Goal: Information Seeking & Learning: Compare options

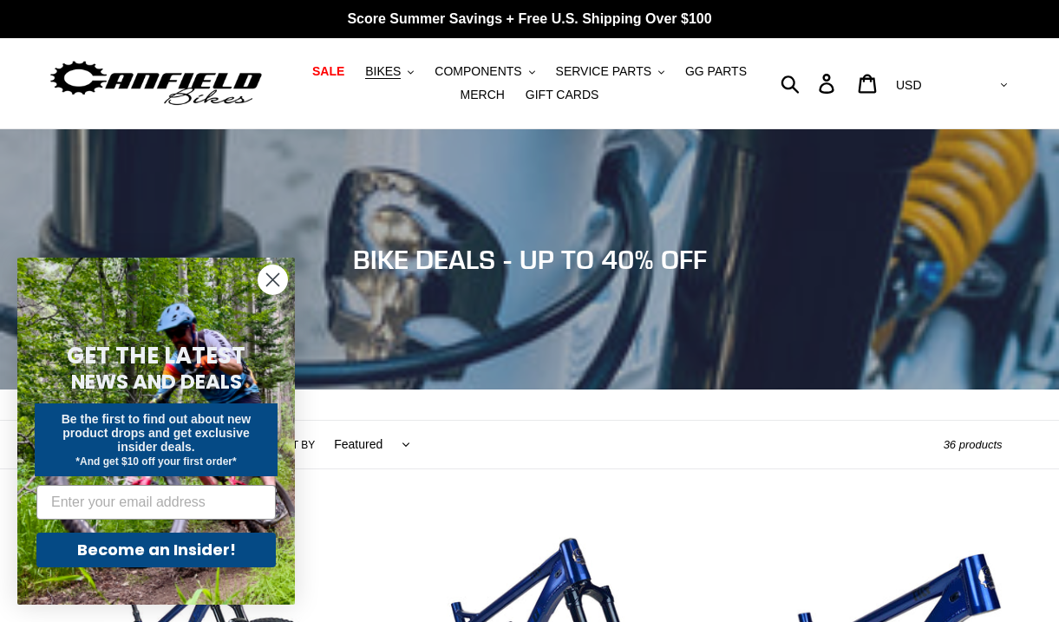
click at [272, 273] on circle "Close dialog" at bounding box center [273, 280] width 29 height 29
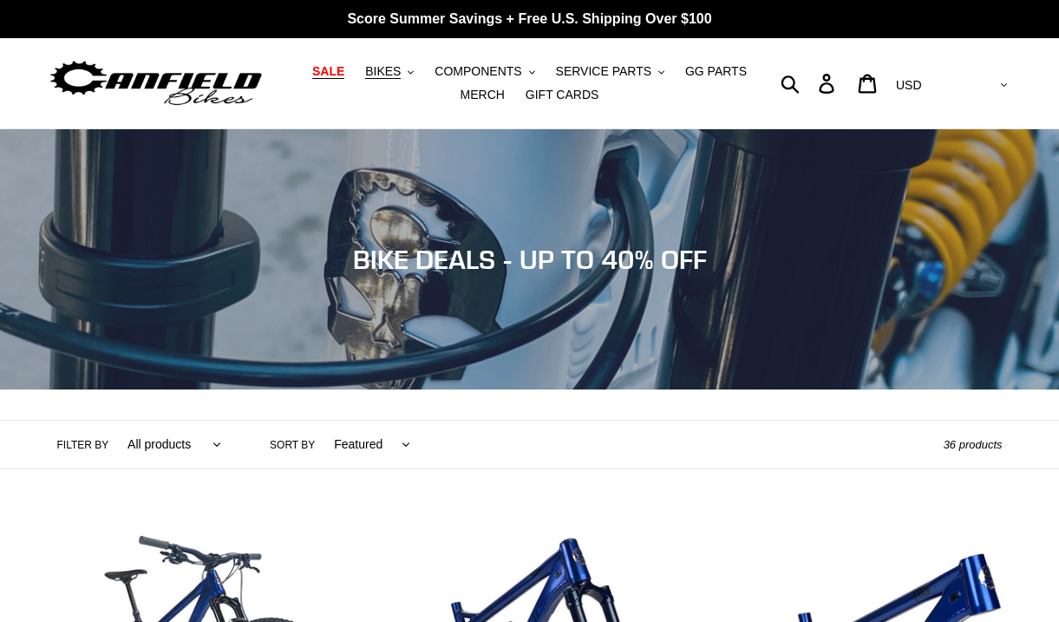
click at [333, 72] on span "SALE" at bounding box center [328, 71] width 32 height 15
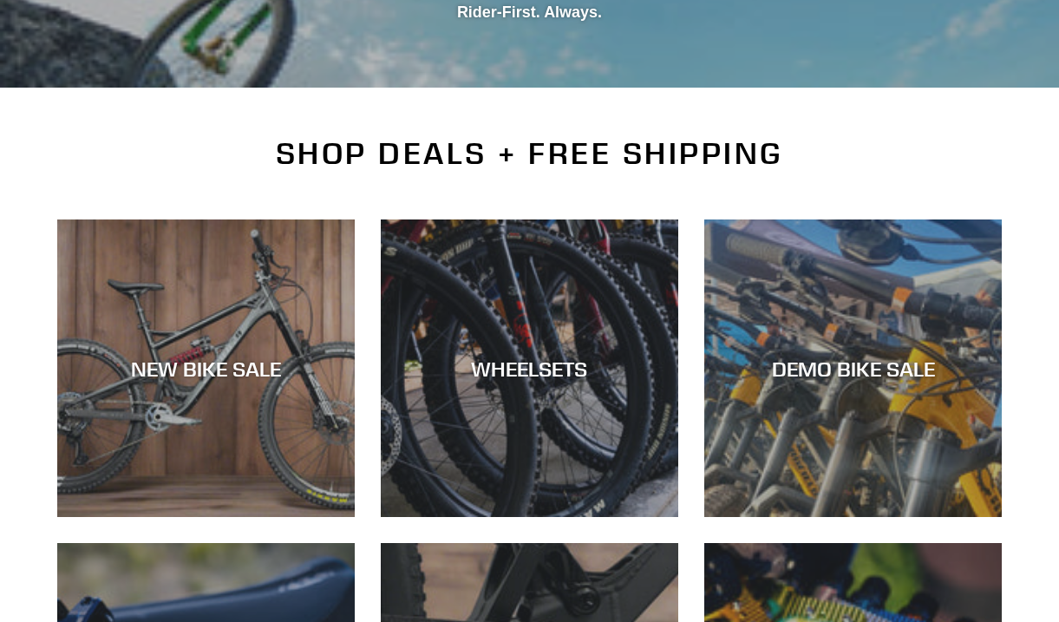
scroll to position [318, 0]
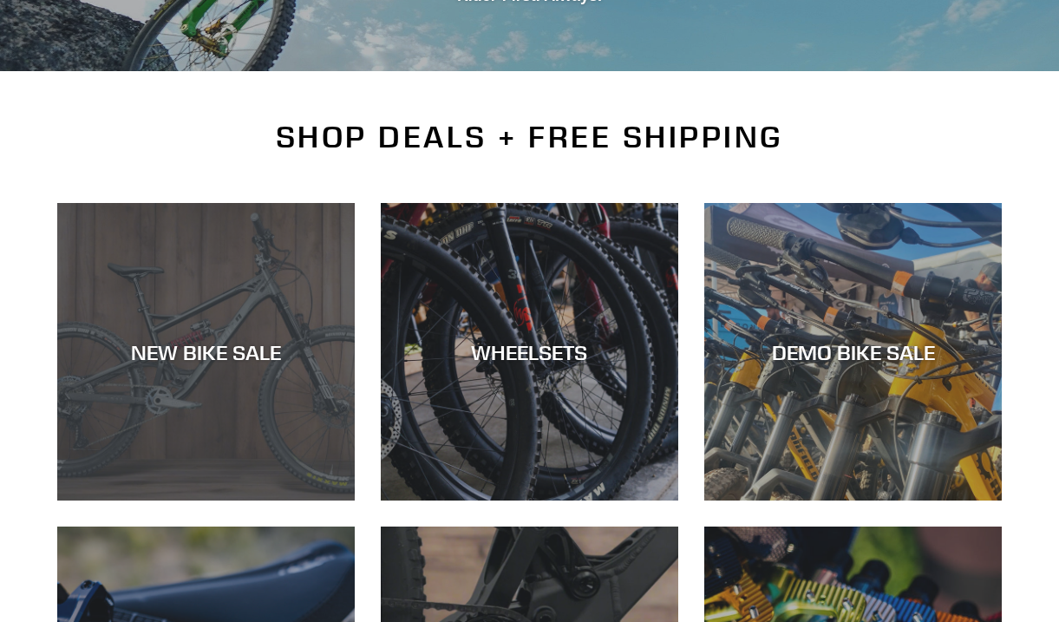
click at [233, 355] on div "NEW BIKE SALE" at bounding box center [206, 351] width 298 height 25
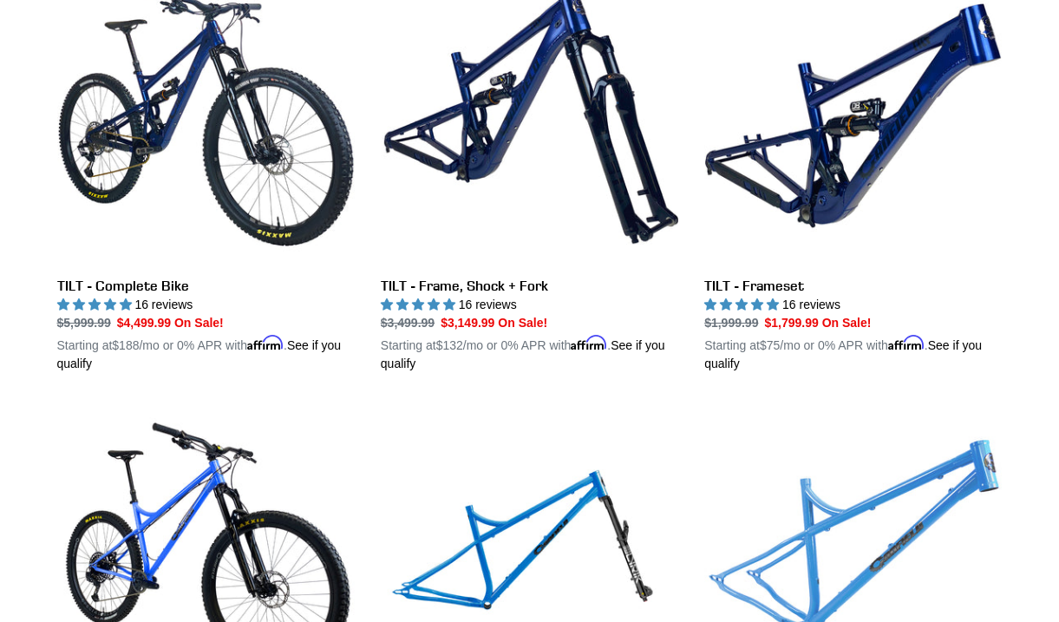
scroll to position [2229, 0]
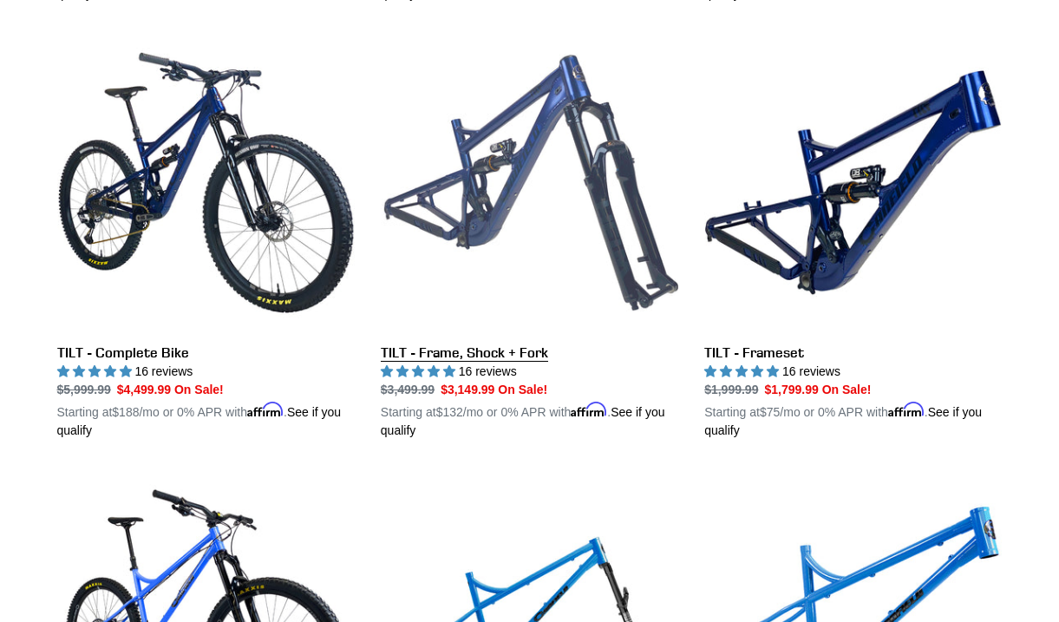
click at [541, 147] on link "TILT - Frame, Shock + Fork" at bounding box center [530, 237] width 298 height 406
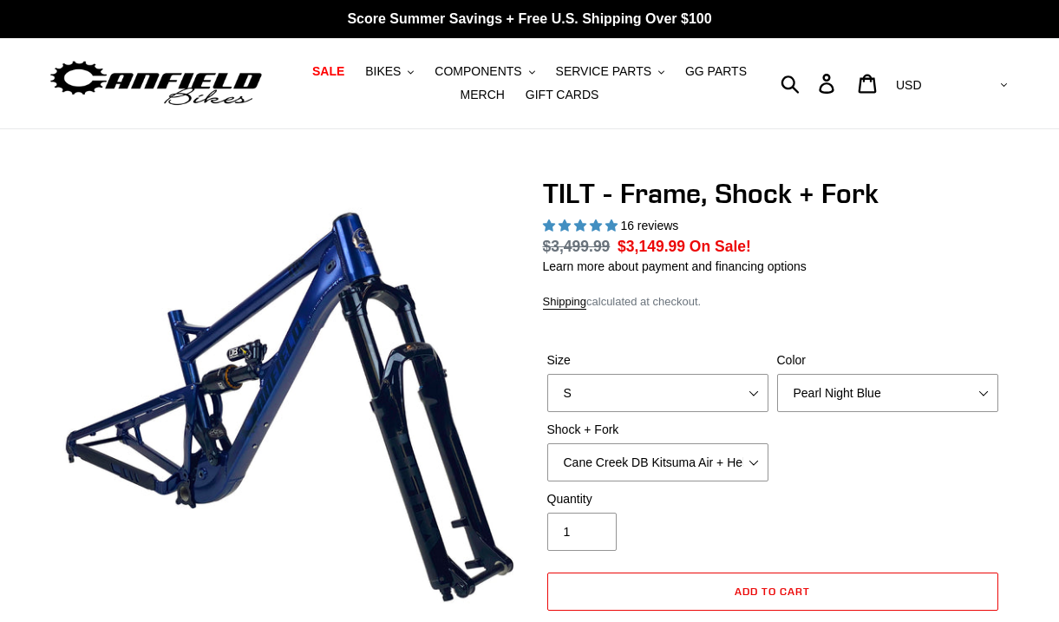
select select "highest-rating"
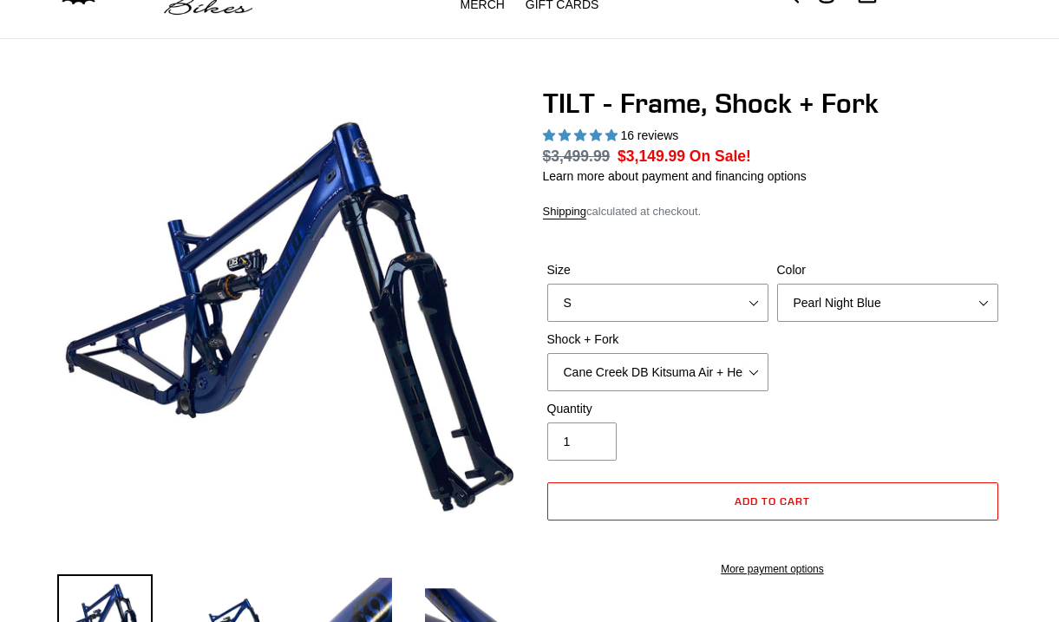
scroll to position [203, 0]
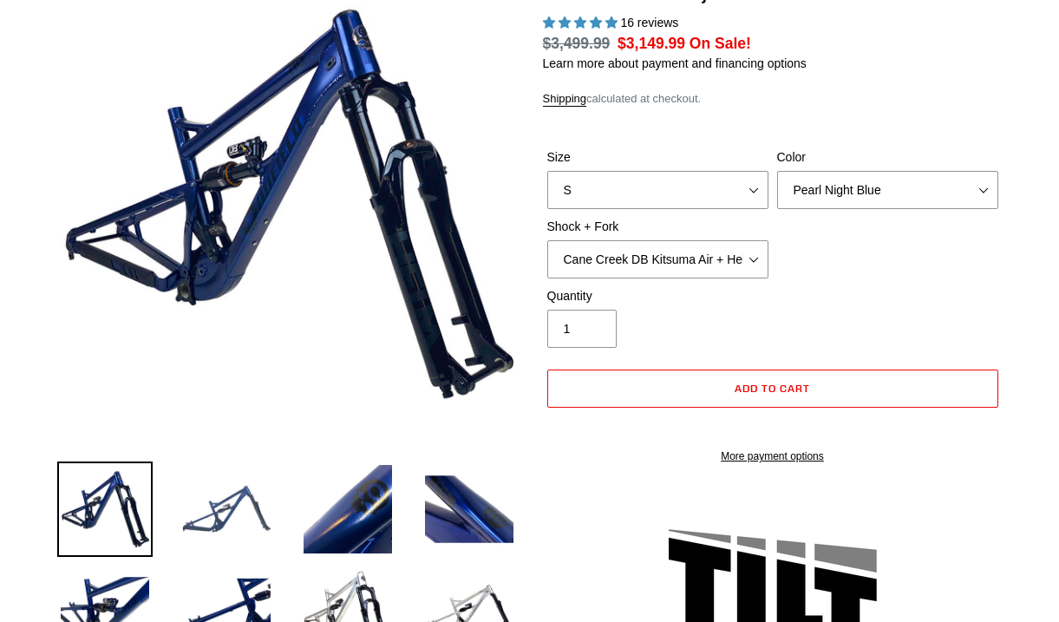
click at [206, 519] on img at bounding box center [226, 509] width 95 height 95
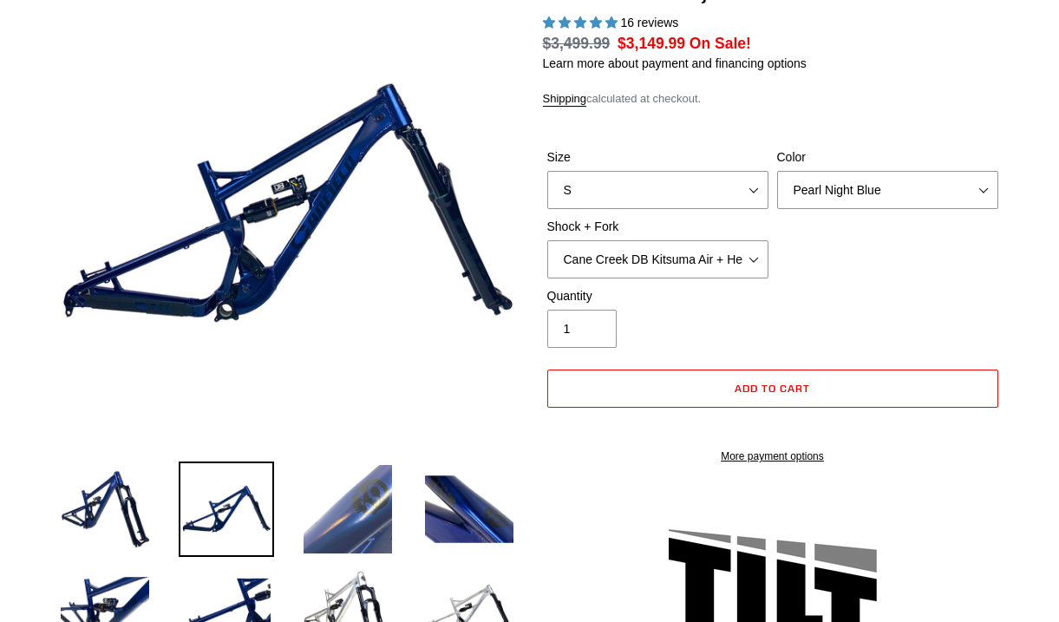
click at [318, 513] on img at bounding box center [347, 509] width 95 height 95
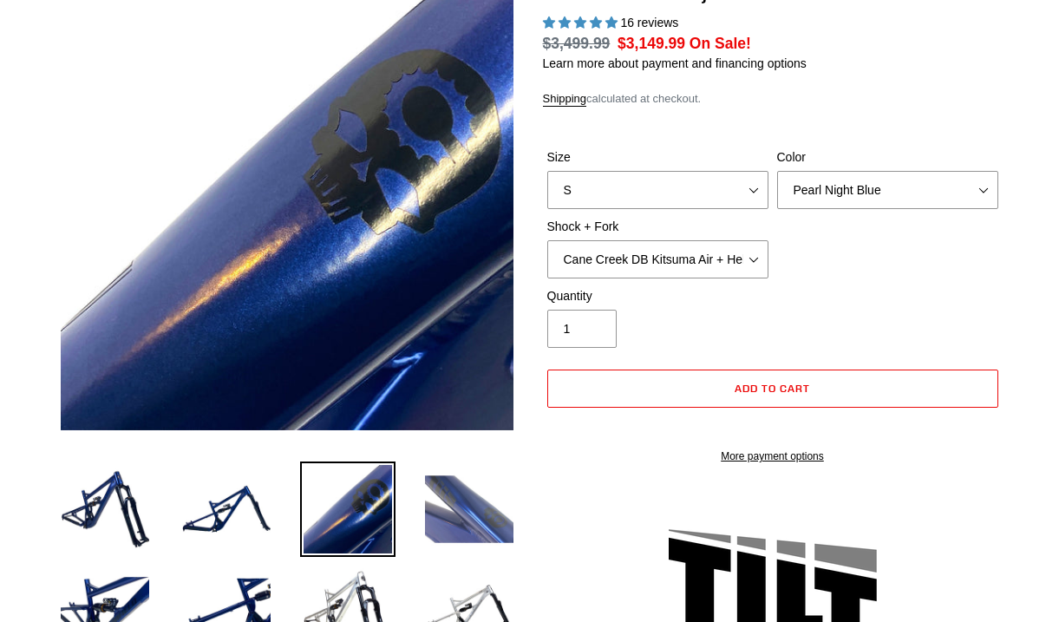
click at [440, 515] on img at bounding box center [469, 509] width 95 height 95
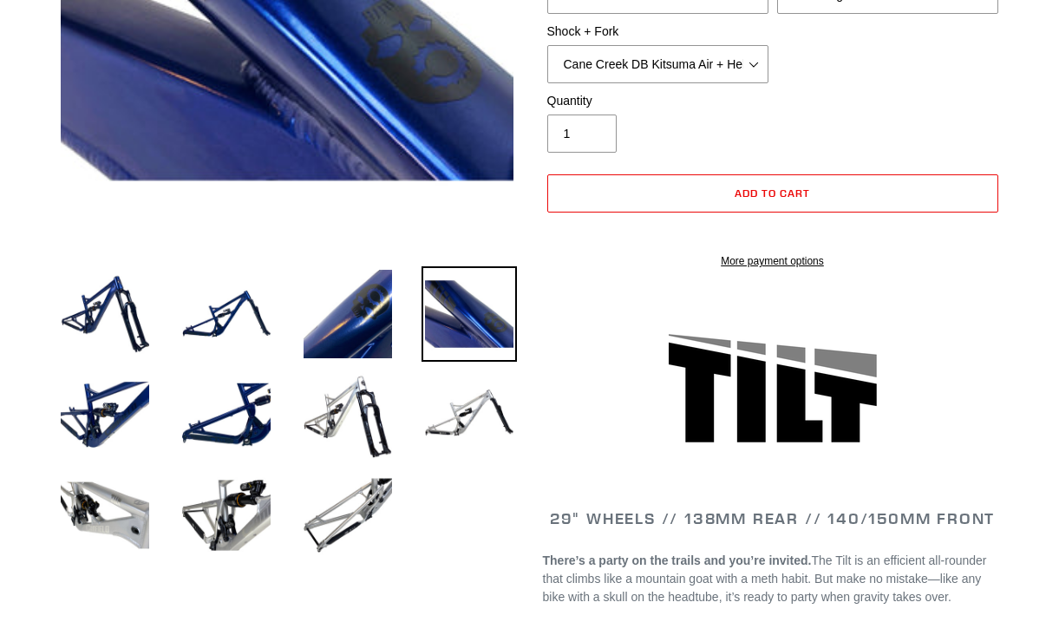
scroll to position [443, 0]
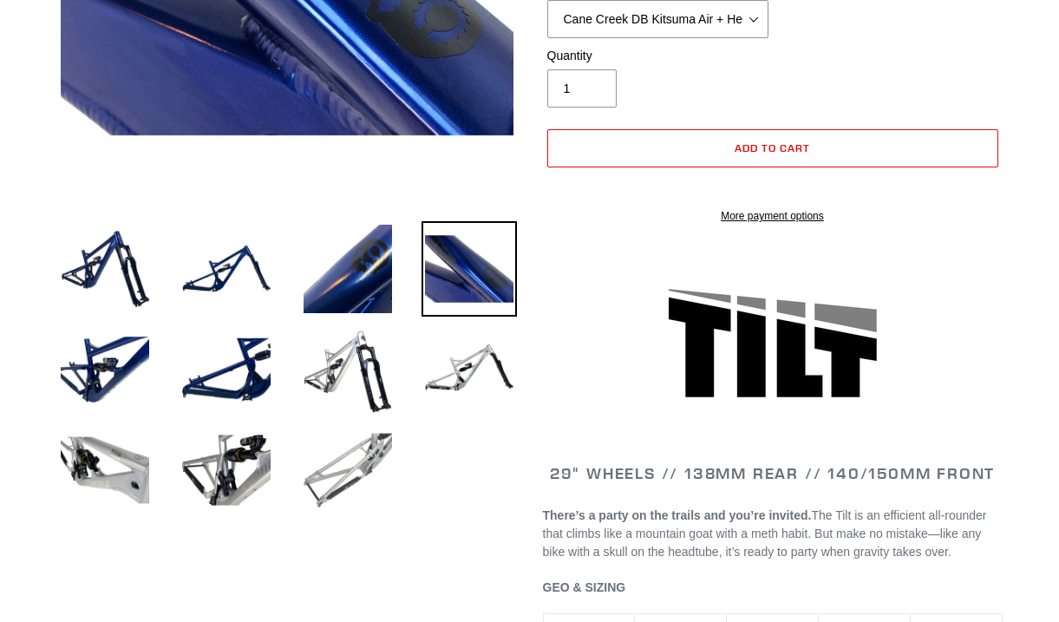
click at [357, 465] on img at bounding box center [347, 470] width 95 height 95
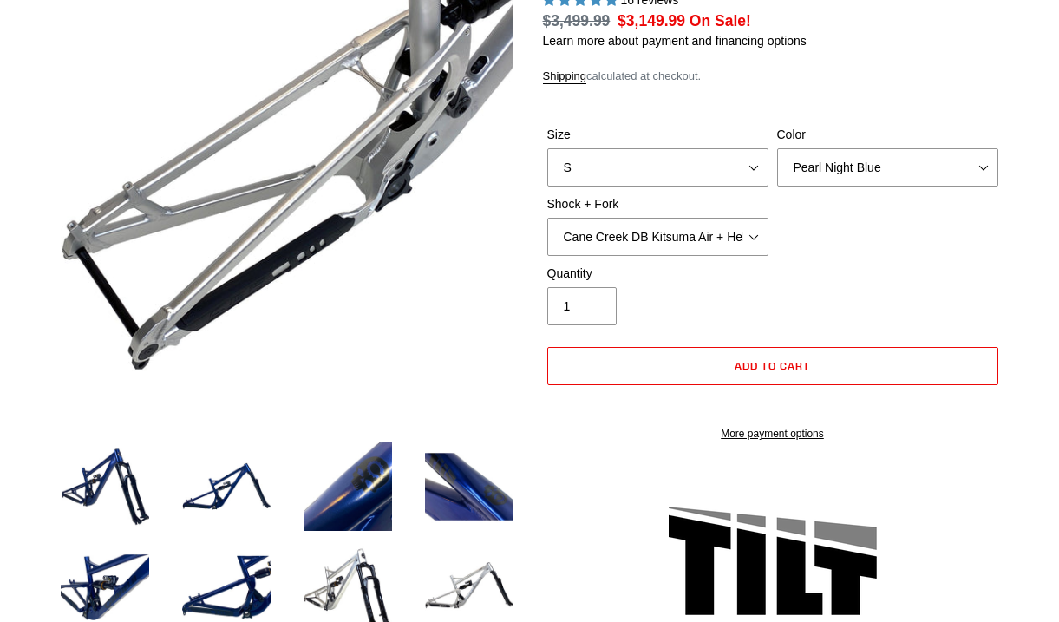
scroll to position [0, 0]
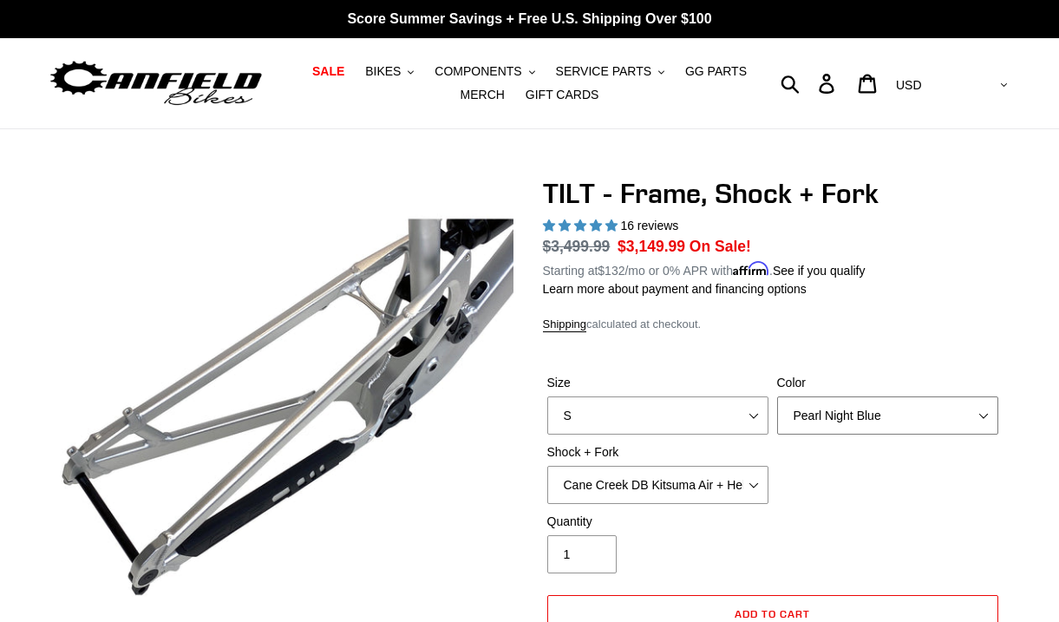
click at [815, 420] on select "Pearl Night Blue" at bounding box center [887, 416] width 221 height 38
click at [777, 397] on select "Pearl Night Blue" at bounding box center [887, 416] width 221 height 38
click at [747, 416] on select "S M L XL" at bounding box center [657, 416] width 221 height 38
select select "L"
click at [547, 397] on select "S M L XL" at bounding box center [657, 416] width 221 height 38
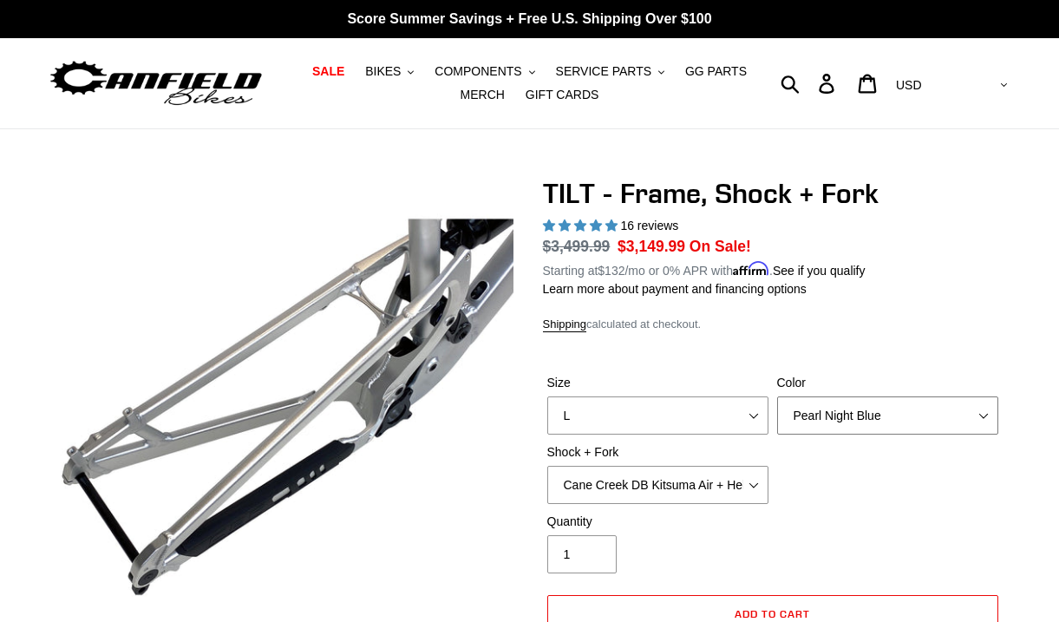
click at [824, 421] on select "Pearl Night Blue" at bounding box center [887, 416] width 221 height 38
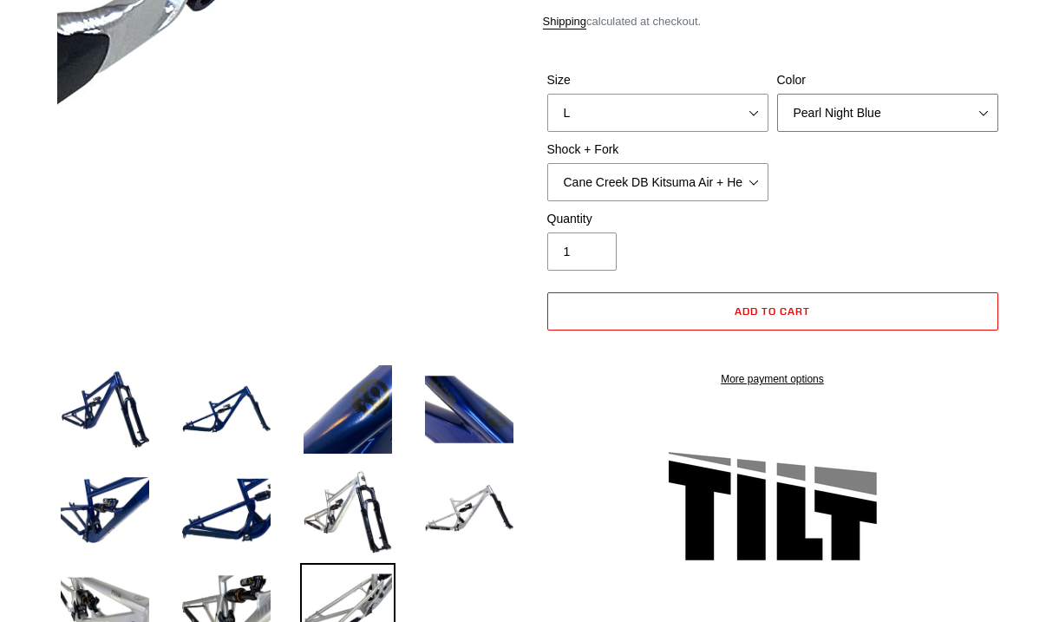
scroll to position [307, 0]
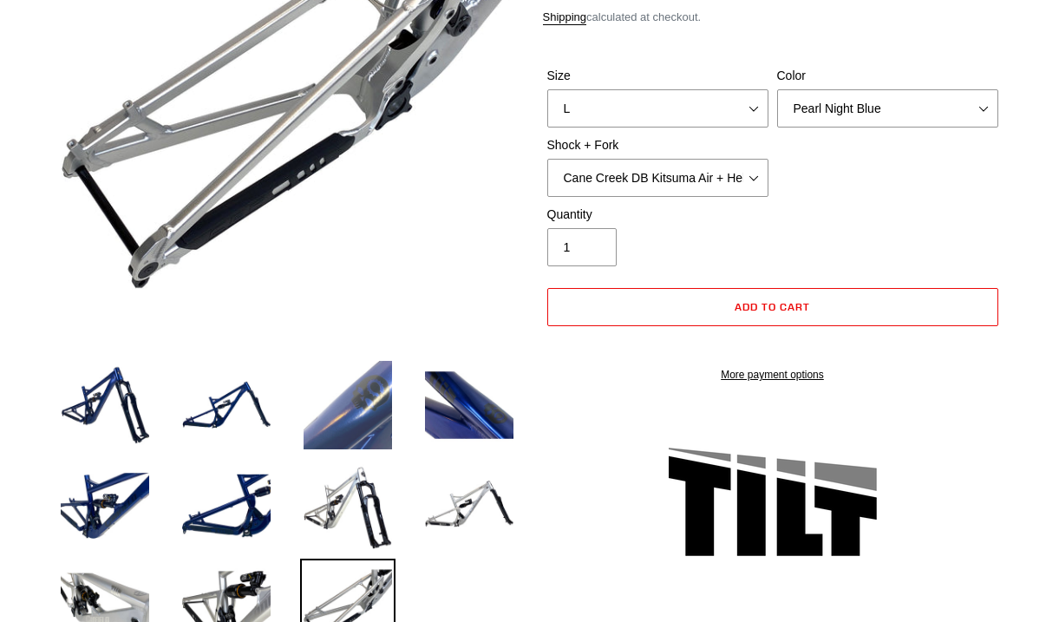
click at [370, 429] on img at bounding box center [347, 404] width 95 height 95
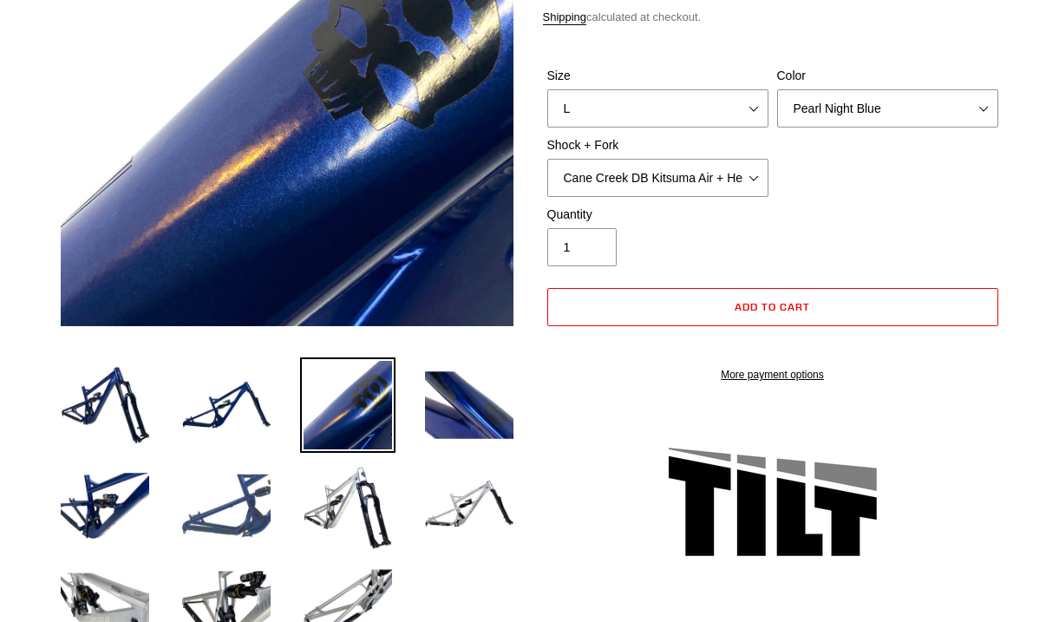
click at [254, 502] on img at bounding box center [226, 505] width 95 height 95
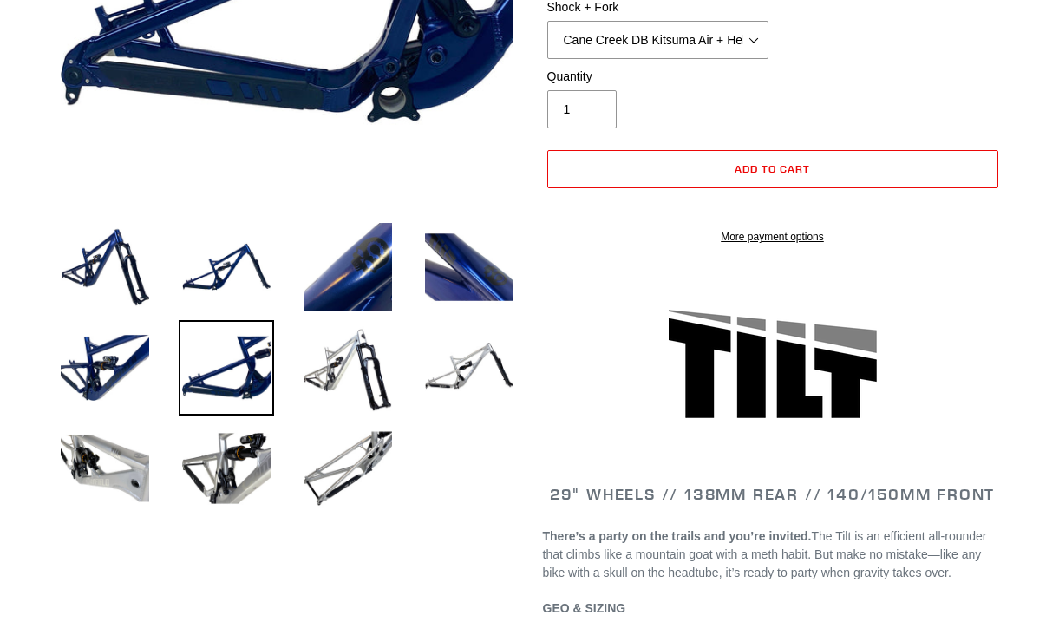
scroll to position [471, 0]
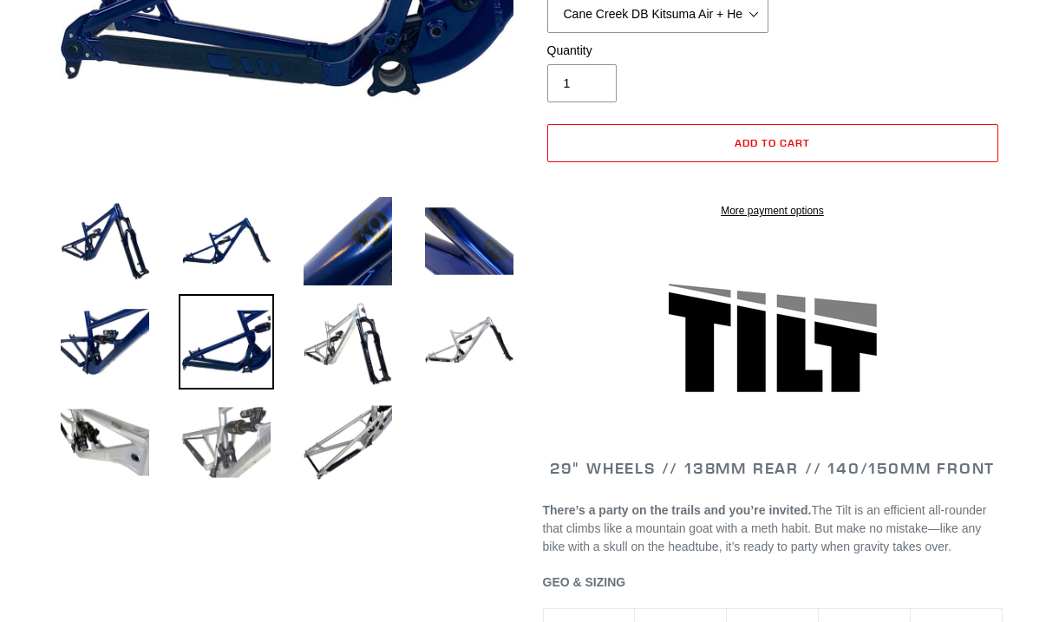
click at [229, 442] on img at bounding box center [226, 442] width 95 height 95
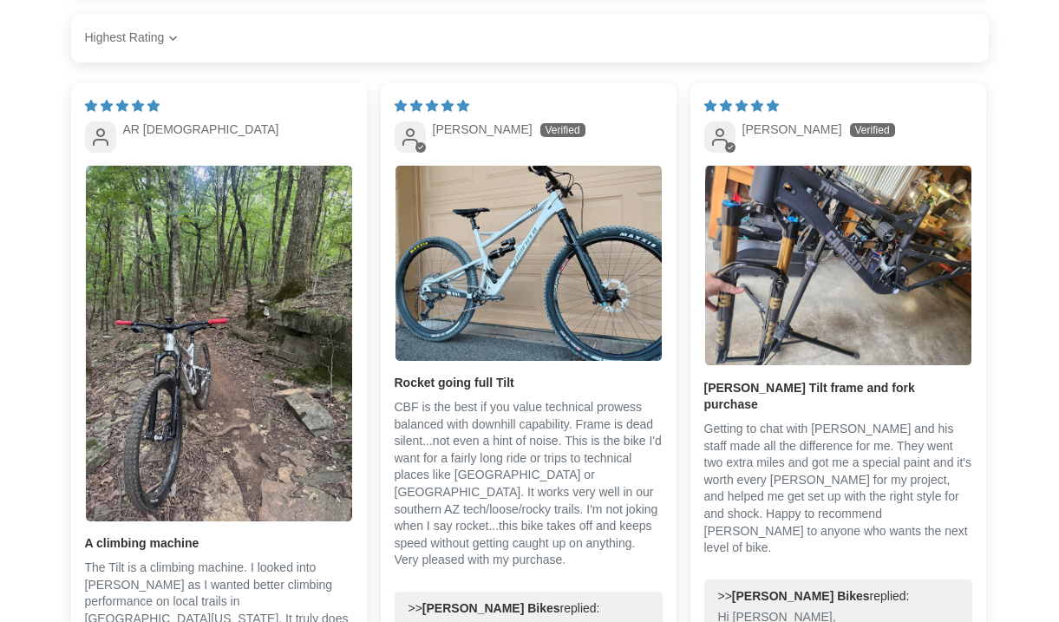
scroll to position [3263, 0]
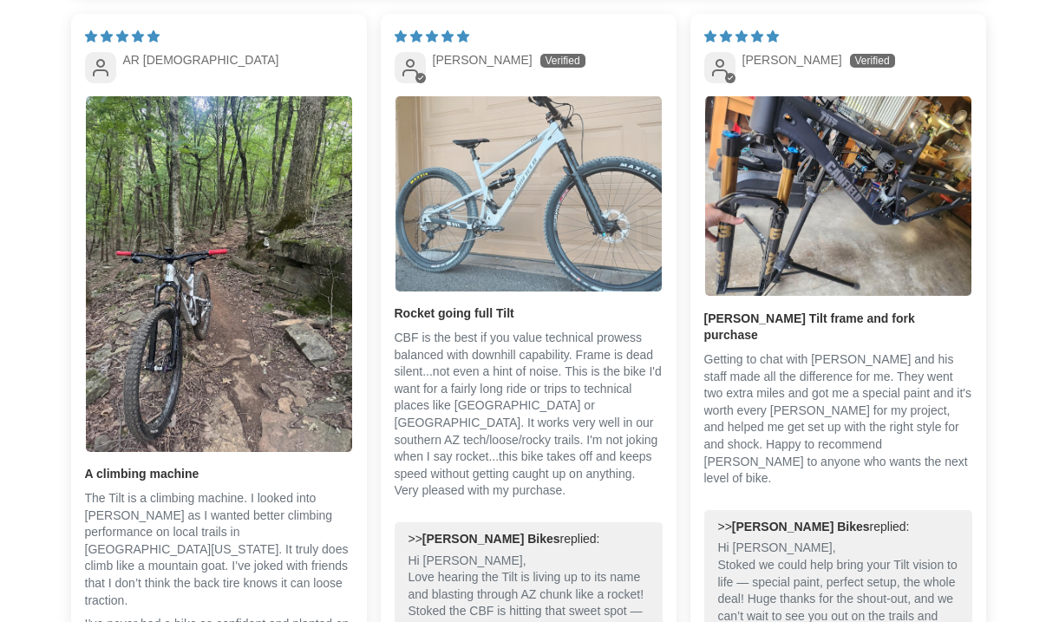
click at [572, 263] on img "Link to user picture 1" at bounding box center [529, 193] width 266 height 195
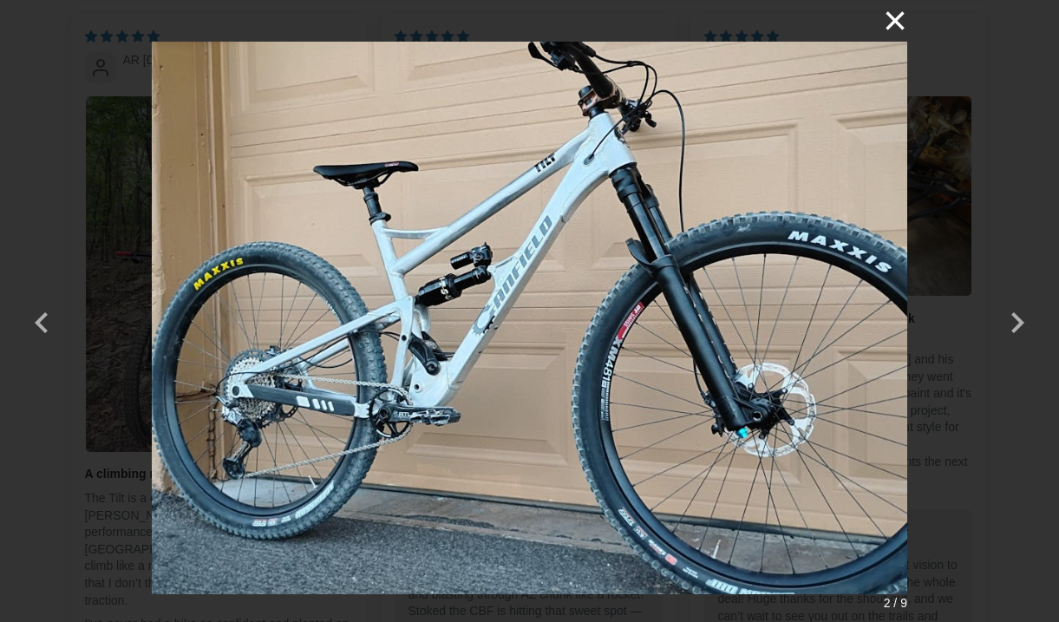
click at [903, 10] on button "×" at bounding box center [887, 21] width 42 height 42
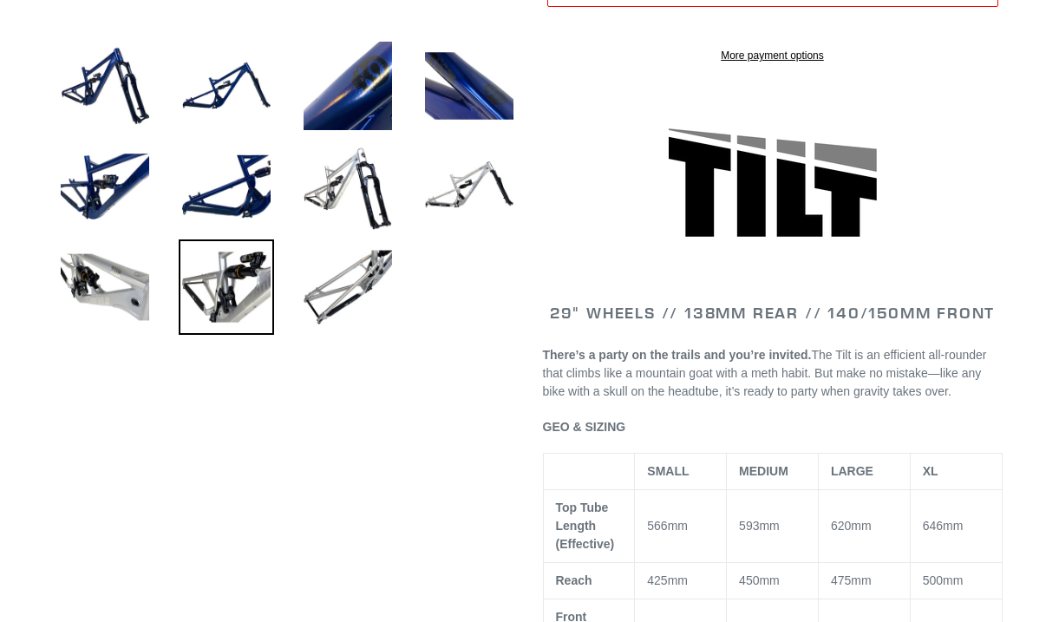
scroll to position [570, 0]
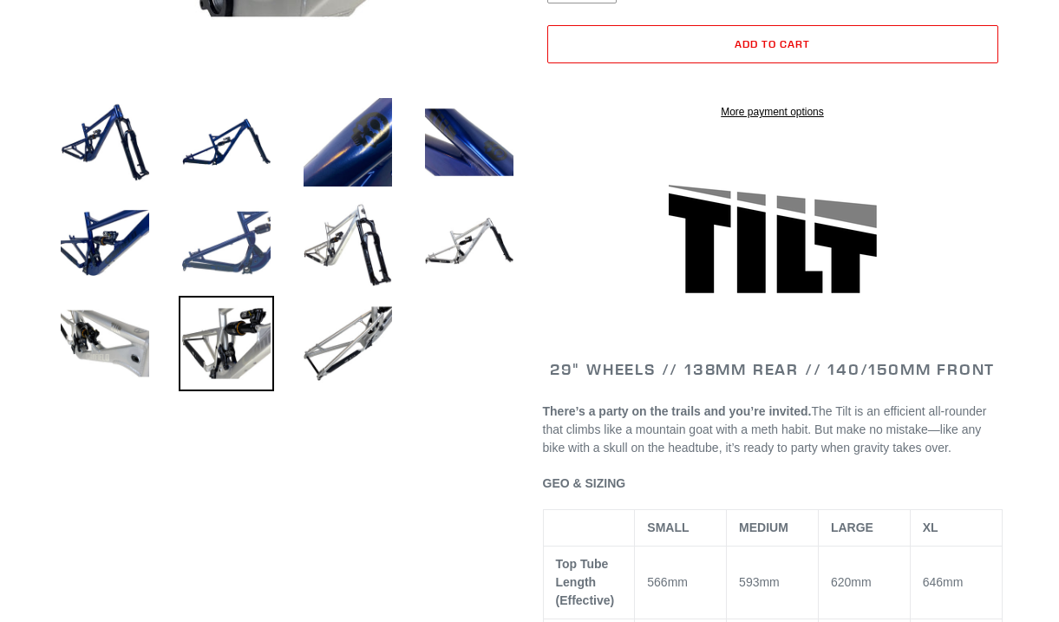
click at [248, 247] on img at bounding box center [226, 242] width 95 height 95
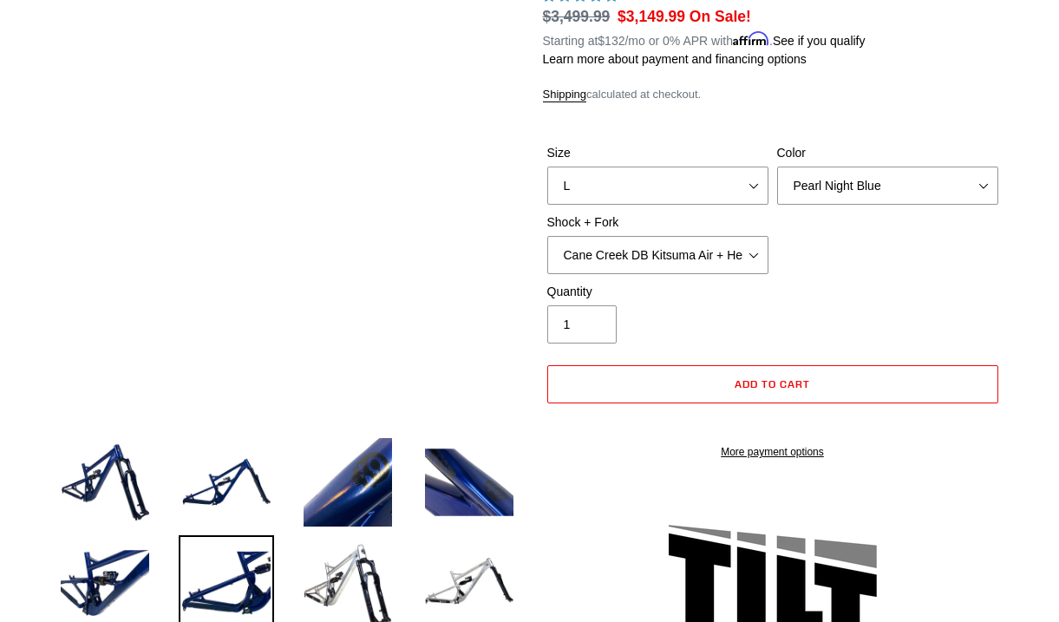
scroll to position [236, 0]
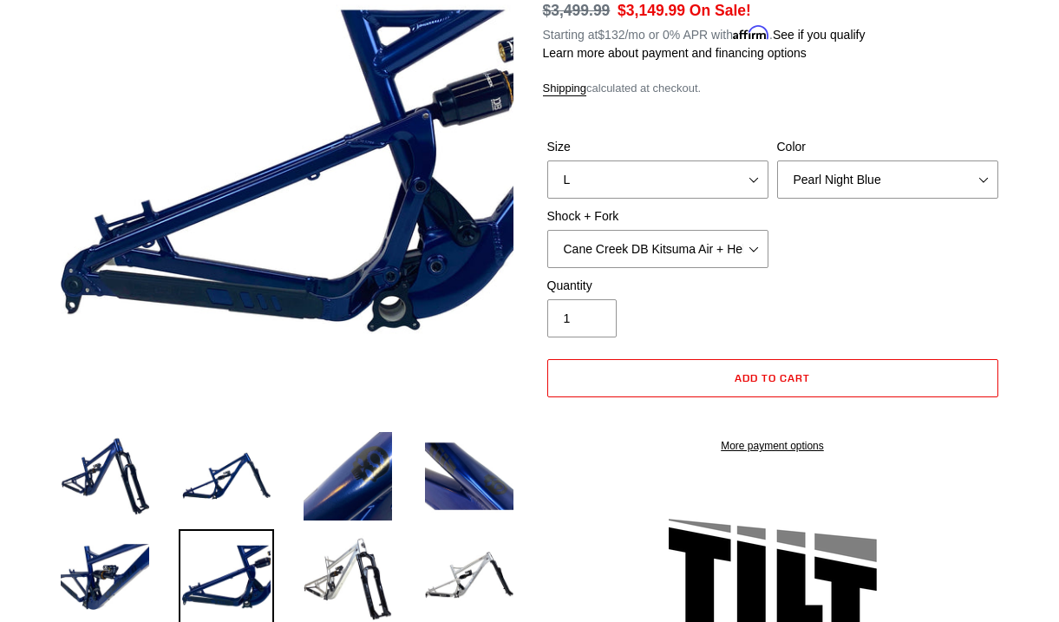
click at [224, 554] on img at bounding box center [226, 576] width 95 height 95
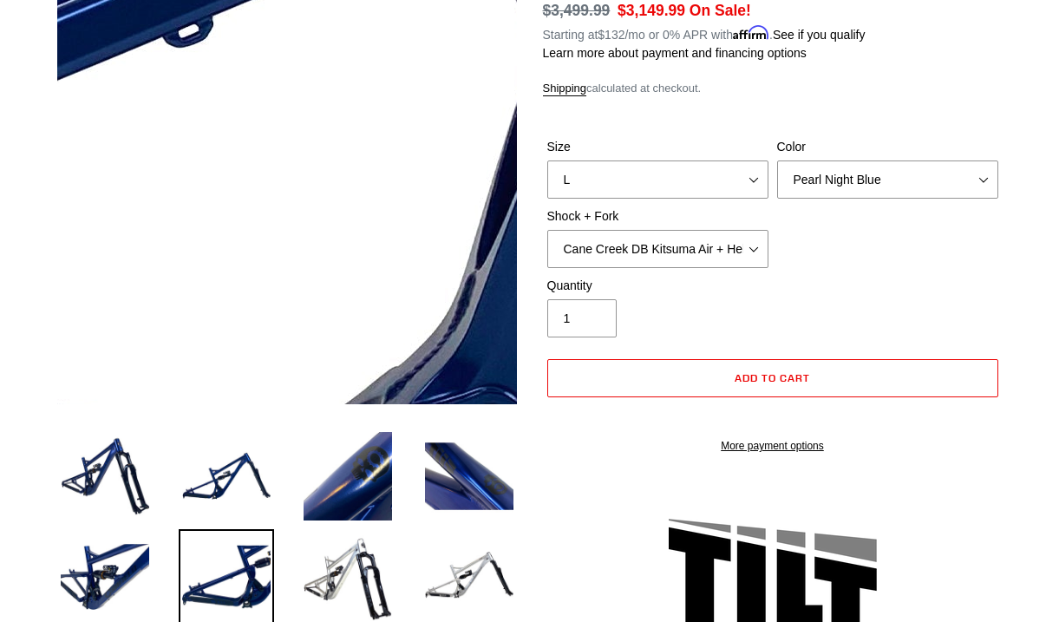
click at [357, 230] on img at bounding box center [84, 10] width 1777 height 1777
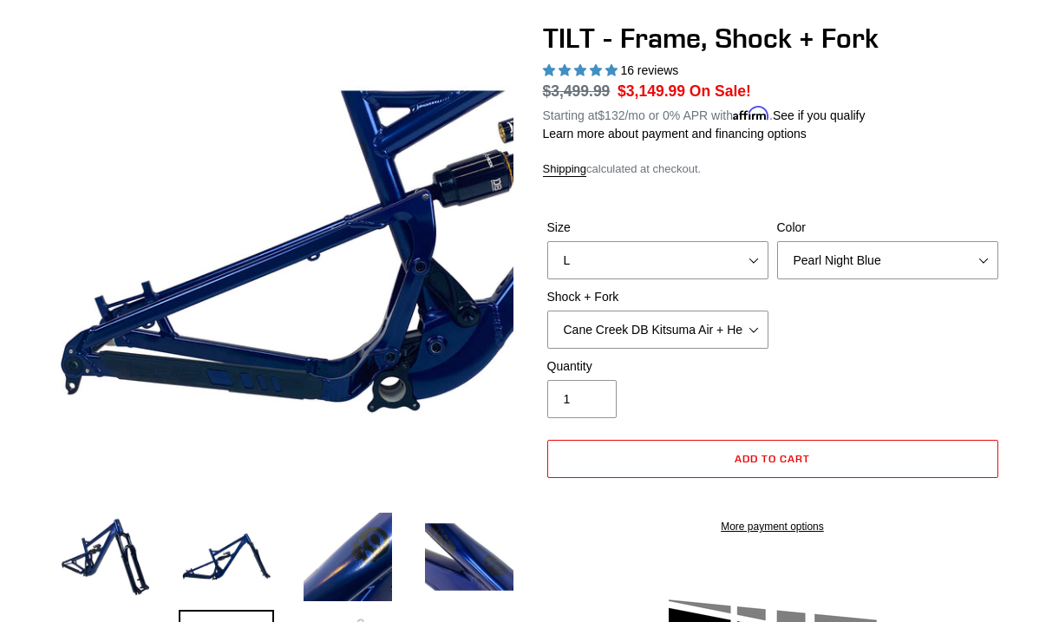
scroll to position [126, 0]
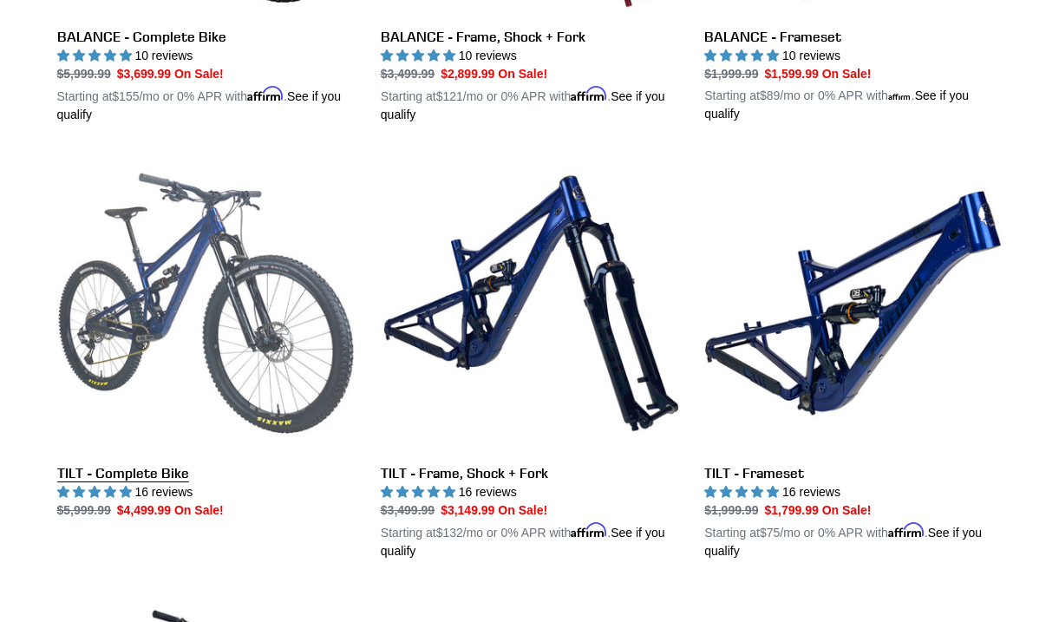
scroll to position [2270, 0]
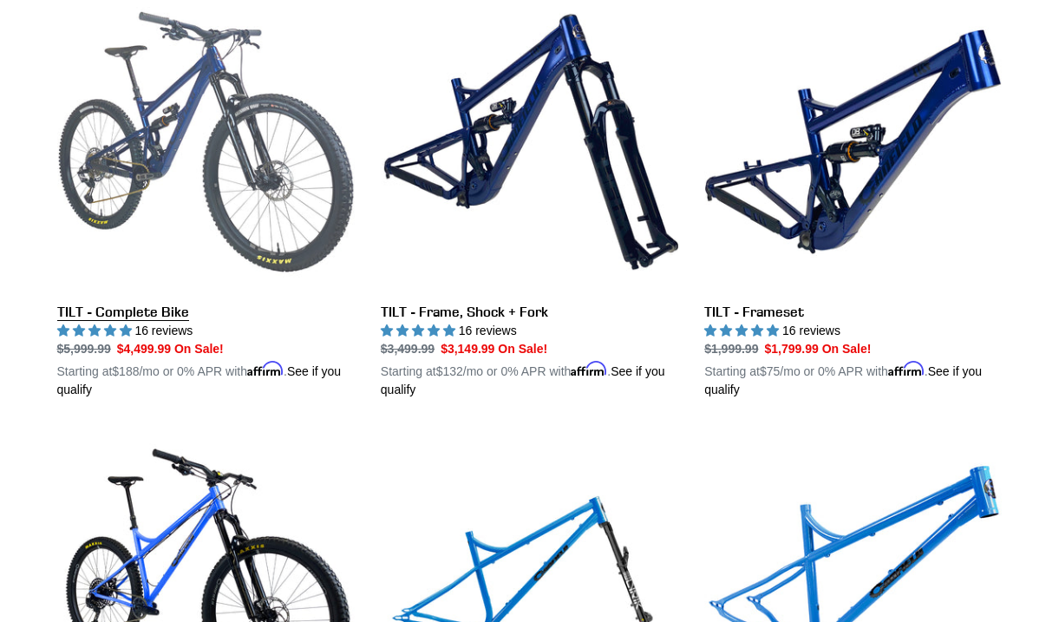
click at [222, 150] on link "TILT - Complete Bike" at bounding box center [206, 196] width 298 height 406
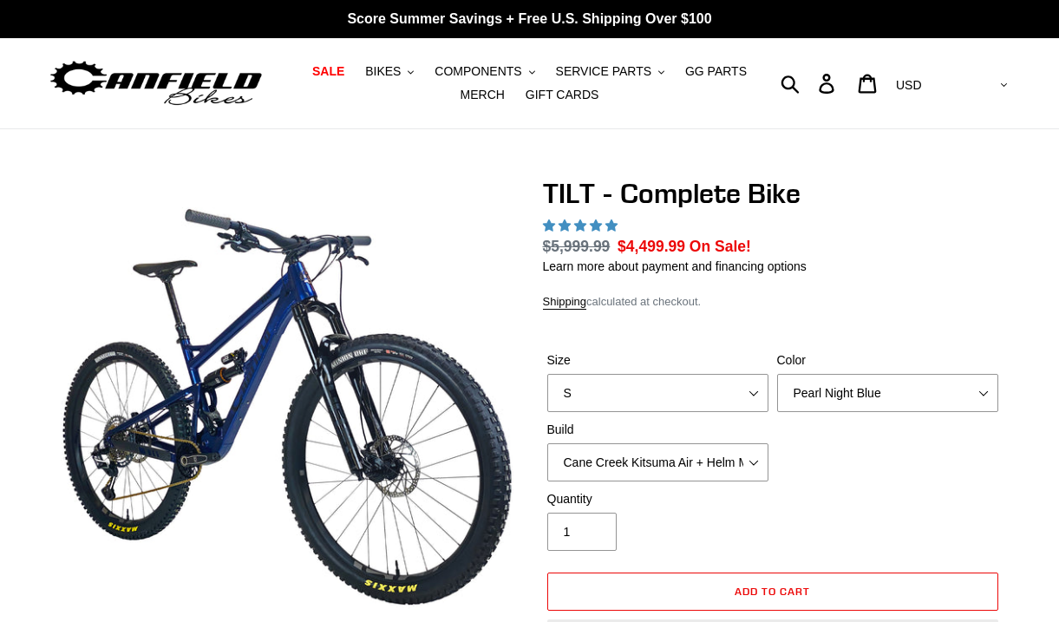
select select "highest-rating"
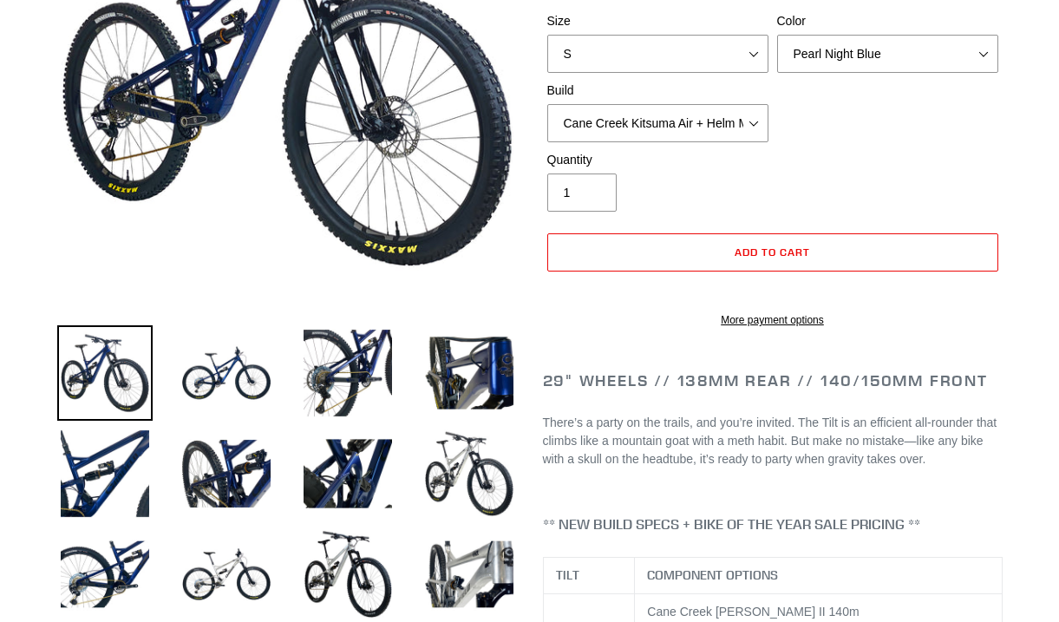
scroll to position [344, 0]
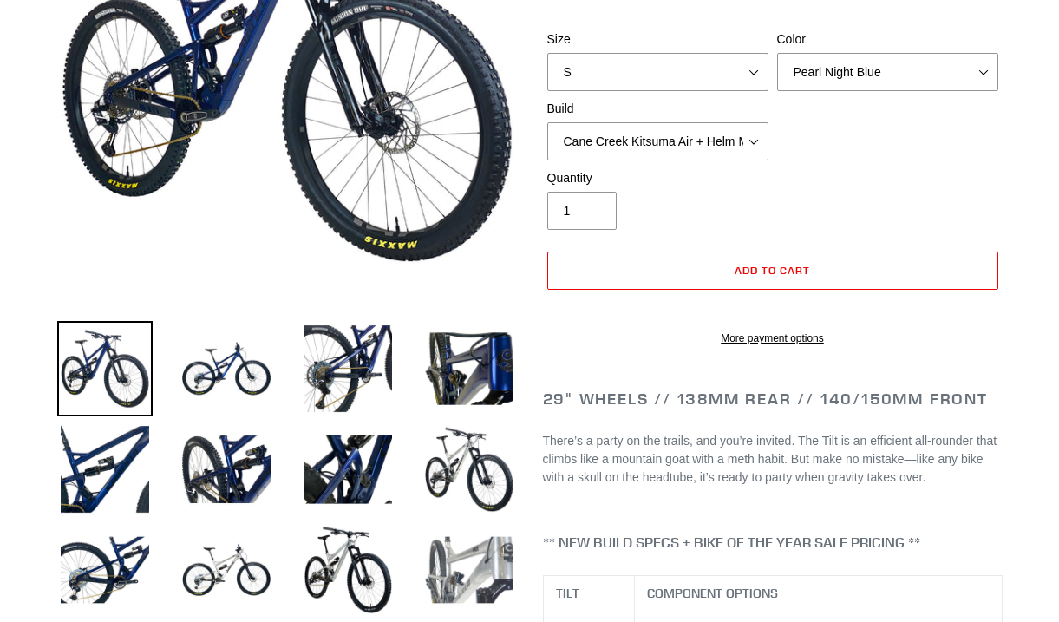
click at [490, 545] on img at bounding box center [469, 569] width 95 height 95
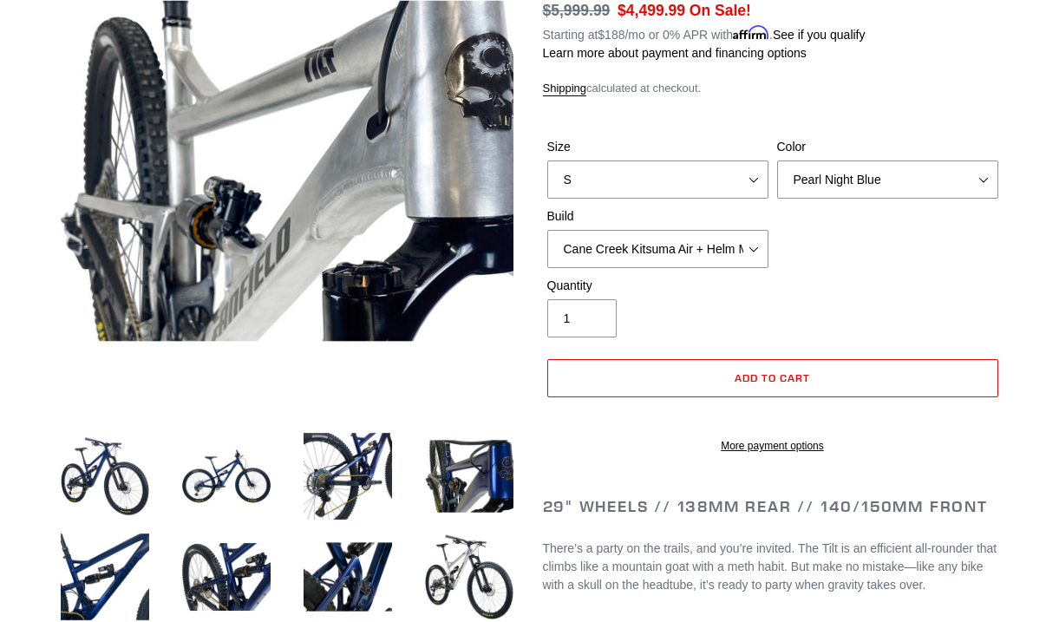
scroll to position [222, 0]
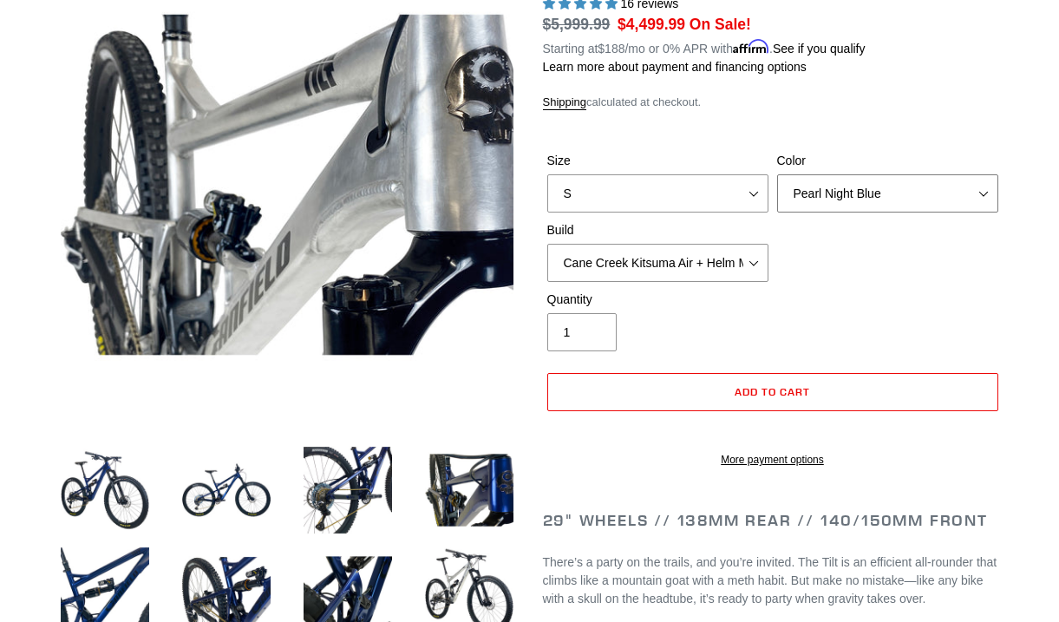
click at [846, 191] on select "Pearl Night Blue Stealth Silver Raw" at bounding box center [887, 193] width 221 height 38
click at [777, 174] on select "Pearl Night Blue Stealth Silver Raw" at bounding box center [887, 193] width 221 height 38
click at [842, 200] on select "Pearl Night Blue Stealth Silver Raw" at bounding box center [887, 193] width 221 height 38
select select "Raw"
click at [777, 174] on select "Pearl Night Blue Stealth Silver Raw" at bounding box center [887, 193] width 221 height 38
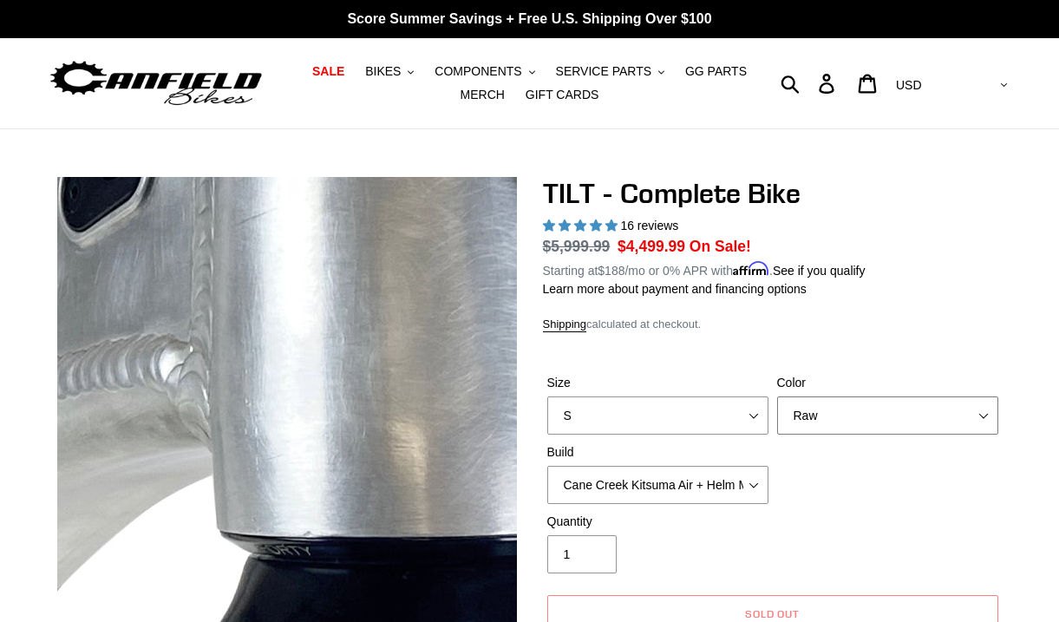
scroll to position [1, 0]
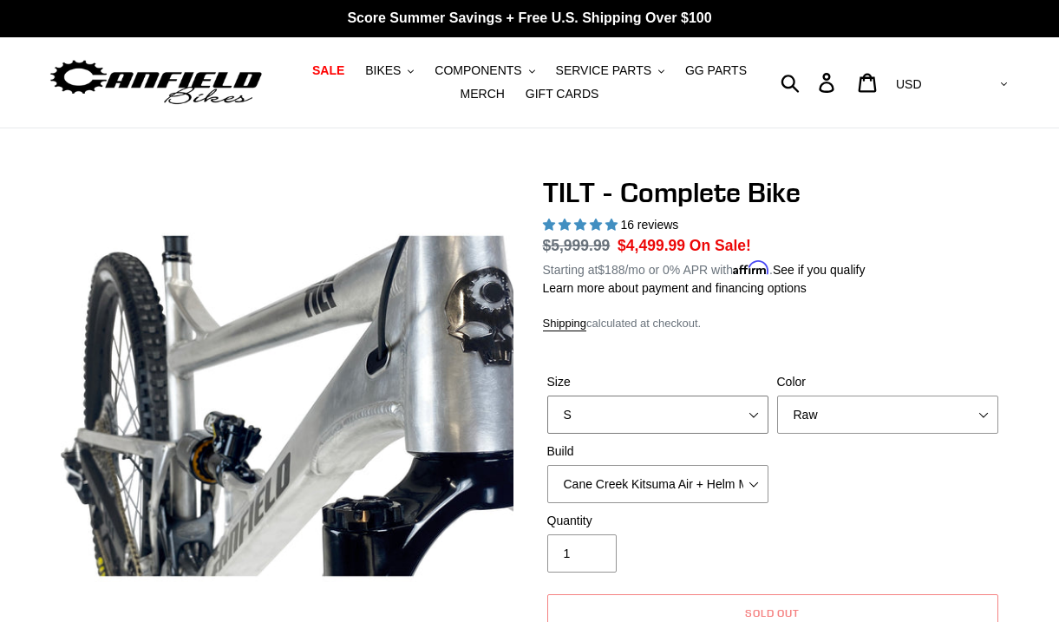
click at [548, 422] on select "S M L" at bounding box center [657, 415] width 221 height 38
select select "L"
click at [547, 396] on select "S M L" at bounding box center [657, 415] width 221 height 38
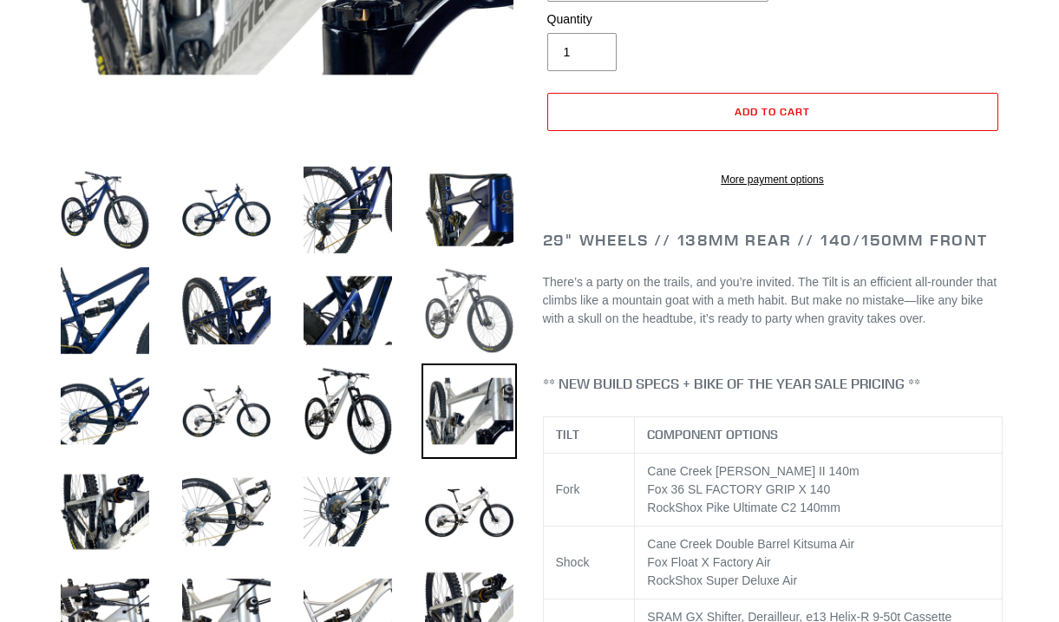
scroll to position [609, 0]
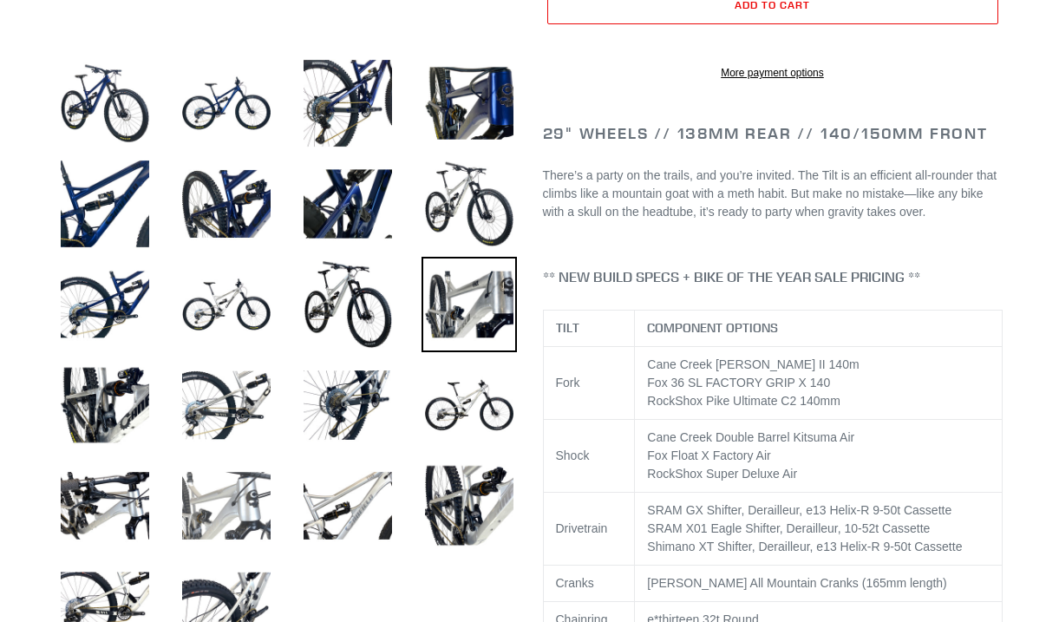
click at [239, 517] on img at bounding box center [226, 505] width 95 height 95
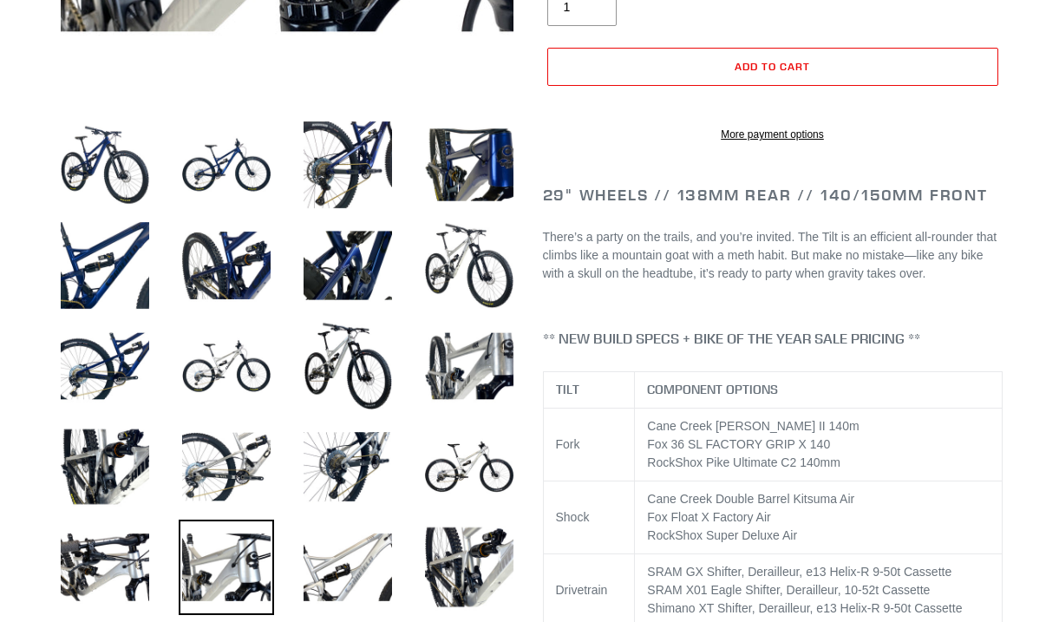
scroll to position [548, 0]
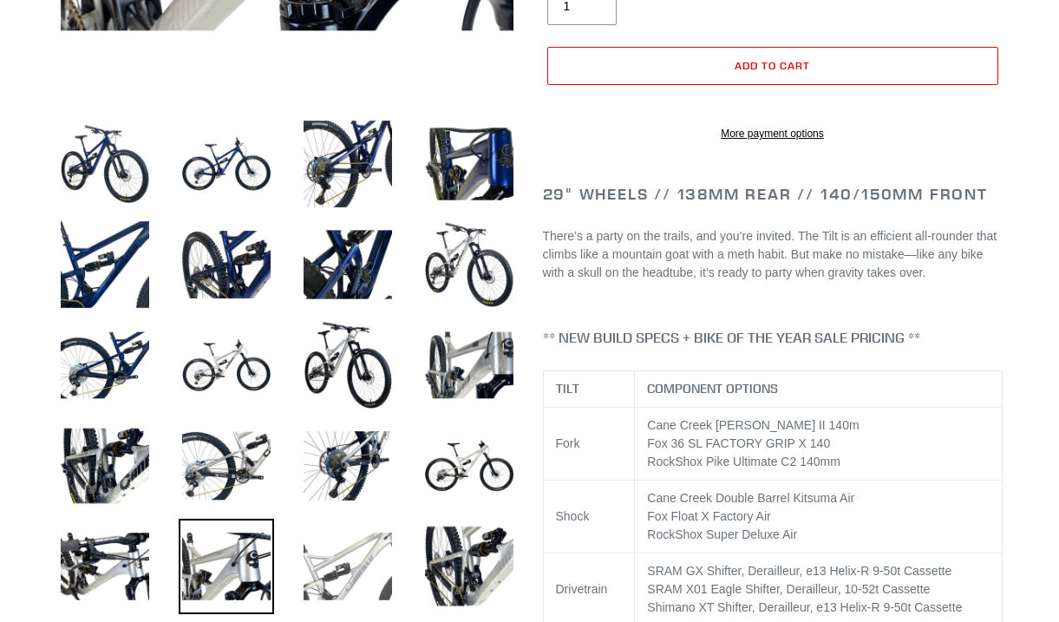
click at [347, 570] on img at bounding box center [347, 566] width 95 height 95
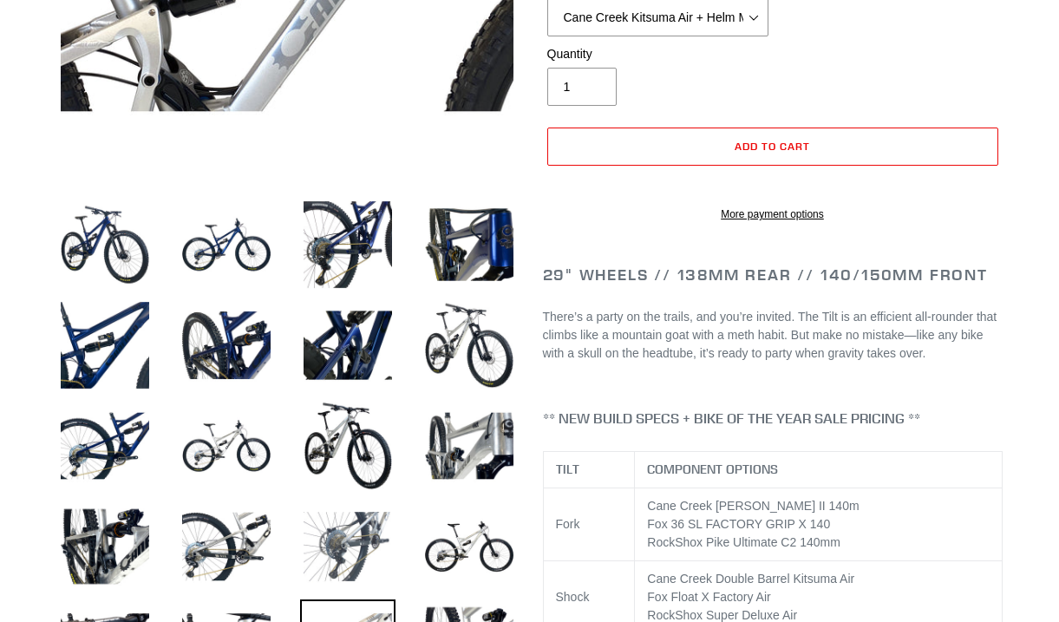
scroll to position [521, 0]
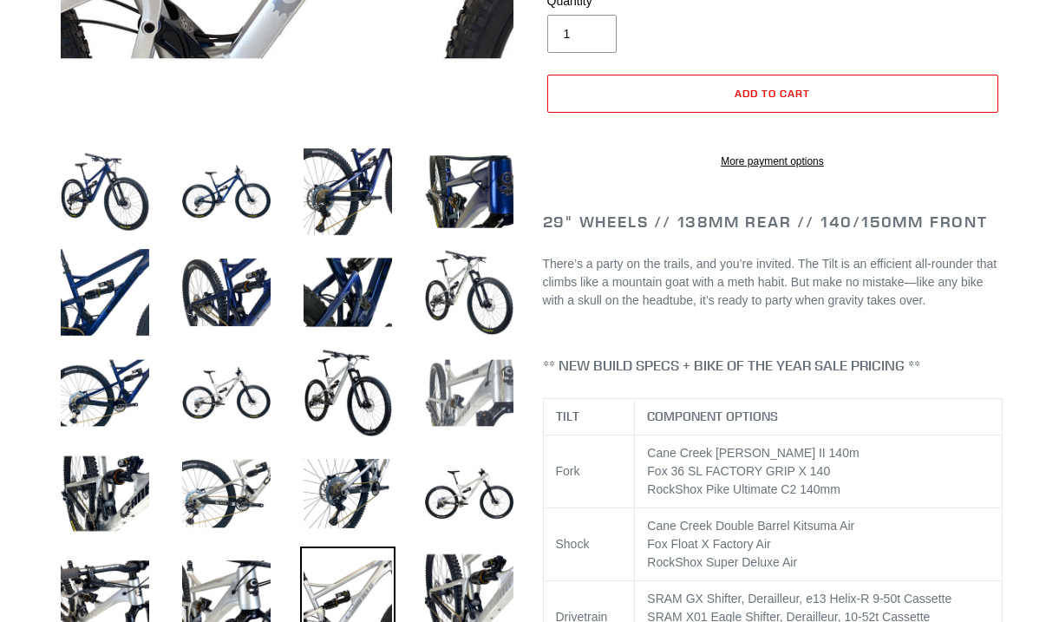
click at [461, 397] on img at bounding box center [469, 392] width 95 height 95
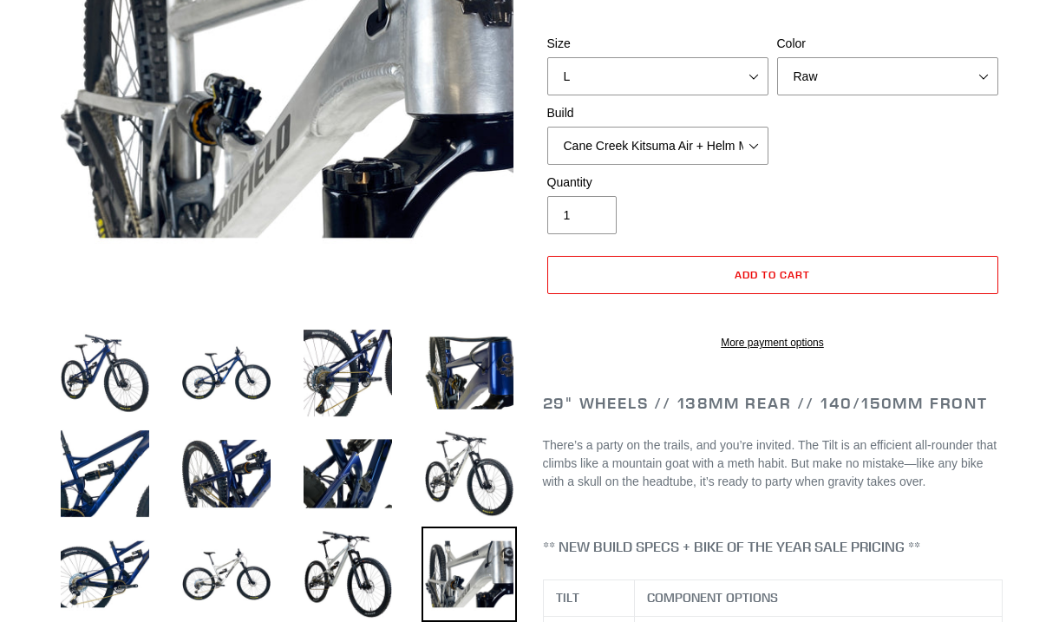
scroll to position [520, 0]
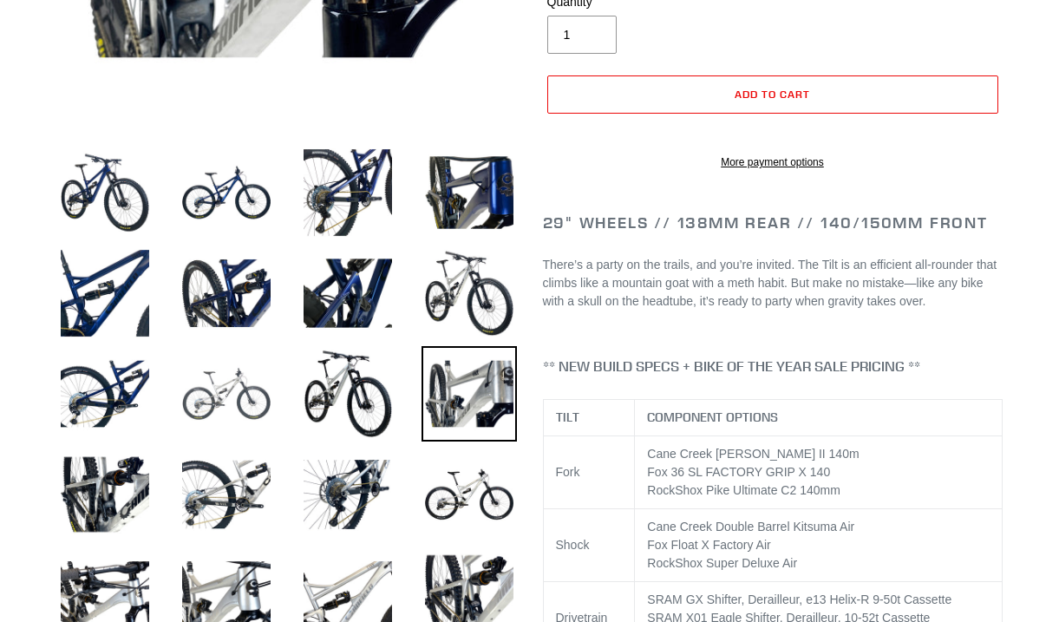
click at [221, 388] on img at bounding box center [226, 393] width 95 height 95
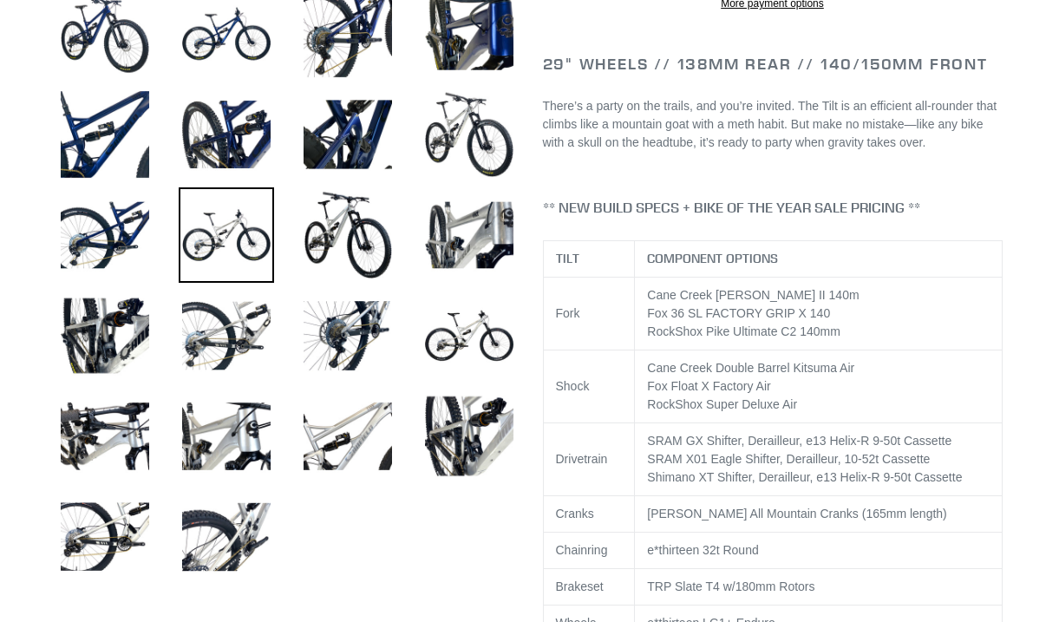
scroll to position [639, 0]
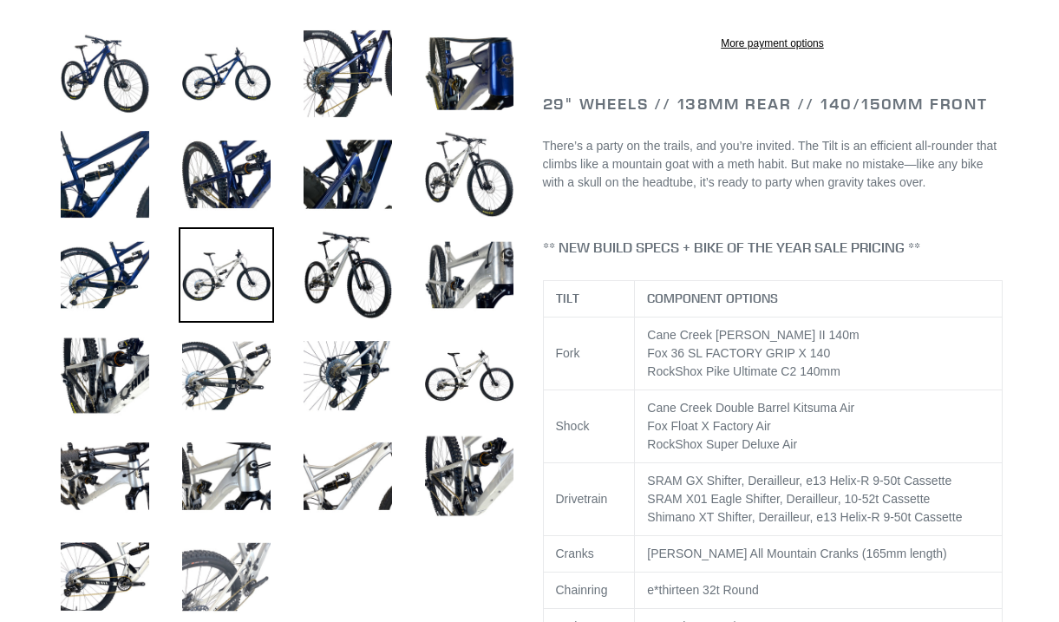
click at [226, 571] on img at bounding box center [226, 576] width 95 height 95
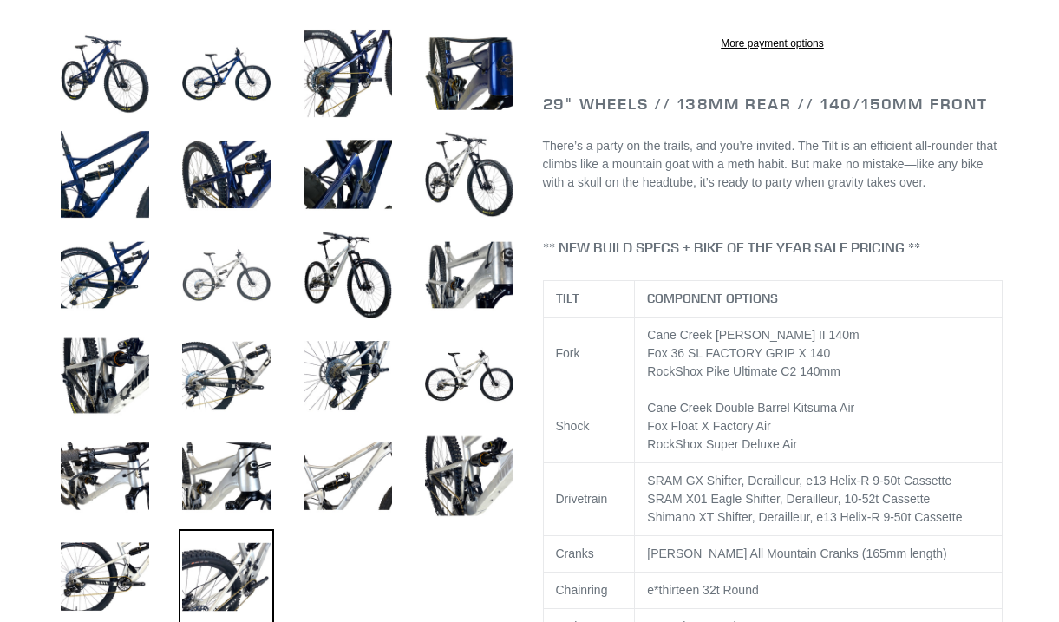
click at [231, 282] on img at bounding box center [226, 274] width 95 height 95
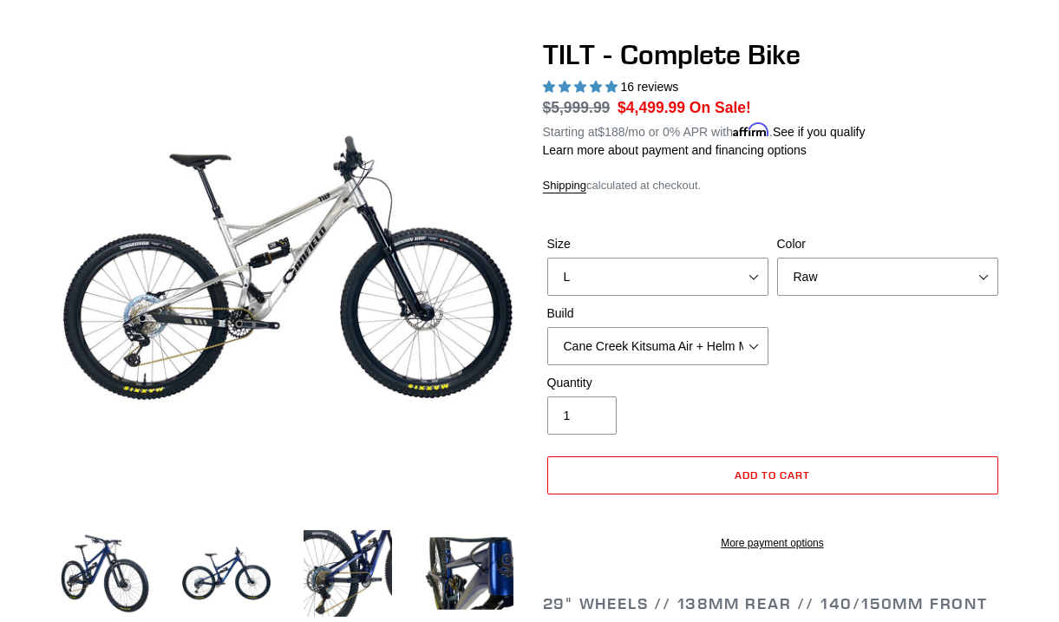
scroll to position [0, 0]
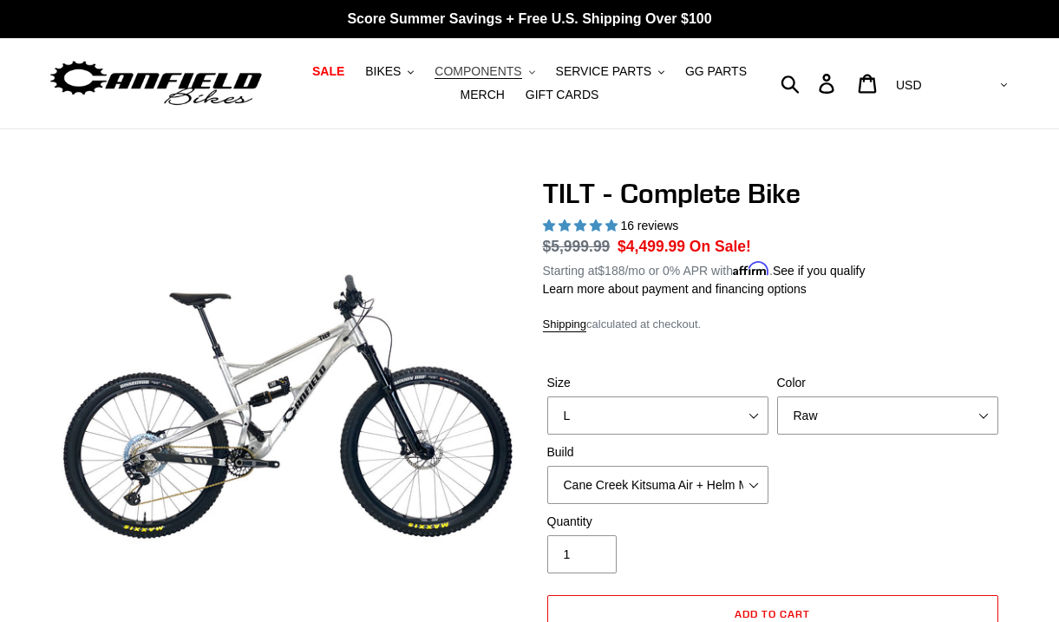
click at [502, 75] on span "COMPONENTS" at bounding box center [478, 71] width 87 height 15
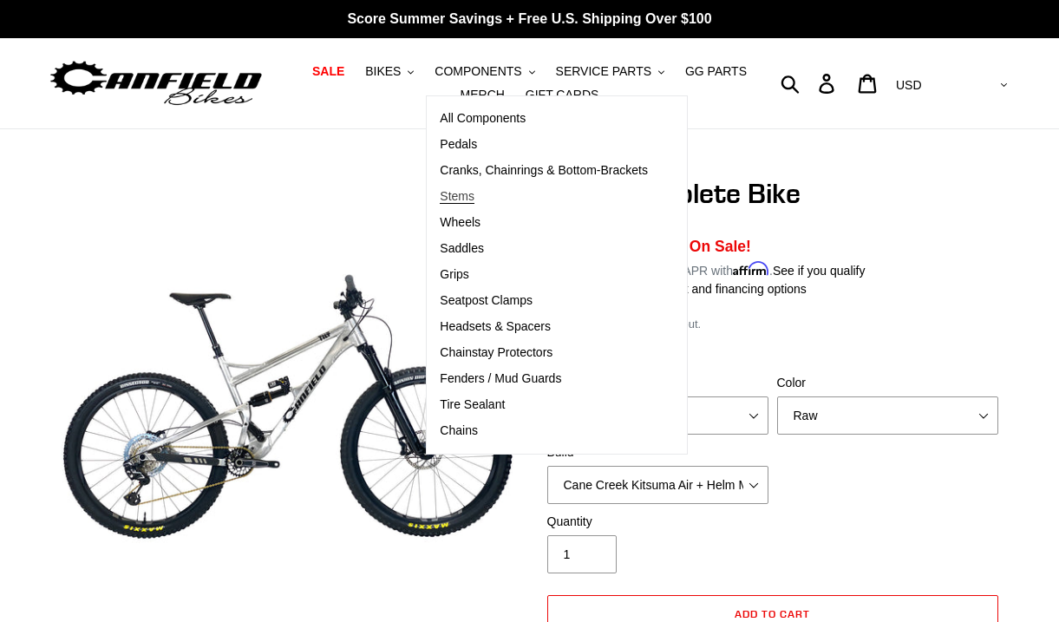
click at [469, 196] on span "Stems" at bounding box center [457, 196] width 35 height 15
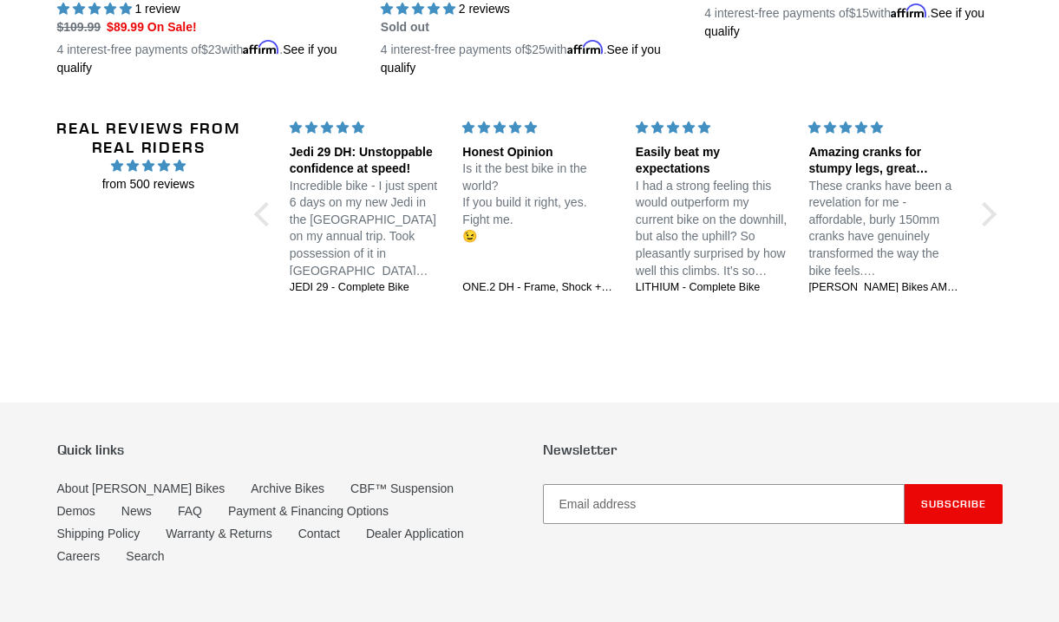
scroll to position [954, 0]
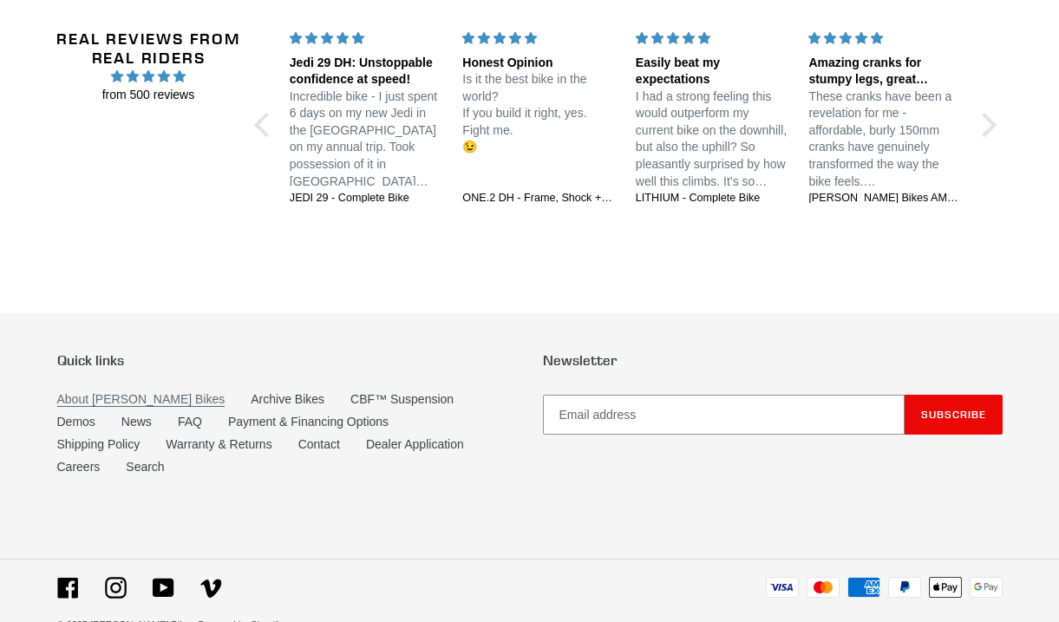
click at [154, 392] on link "About [PERSON_NAME] Bikes" at bounding box center [141, 399] width 168 height 15
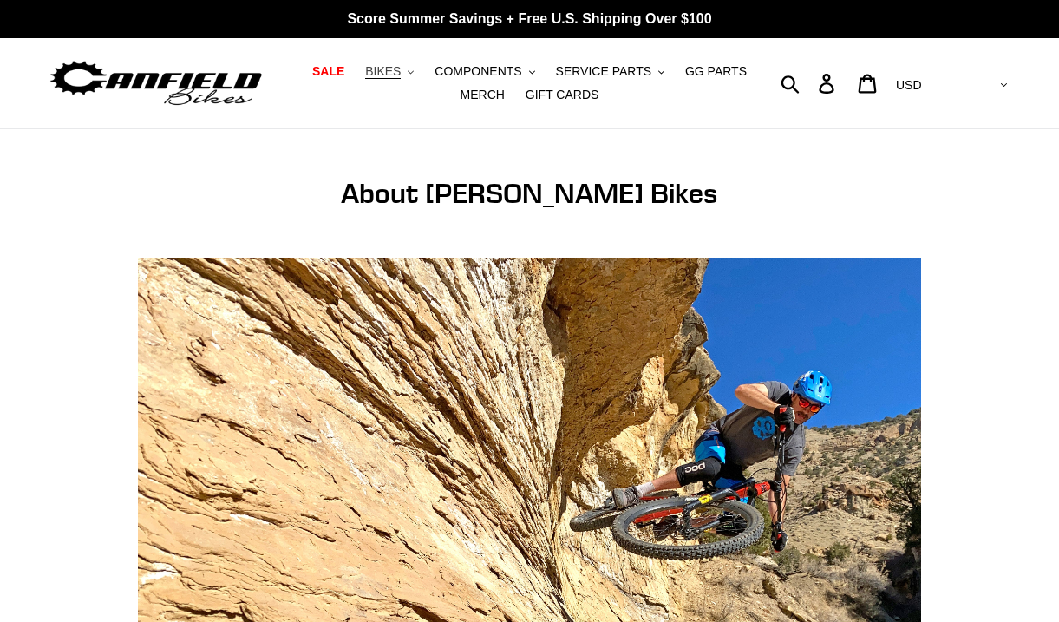
click at [384, 69] on span "BIKES" at bounding box center [383, 71] width 36 height 15
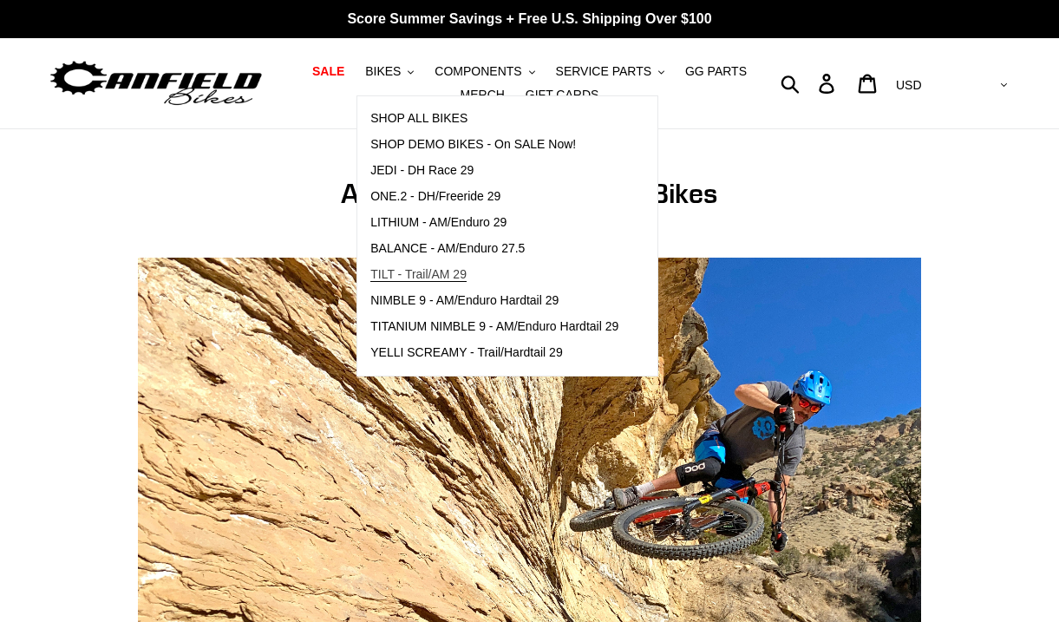
click at [464, 272] on span "TILT - Trail/AM 29" at bounding box center [418, 274] width 96 height 15
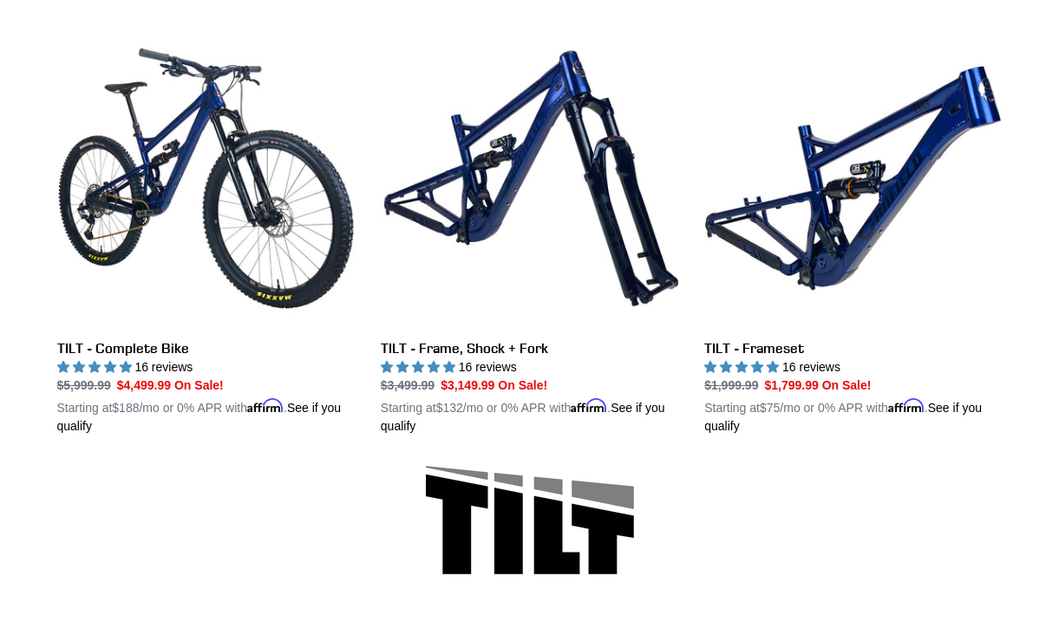
scroll to position [370, 0]
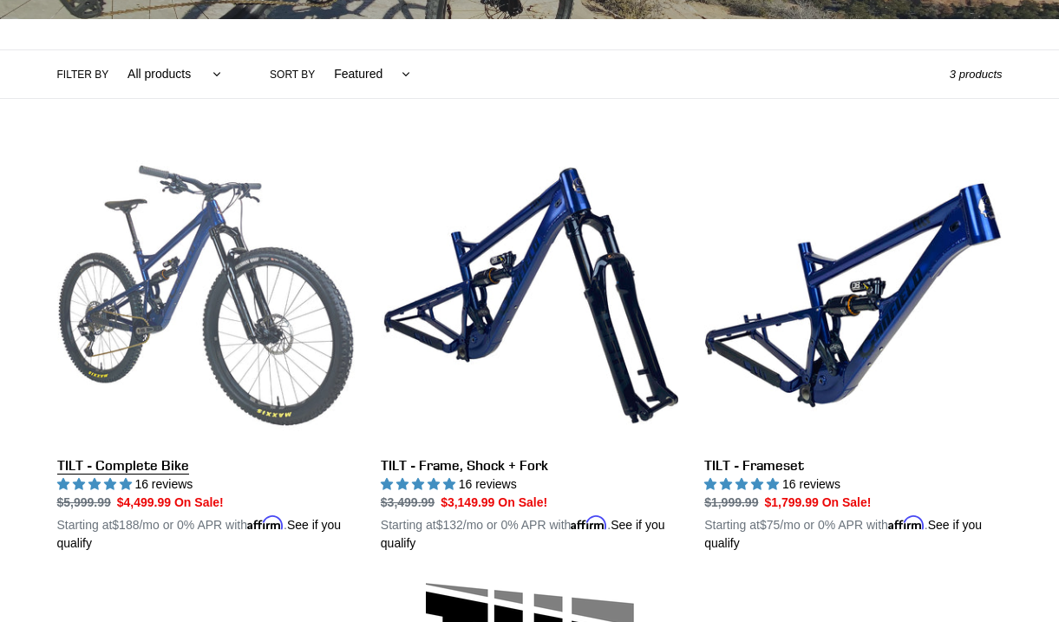
click at [202, 338] on link "TILT - Complete Bike" at bounding box center [206, 350] width 298 height 406
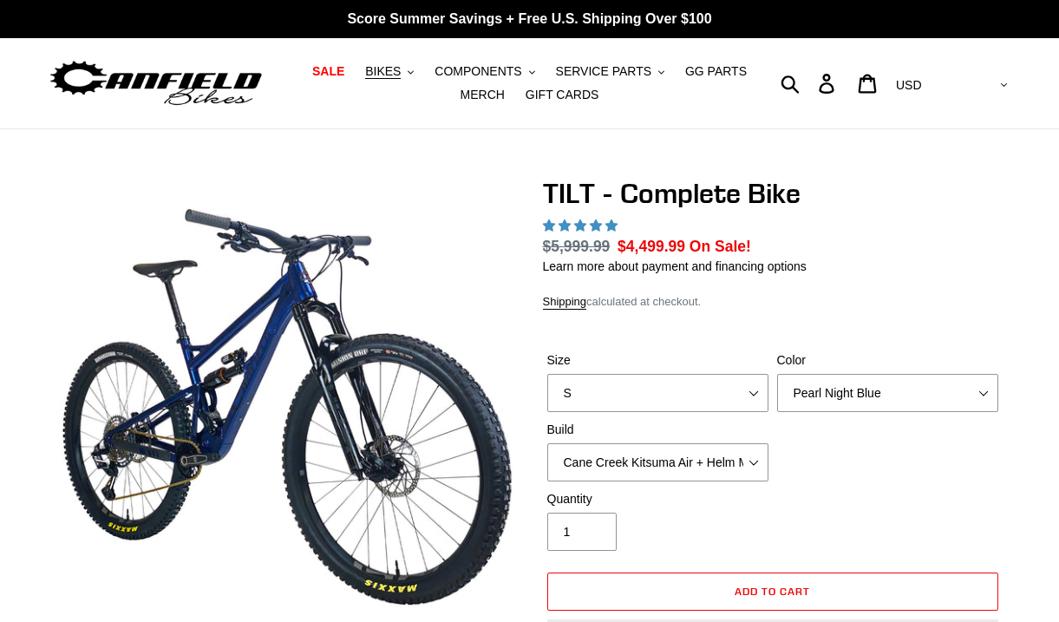
select select "highest-rating"
click at [823, 390] on select "Pearl Night Blue Stealth Silver Raw" at bounding box center [887, 393] width 221 height 38
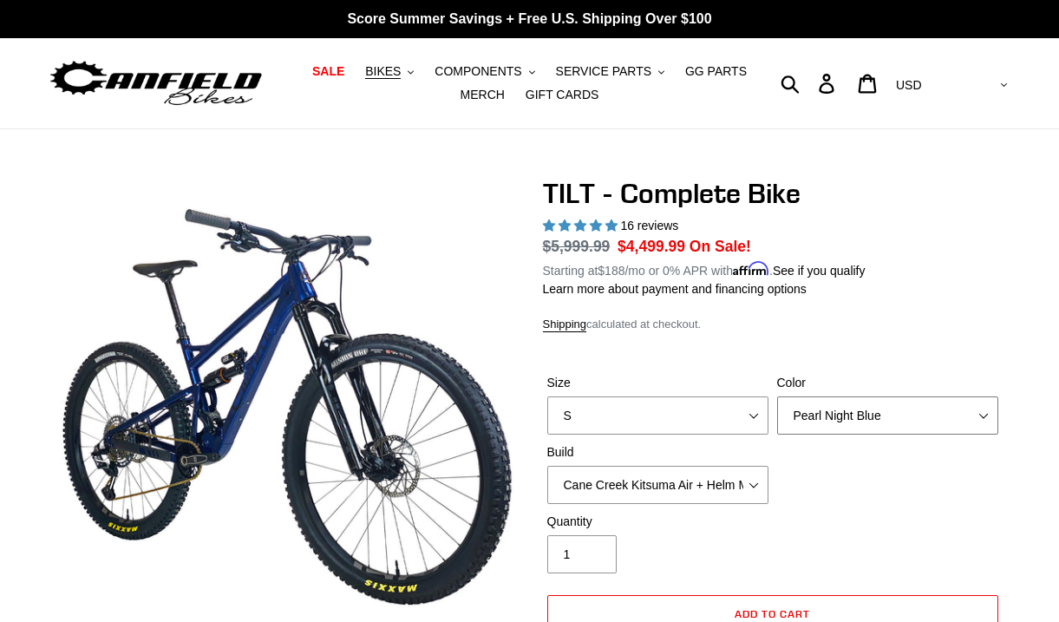
select select "Stealth Silver"
click at [777, 397] on select "Pearl Night Blue Stealth Silver Raw" at bounding box center [887, 416] width 221 height 38
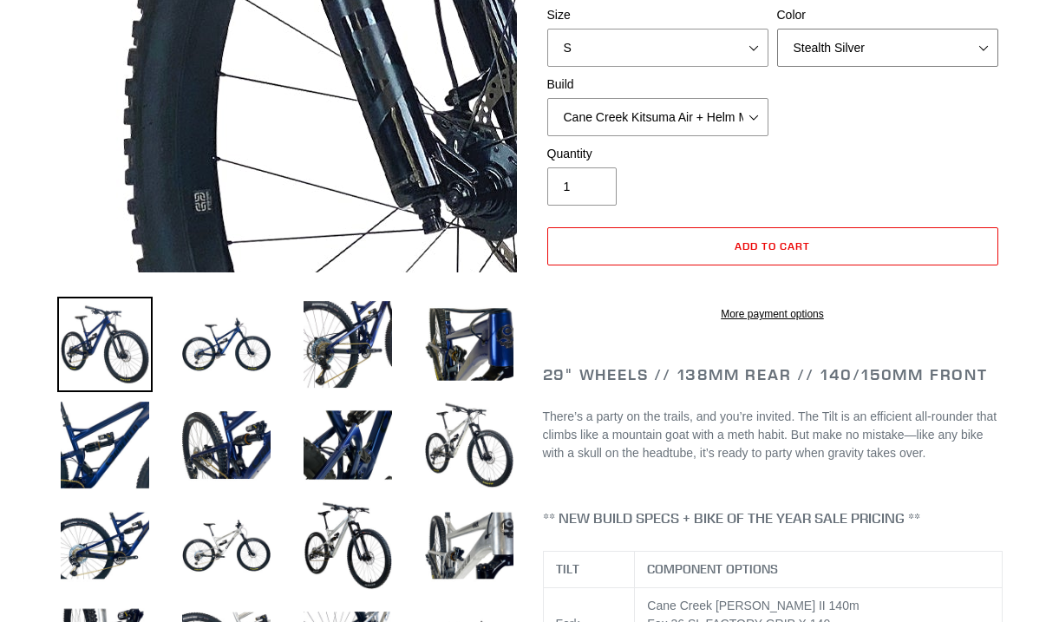
scroll to position [397, 0]
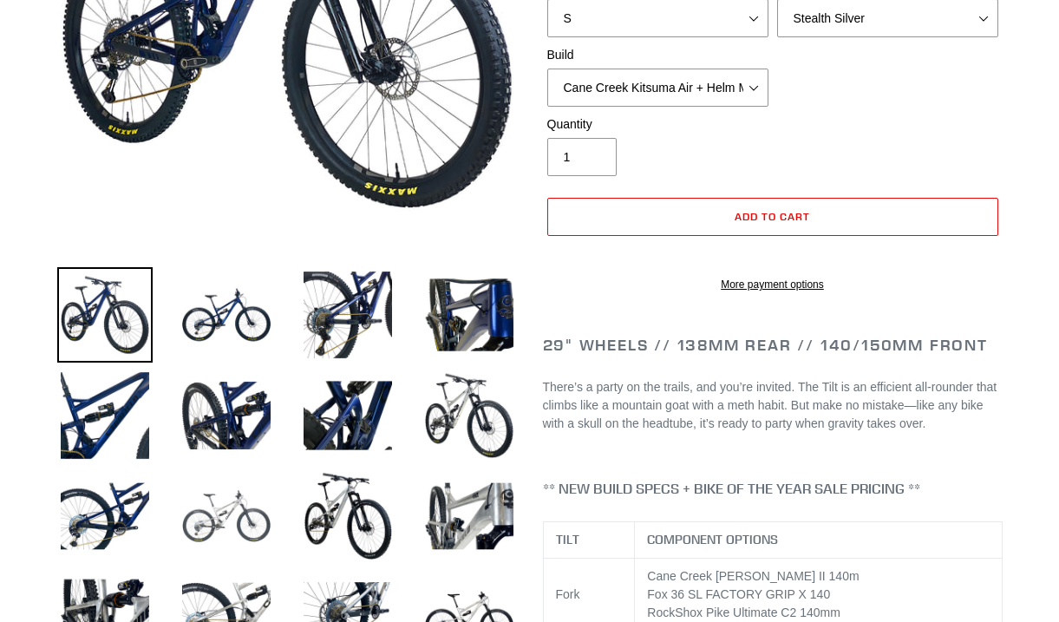
click at [239, 531] on img at bounding box center [226, 516] width 95 height 95
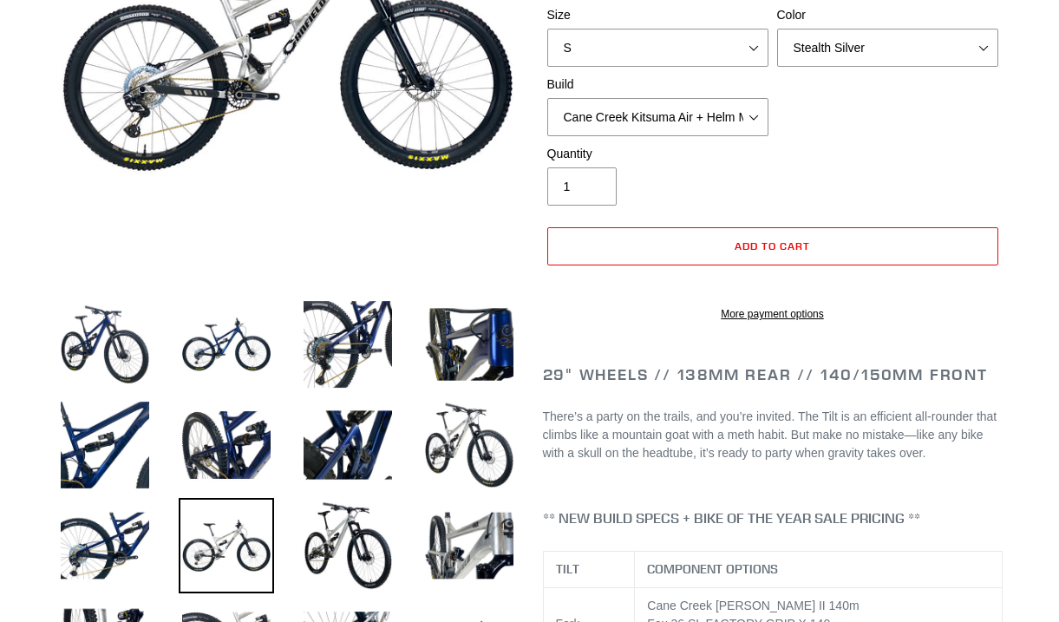
scroll to position [383, 0]
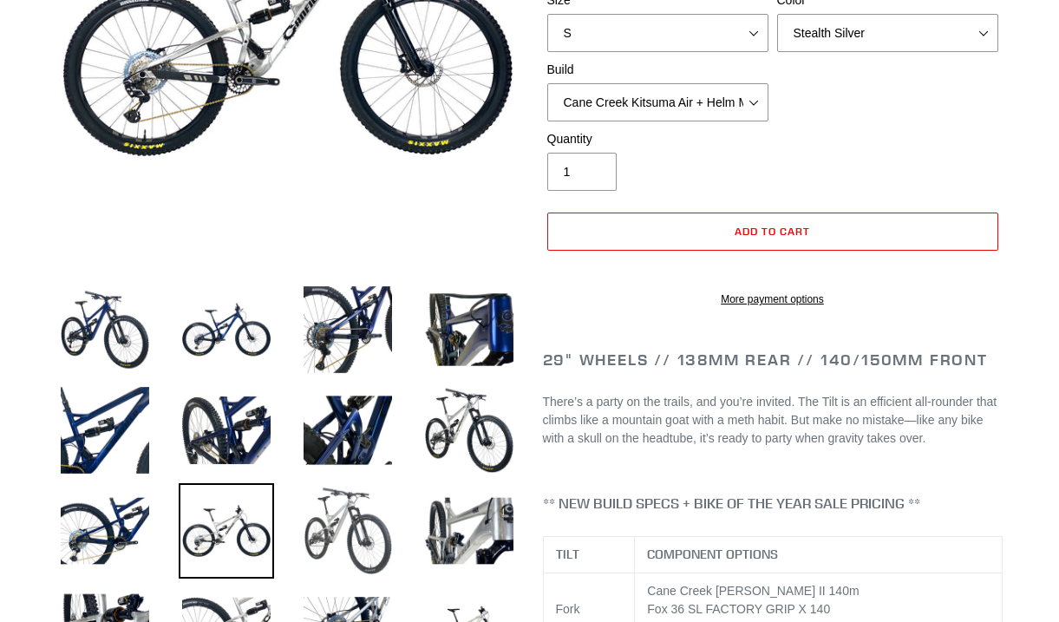
click at [385, 503] on img at bounding box center [347, 530] width 95 height 95
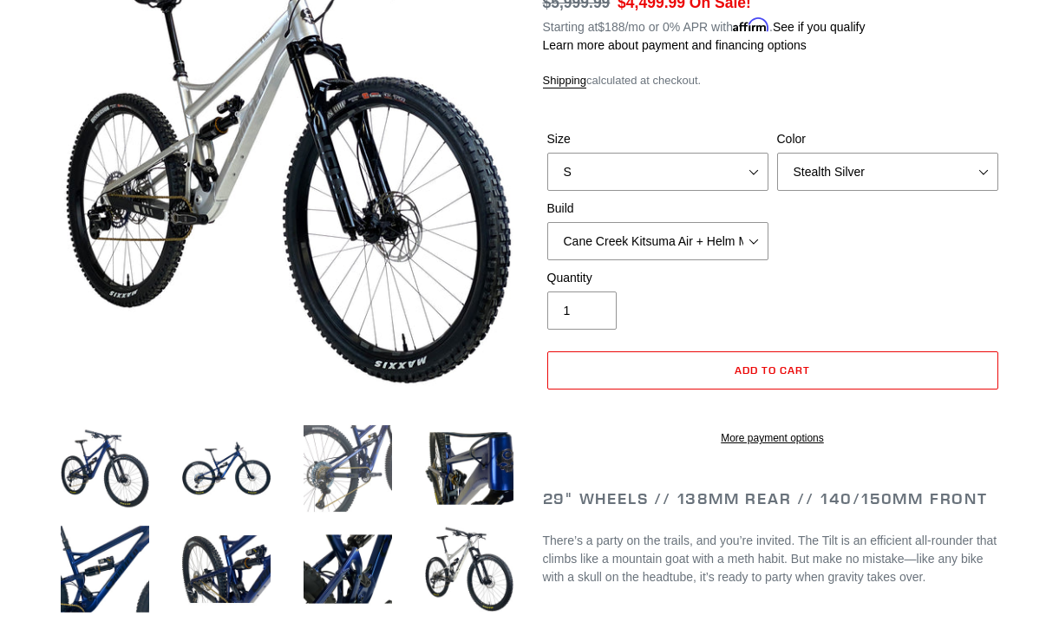
scroll to position [288, 0]
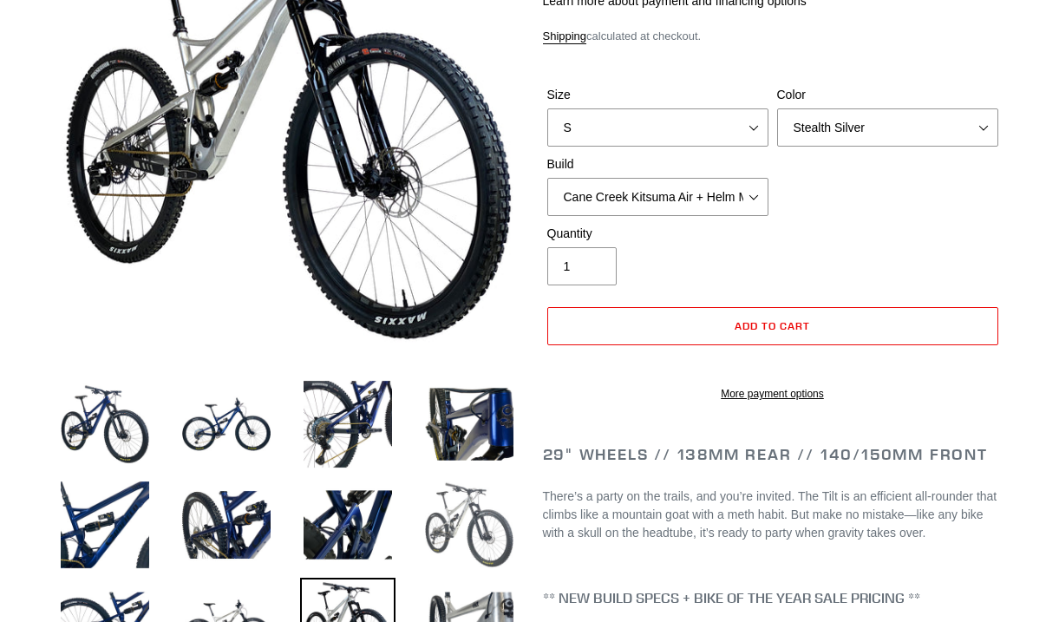
click at [453, 521] on img at bounding box center [469, 524] width 95 height 95
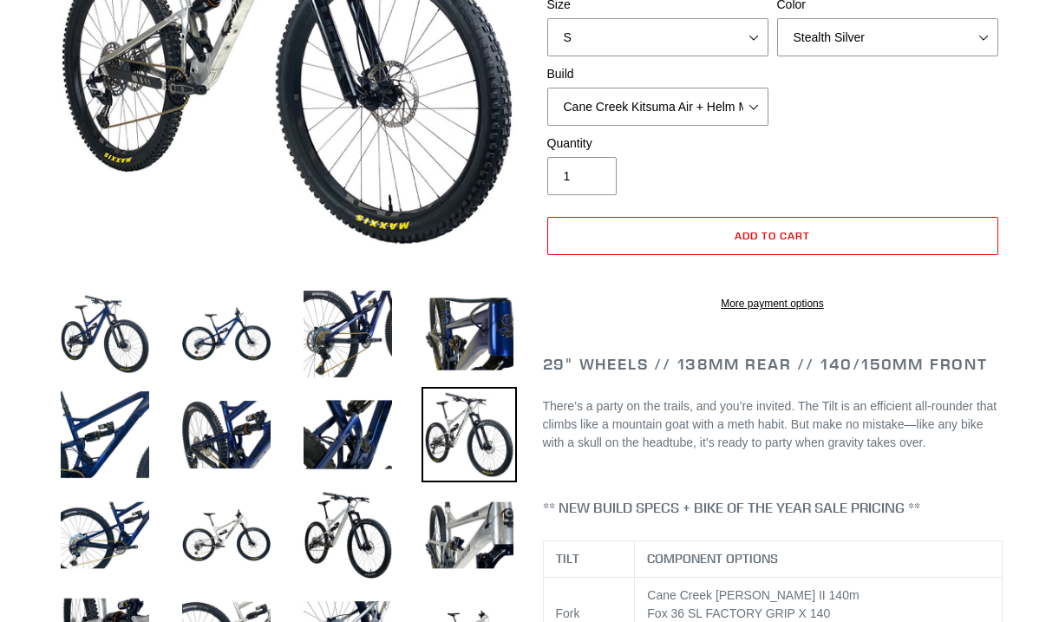
scroll to position [439, 0]
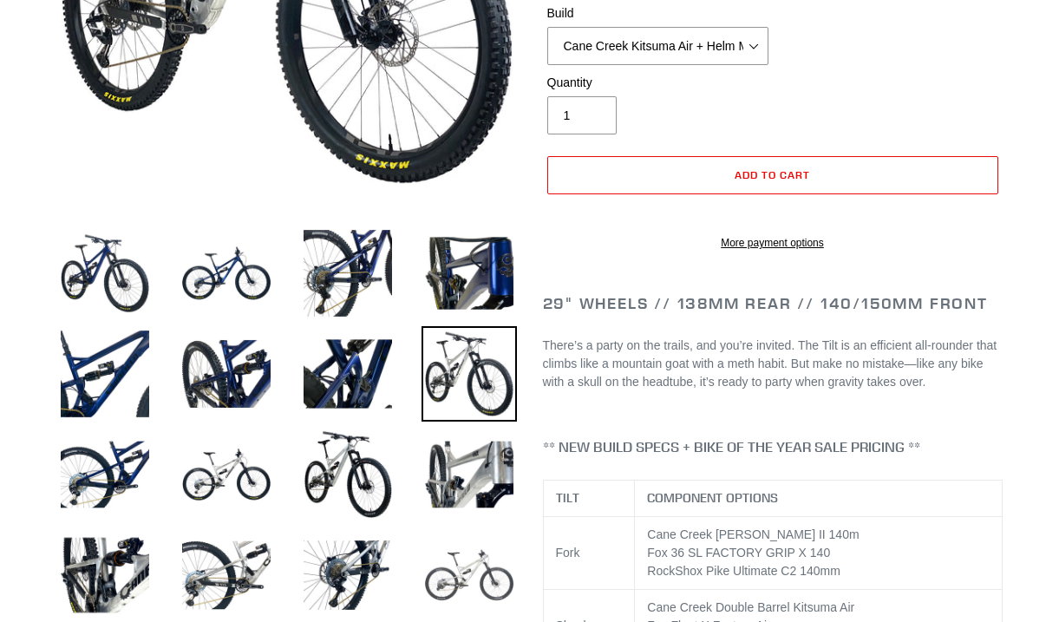
click at [444, 564] on img at bounding box center [469, 575] width 95 height 95
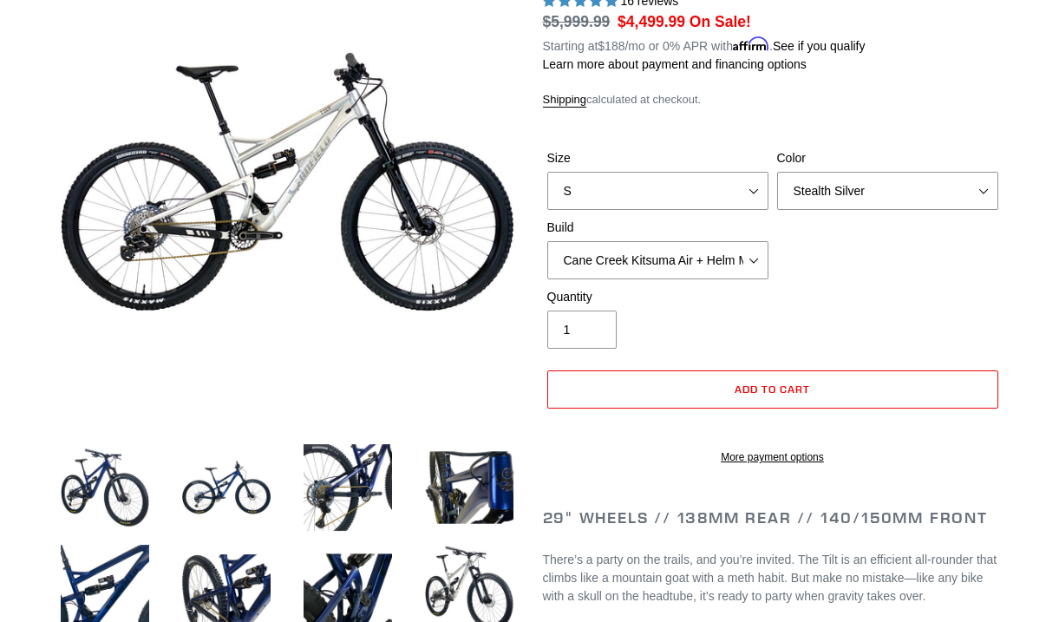
scroll to position [214, 0]
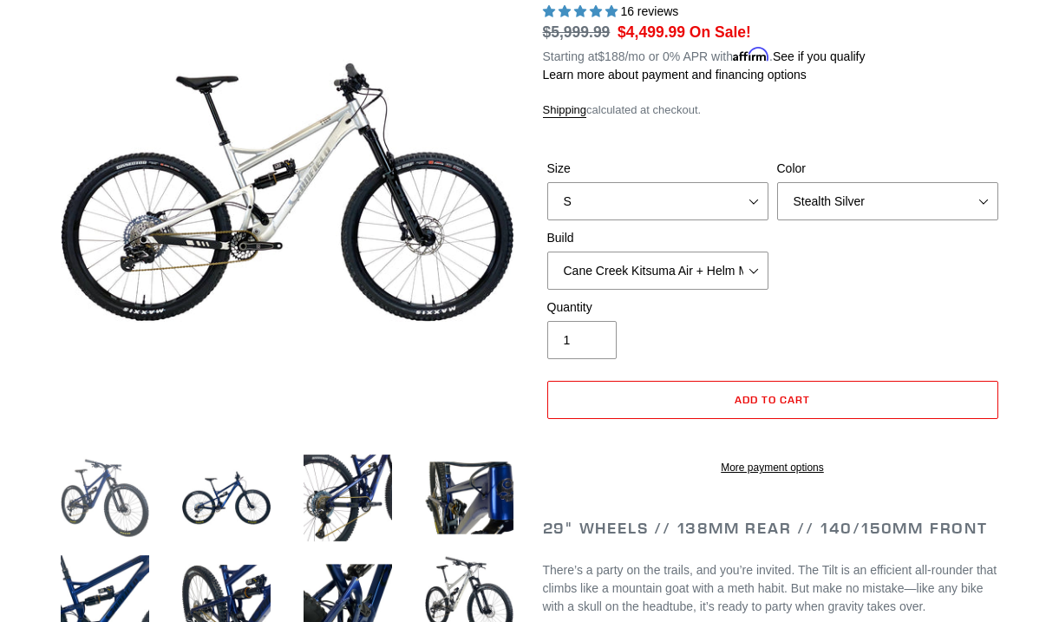
click at [129, 488] on img at bounding box center [104, 497] width 95 height 95
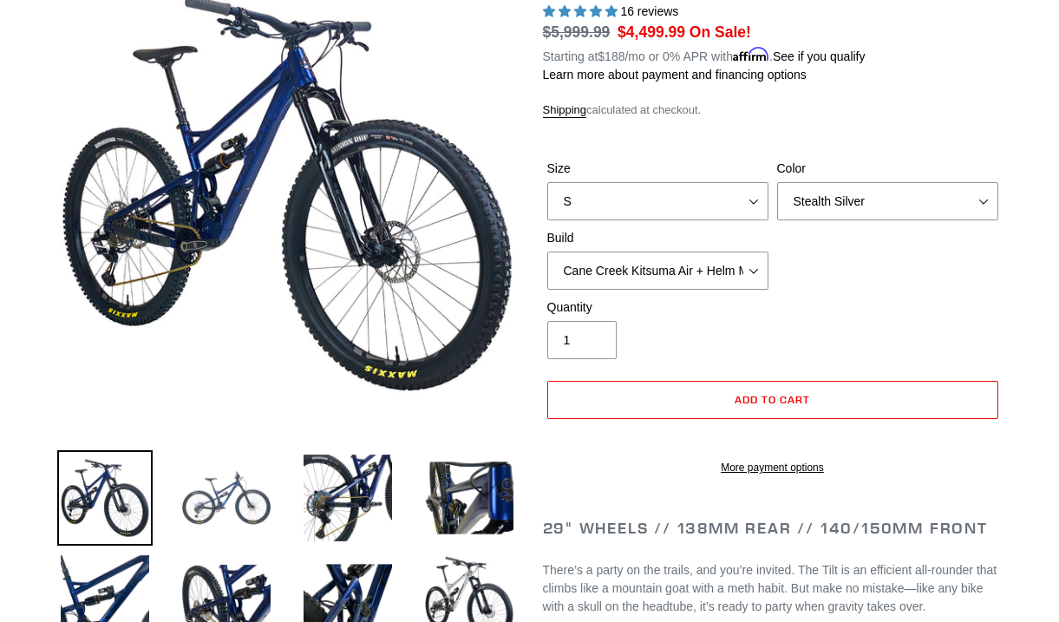
click at [213, 492] on img at bounding box center [226, 497] width 95 height 95
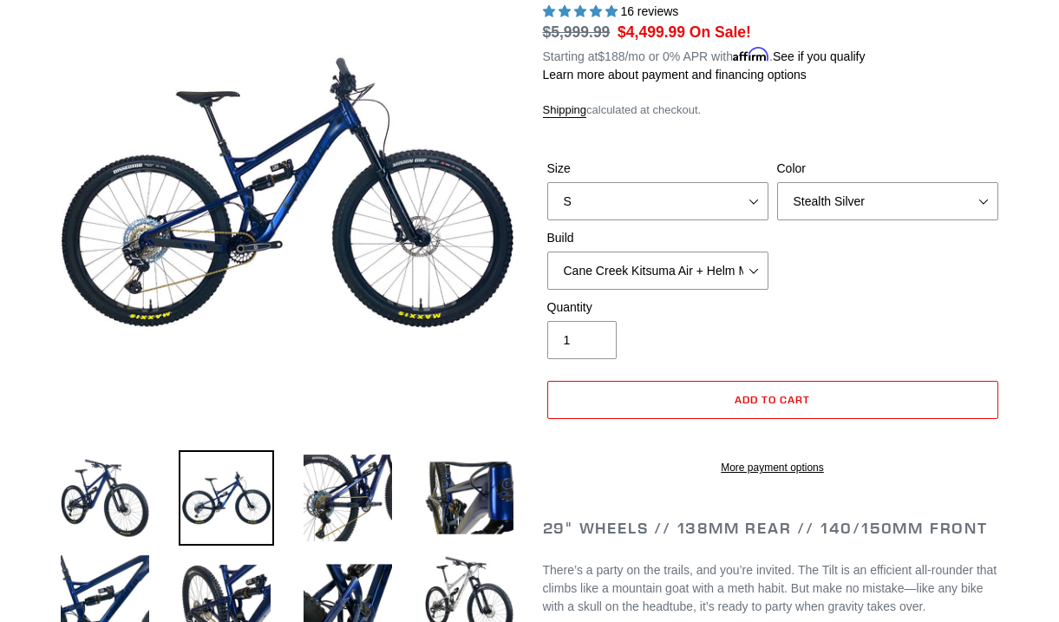
click at [644, 141] on form "Size S M L Color Pearl Night Blue Stealth Silver Raw Build Cane Creek Kitsuma A…" at bounding box center [773, 312] width 460 height 361
click at [630, 187] on select "S M L" at bounding box center [657, 201] width 221 height 38
select select "L"
click at [547, 182] on select "S M L" at bounding box center [657, 201] width 221 height 38
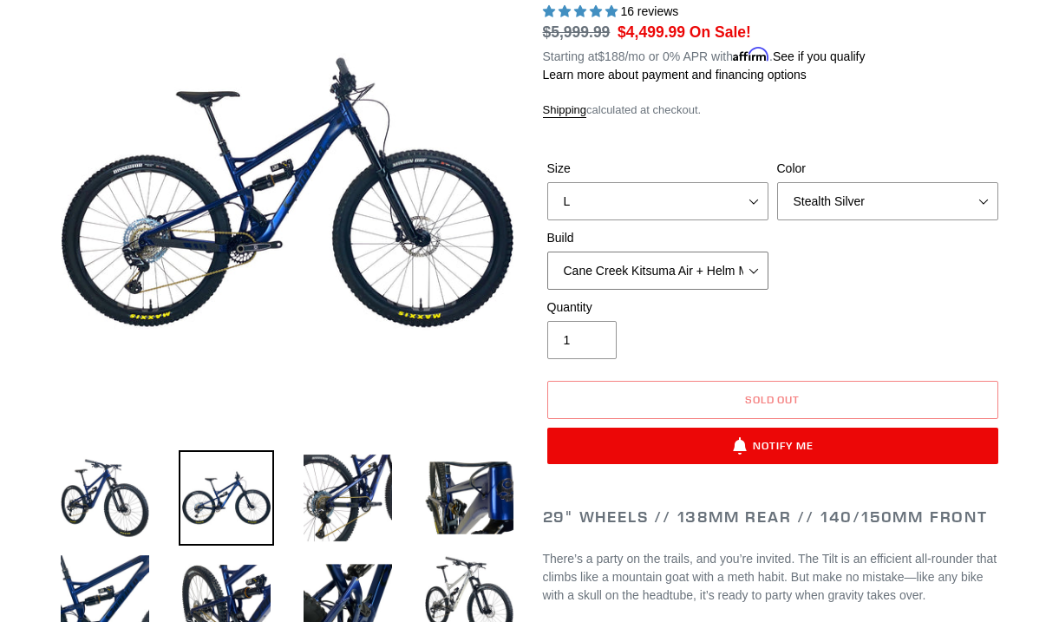
click at [633, 265] on select "Cane Creek Kitsuma Air + Helm MKII 140 + SRAM GX Cane Creek Kitsuma Air + Helm …" at bounding box center [657, 271] width 221 height 38
click at [547, 252] on select "Cane Creek Kitsuma Air + Helm MKII 140 + SRAM GX Cane Creek Kitsuma Air + Helm …" at bounding box center [657, 271] width 221 height 38
click at [652, 270] on select "Cane Creek Kitsuma Air + Helm MKII 140 + SRAM GX Cane Creek Kitsuma Air + Helm …" at bounding box center [657, 271] width 221 height 38
click at [547, 252] on select "Cane Creek Kitsuma Air + Helm MKII 140 + SRAM GX Cane Creek Kitsuma Air + Helm …" at bounding box center [657, 271] width 221 height 38
click at [648, 269] on select "Cane Creek Kitsuma Air + Helm MKII 140 + SRAM GX Cane Creek Kitsuma Air + Helm …" at bounding box center [657, 271] width 221 height 38
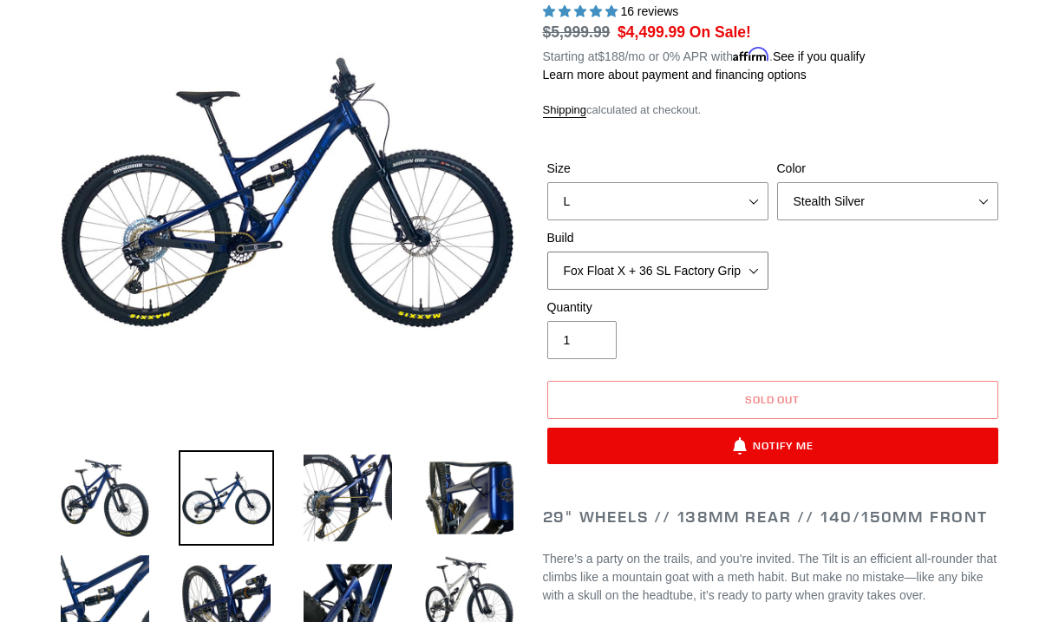
click at [547, 252] on select "Cane Creek Kitsuma Air + Helm MKII 140 + SRAM GX Cane Creek Kitsuma Air + Helm …" at bounding box center [657, 271] width 221 height 38
click at [728, 275] on select "Cane Creek Kitsuma Air + Helm MKII 140 + SRAM GX Cane Creek Kitsuma Air + Helm …" at bounding box center [657, 271] width 221 height 38
click at [547, 252] on select "Cane Creek Kitsuma Air + Helm MKII 140 + SRAM GX Cane Creek Kitsuma Air + Helm …" at bounding box center [657, 271] width 221 height 38
click at [727, 255] on select "Cane Creek Kitsuma Air + Helm MKII 140 + SRAM GX Cane Creek Kitsuma Air + Helm …" at bounding box center [657, 271] width 221 height 38
click at [547, 252] on select "Cane Creek Kitsuma Air + Helm MKII 140 + SRAM GX Cane Creek Kitsuma Air + Helm …" at bounding box center [657, 271] width 221 height 38
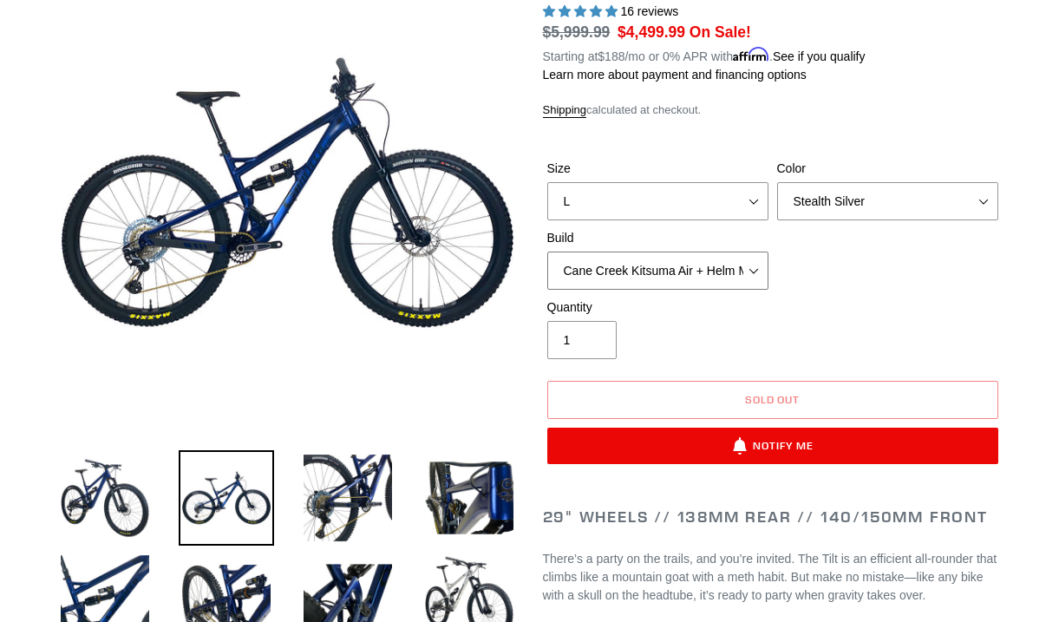
click at [711, 263] on select "Cane Creek Kitsuma Air + Helm MKII 140 + SRAM GX Cane Creek Kitsuma Air + Helm …" at bounding box center [657, 271] width 221 height 38
click at [547, 252] on select "Cane Creek Kitsuma Air + Helm MKII 140 + SRAM GX Cane Creek Kitsuma Air + Helm …" at bounding box center [657, 271] width 221 height 38
click at [706, 260] on select "Cane Creek Kitsuma Air + Helm MKII 140 + SRAM GX Cane Creek Kitsuma Air + Helm …" at bounding box center [657, 271] width 221 height 38
click at [547, 252] on select "Cane Creek Kitsuma Air + Helm MKII 140 + SRAM GX Cane Creek Kitsuma Air + Helm …" at bounding box center [657, 271] width 221 height 38
click at [705, 280] on select "Cane Creek Kitsuma Air + Helm MKII 140 + SRAM GX Cane Creek Kitsuma Air + Helm …" at bounding box center [657, 271] width 221 height 38
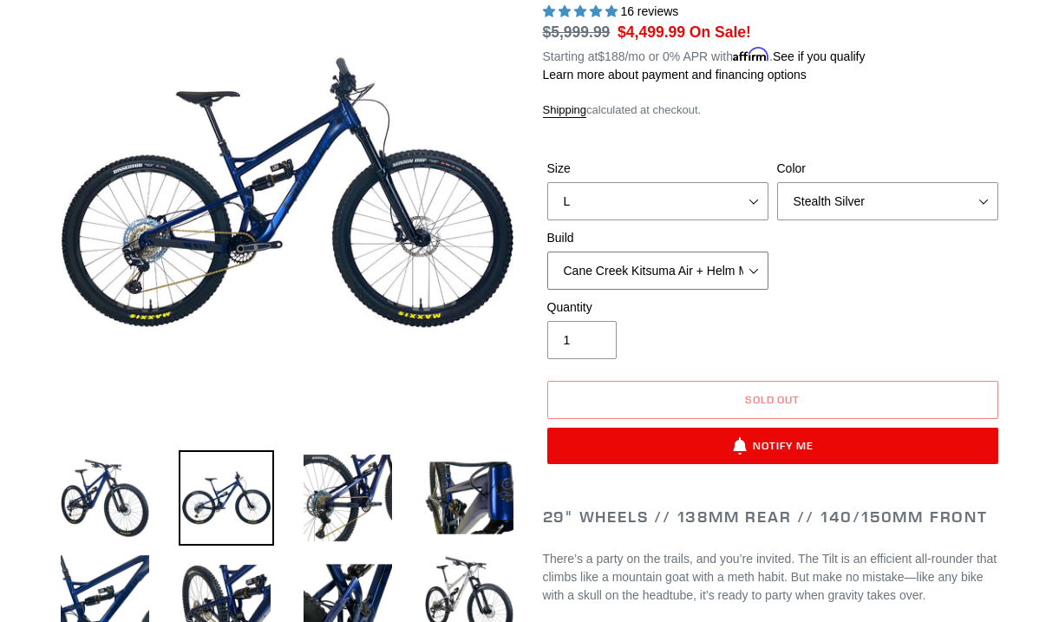
select select "RockShox SD ULT + Pike ULT 140 + Shimano XT"
click at [547, 252] on select "Cane Creek Kitsuma Air + Helm MKII 140 + SRAM GX Cane Creek Kitsuma Air + Helm …" at bounding box center [657, 271] width 221 height 38
click at [689, 403] on button "Sold out" at bounding box center [772, 400] width 451 height 38
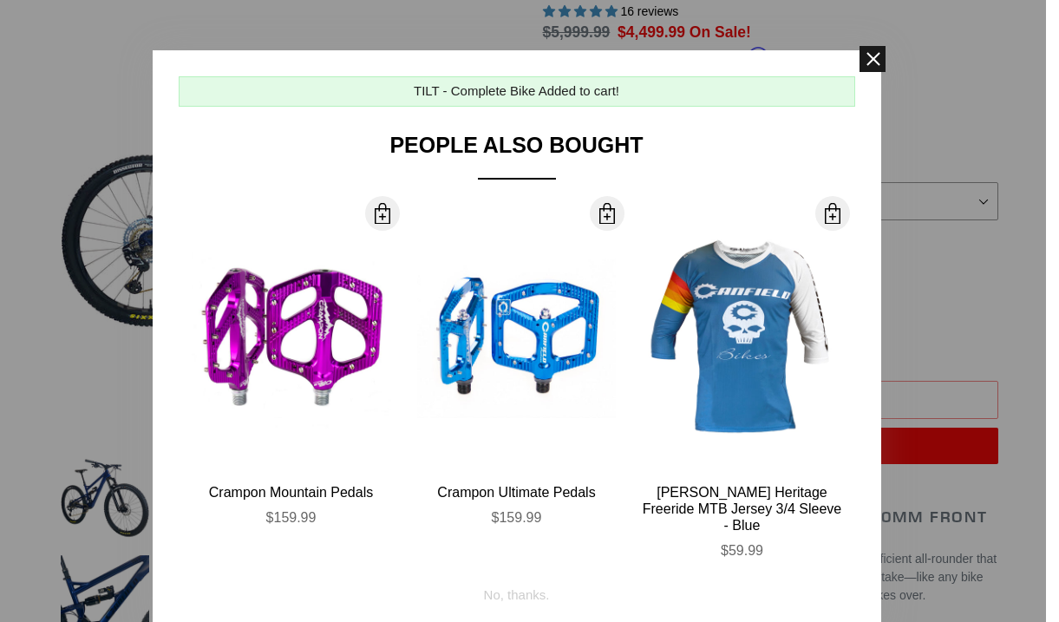
click at [868, 57] on span at bounding box center [873, 59] width 26 height 26
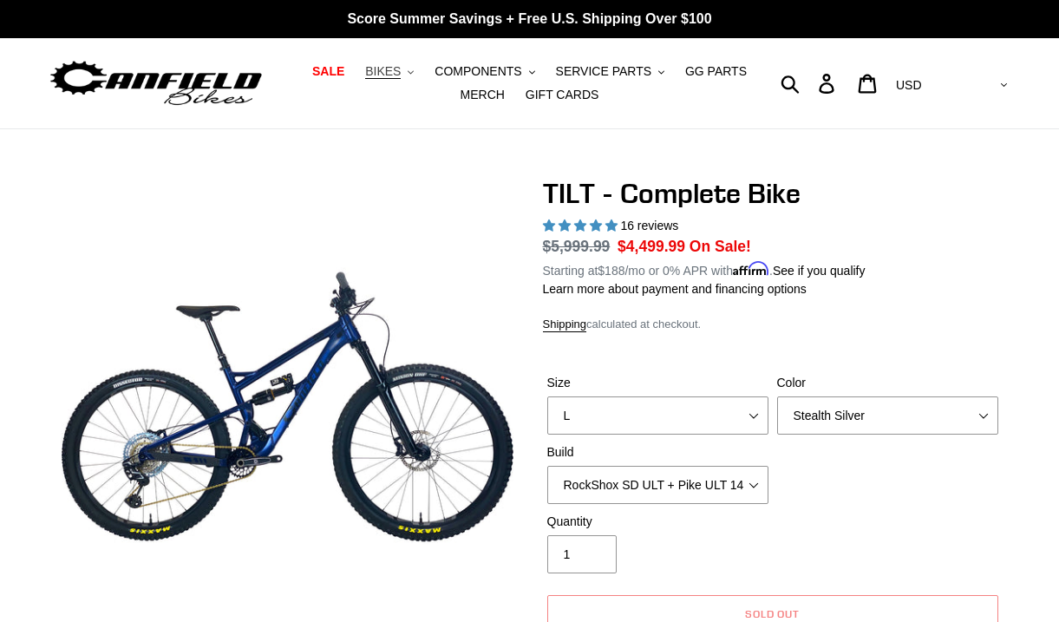
click at [401, 73] on span "BIKES" at bounding box center [383, 71] width 36 height 15
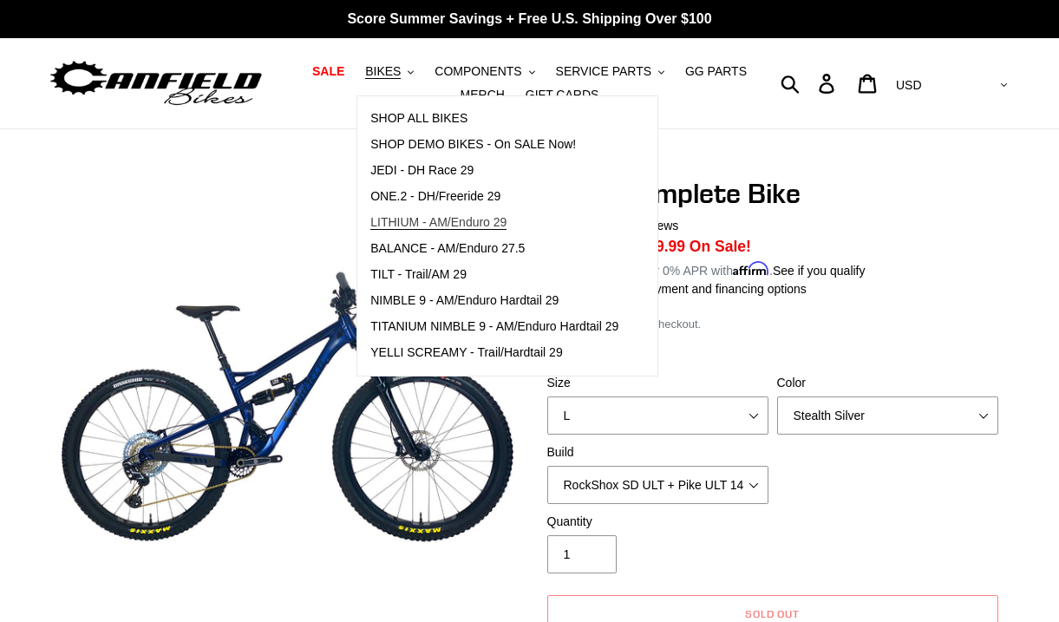
click at [429, 213] on link "LITHIUM - AM/Enduro 29" at bounding box center [494, 223] width 274 height 26
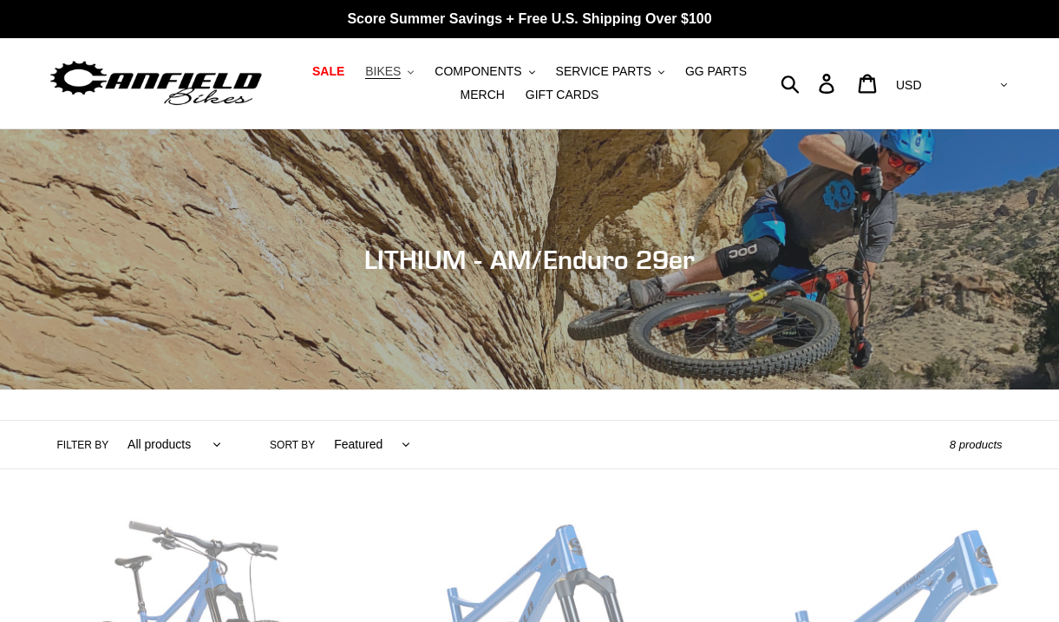
click at [410, 75] on button "BIKES .cls-1{fill:#231f20}" at bounding box center [390, 71] width 66 height 23
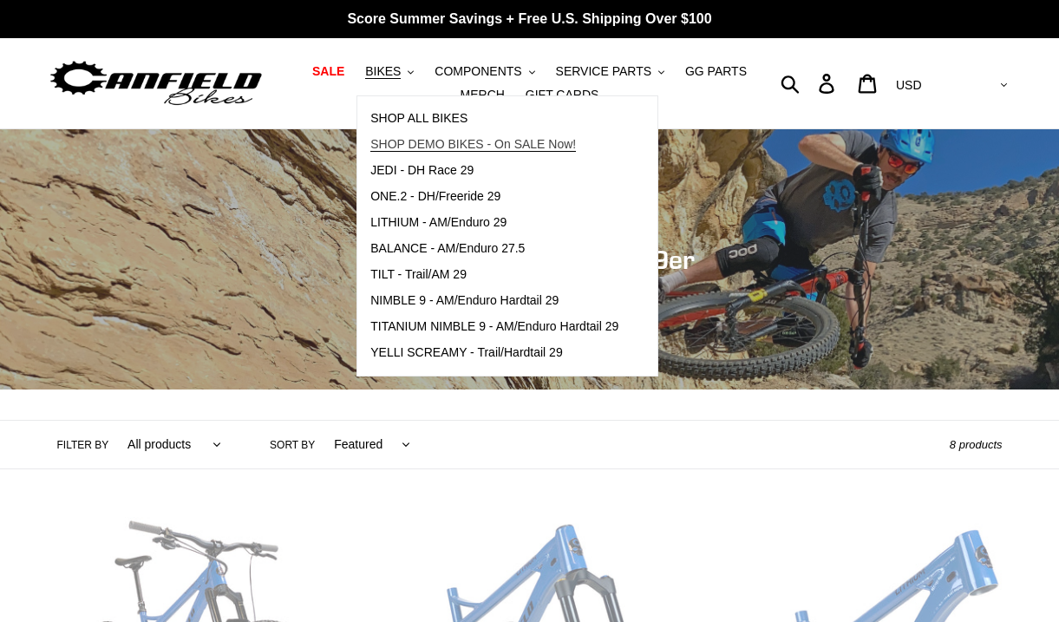
click at [411, 138] on span "SHOP DEMO BIKES - On SALE Now!" at bounding box center [473, 144] width 206 height 15
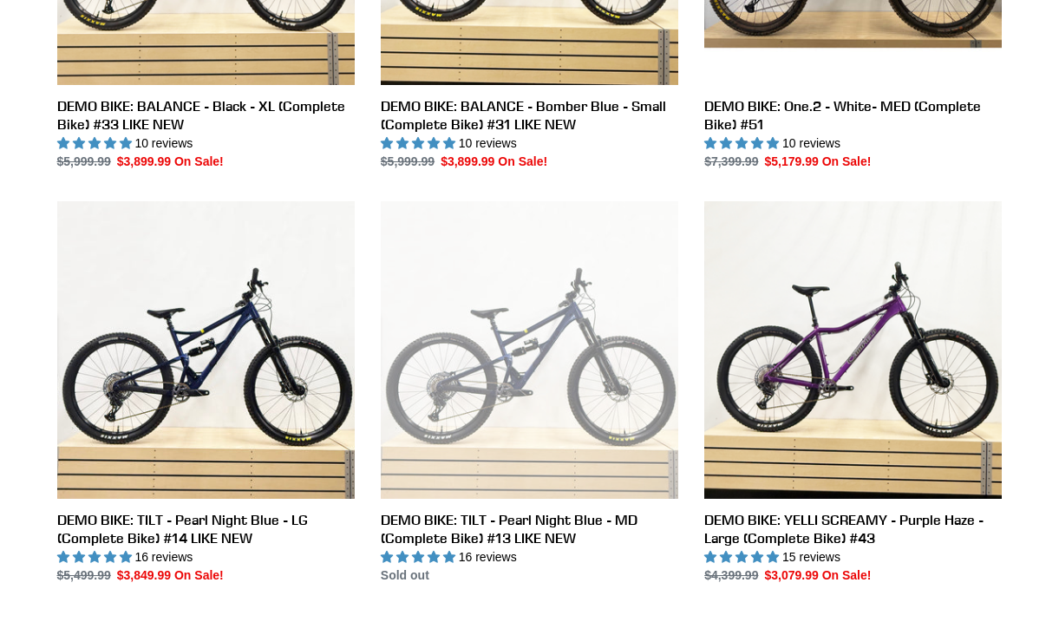
scroll to position [773, 0]
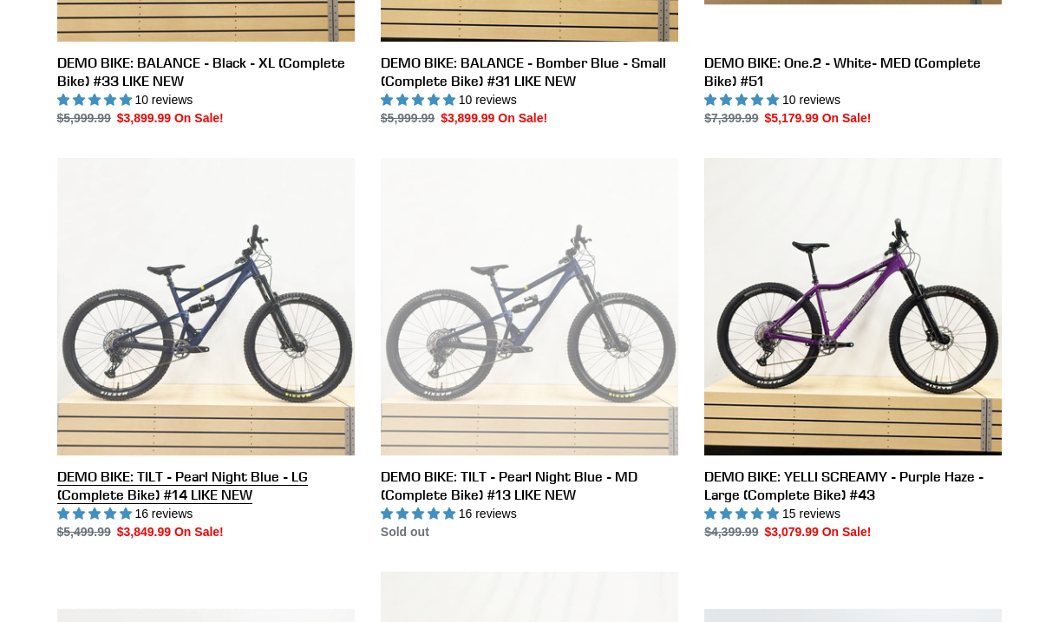
click at [291, 350] on link "DEMO BIKE: TILT - Pearl Night Blue - LG (Complete Bike) #14 LIKE NEW" at bounding box center [206, 350] width 298 height 384
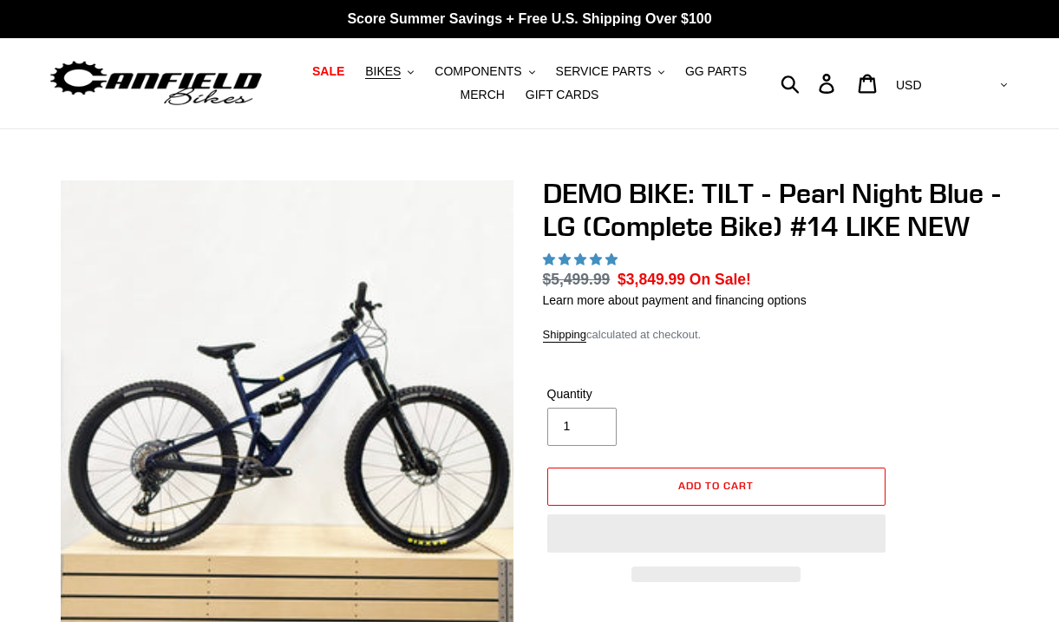
select select "highest-rating"
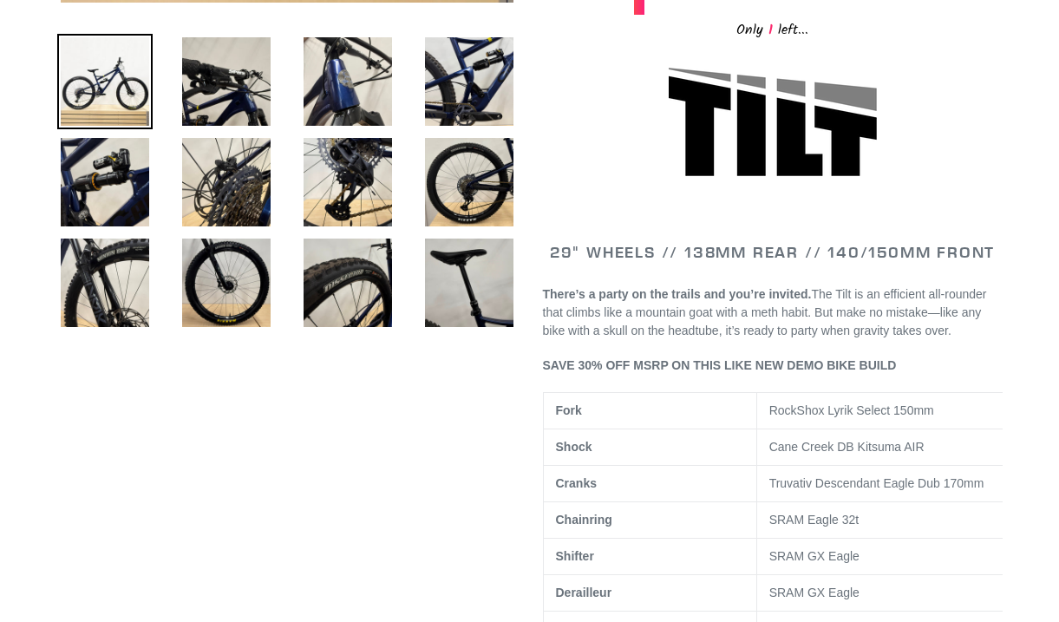
scroll to position [639, 0]
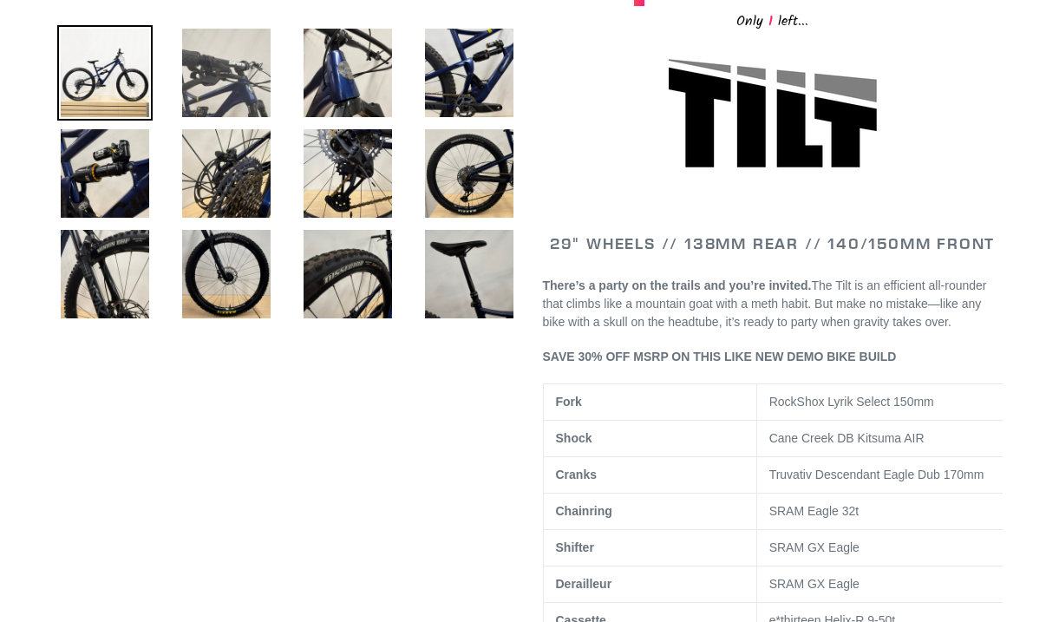
click at [231, 90] on img at bounding box center [226, 72] width 95 height 95
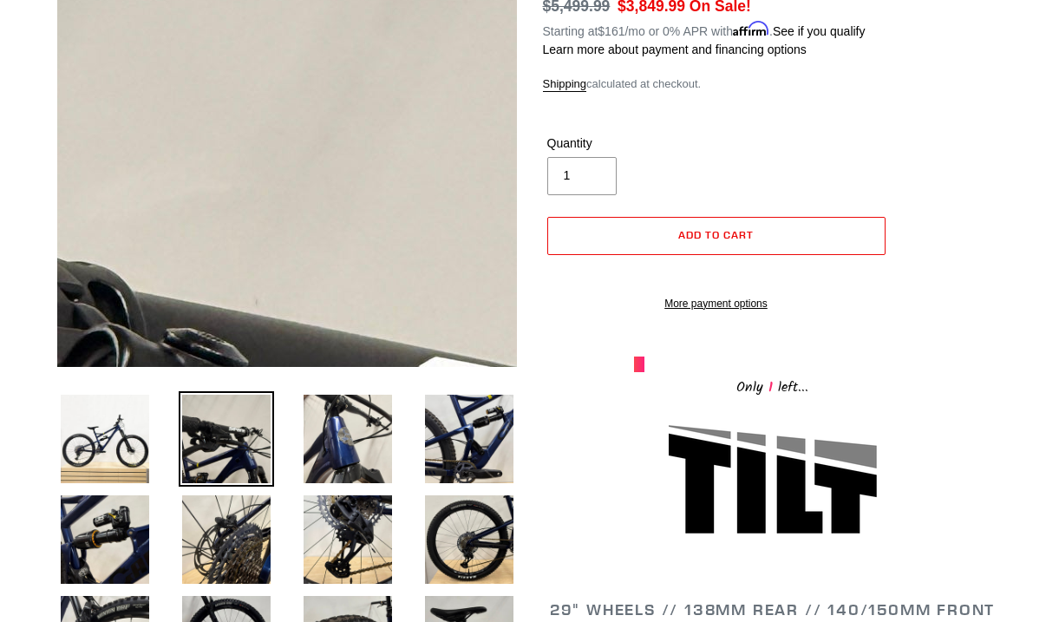
scroll to position [279, 0]
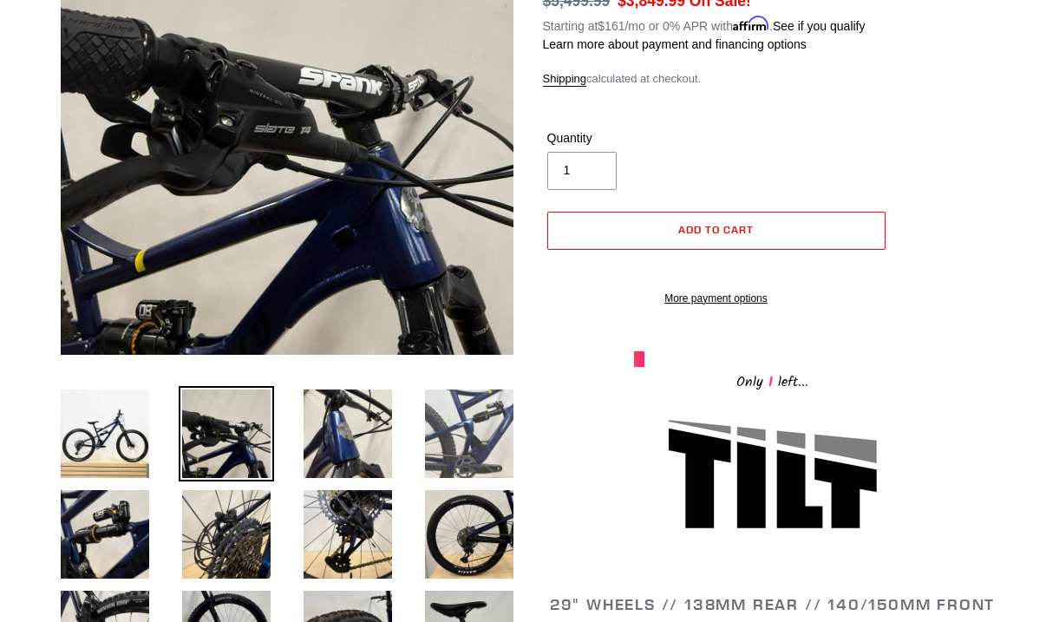
click at [456, 432] on img at bounding box center [469, 433] width 95 height 95
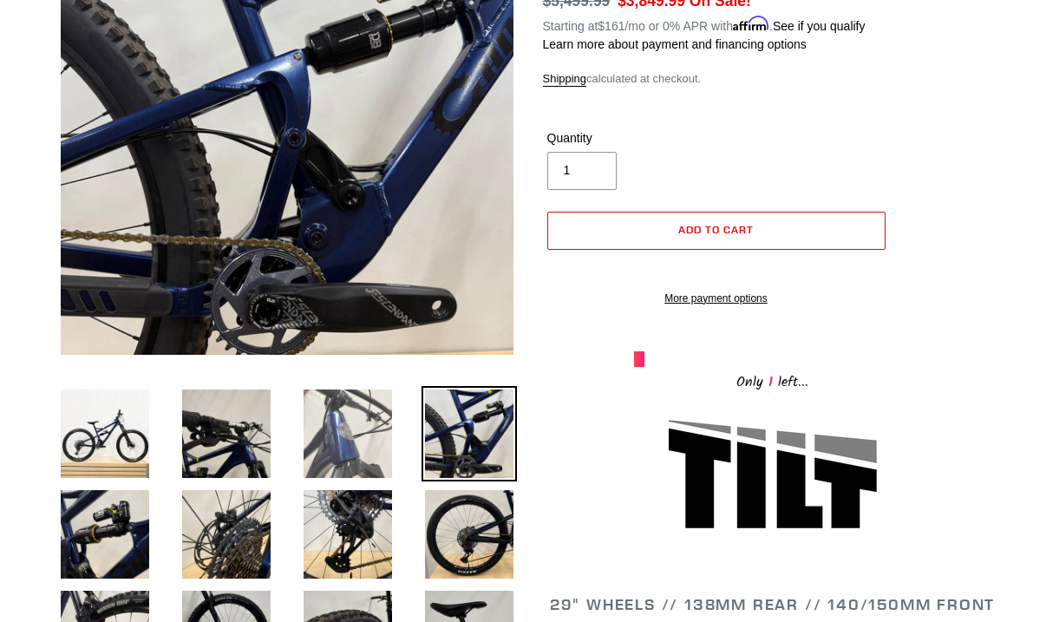
click at [374, 444] on img at bounding box center [347, 433] width 95 height 95
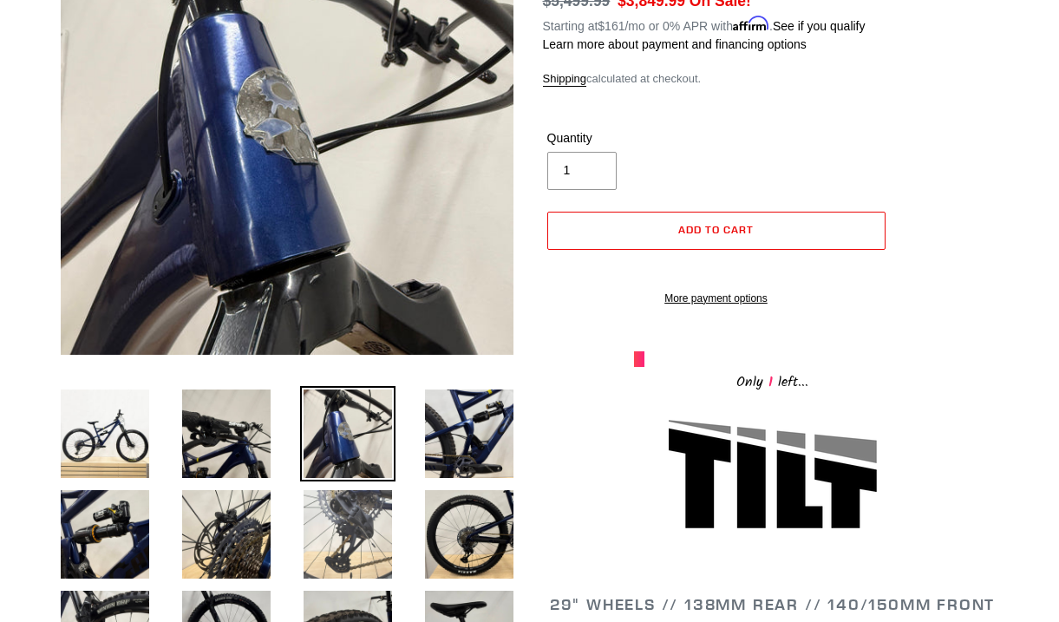
click at [355, 527] on img at bounding box center [347, 534] width 95 height 95
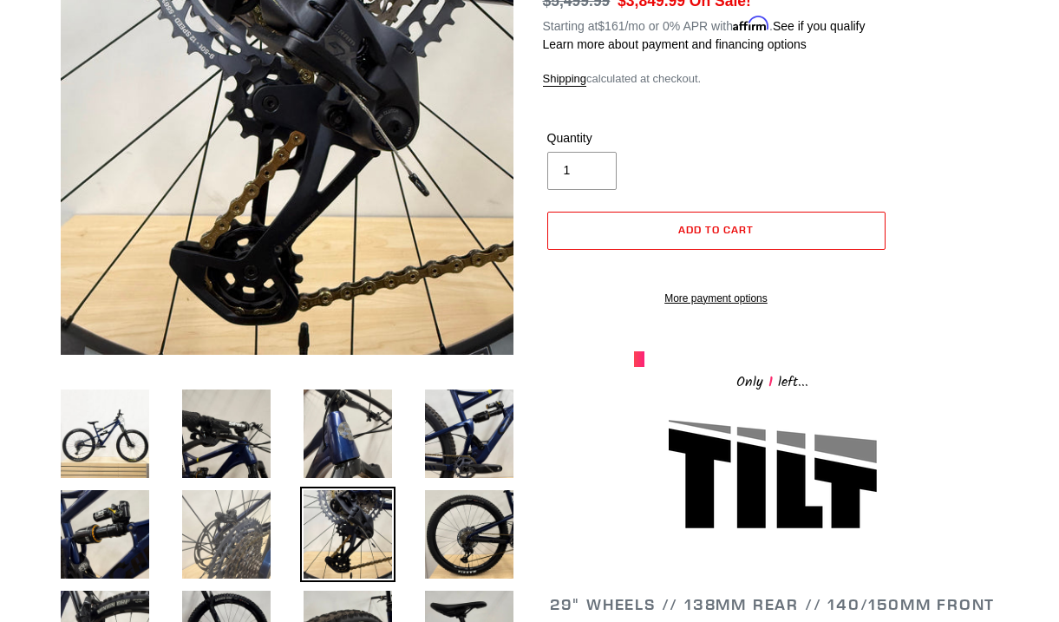
click at [253, 545] on img at bounding box center [226, 534] width 95 height 95
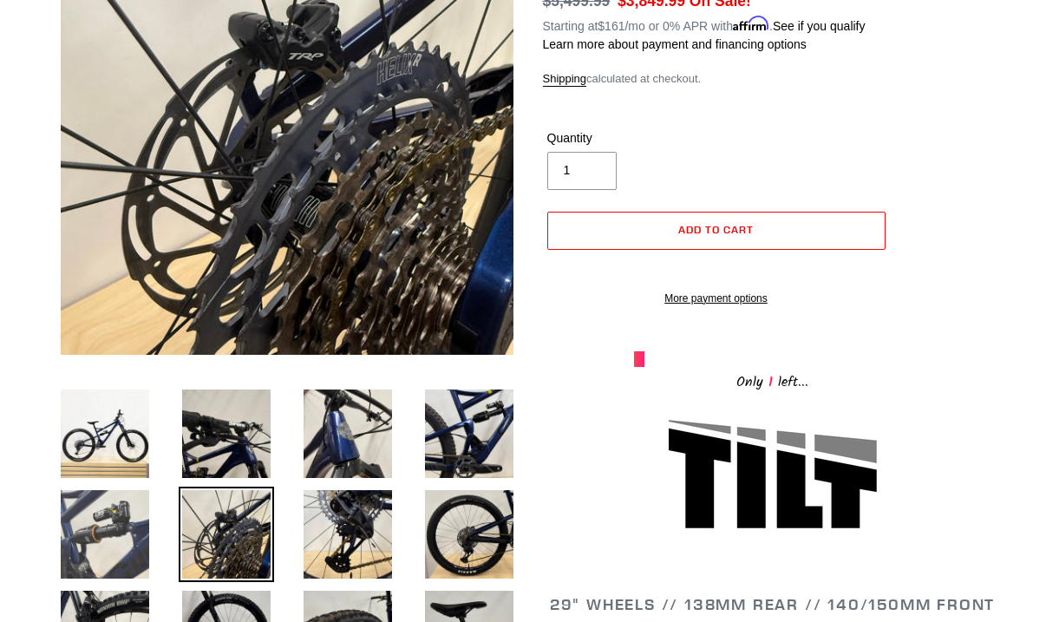
click at [127, 558] on img at bounding box center [104, 534] width 95 height 95
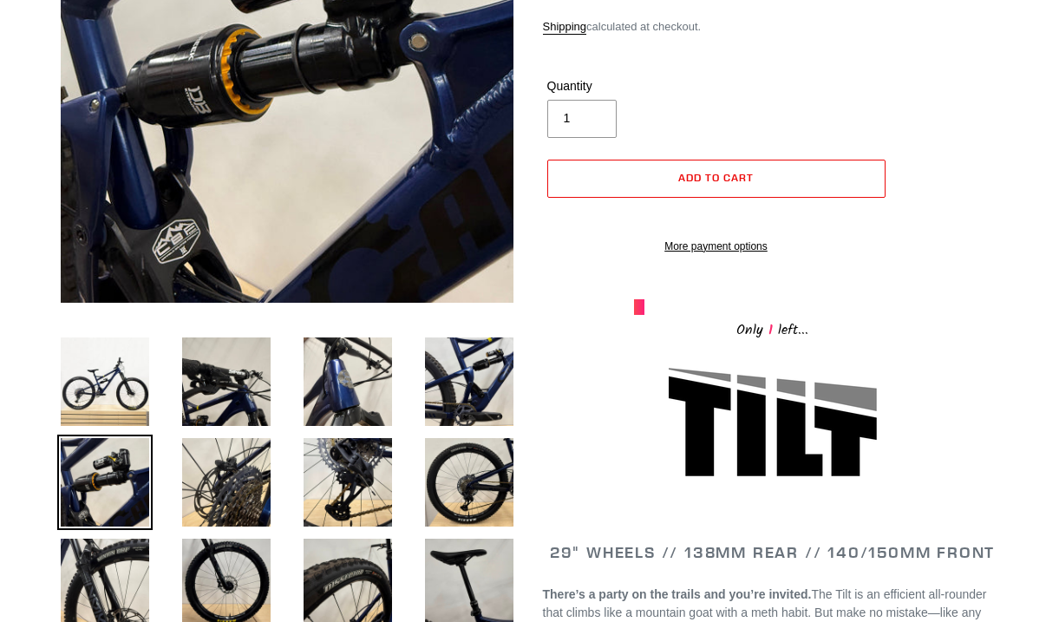
scroll to position [331, 0]
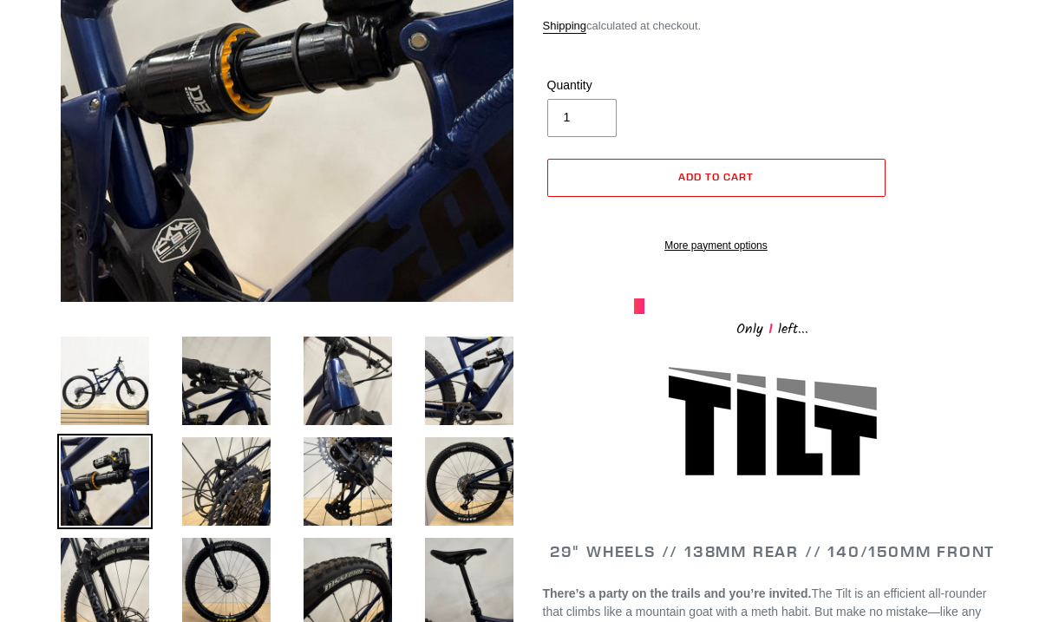
click at [127, 557] on img at bounding box center [104, 581] width 95 height 95
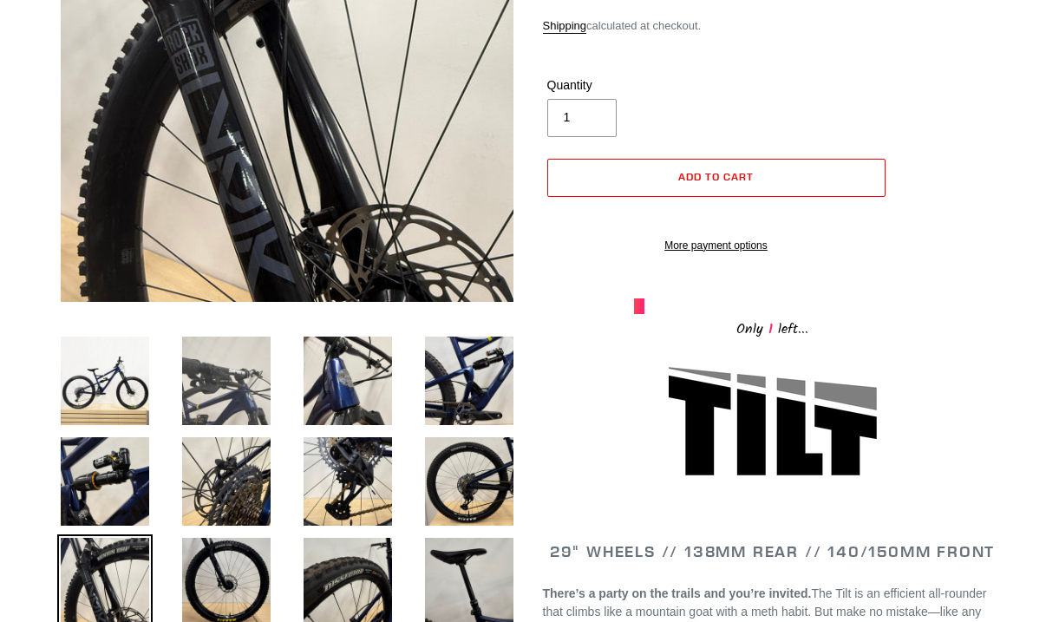
click at [242, 400] on img at bounding box center [226, 380] width 95 height 95
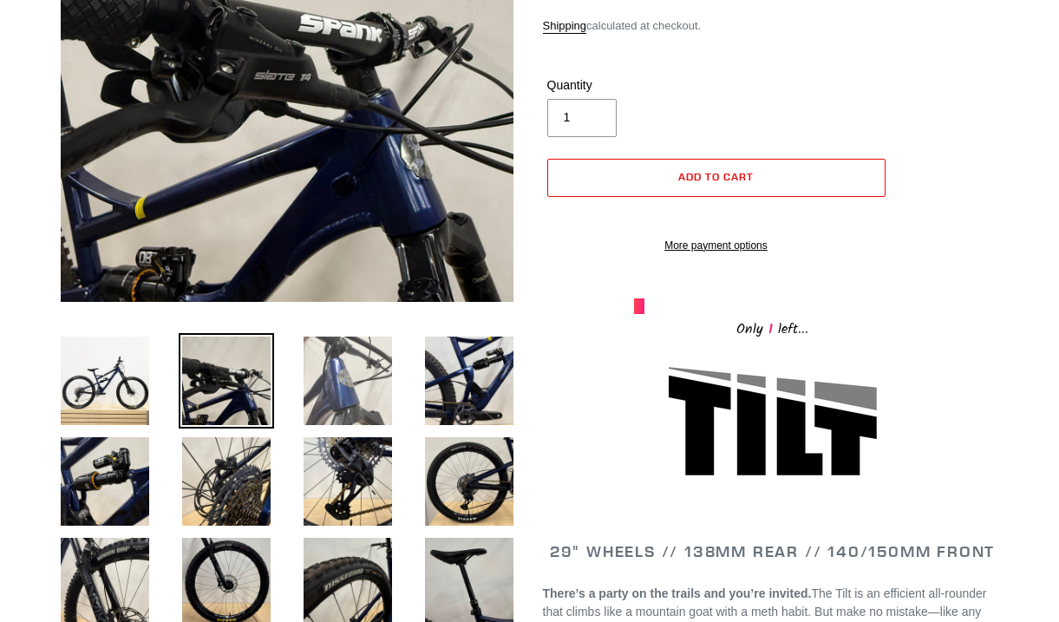
click at [325, 394] on img at bounding box center [347, 380] width 95 height 95
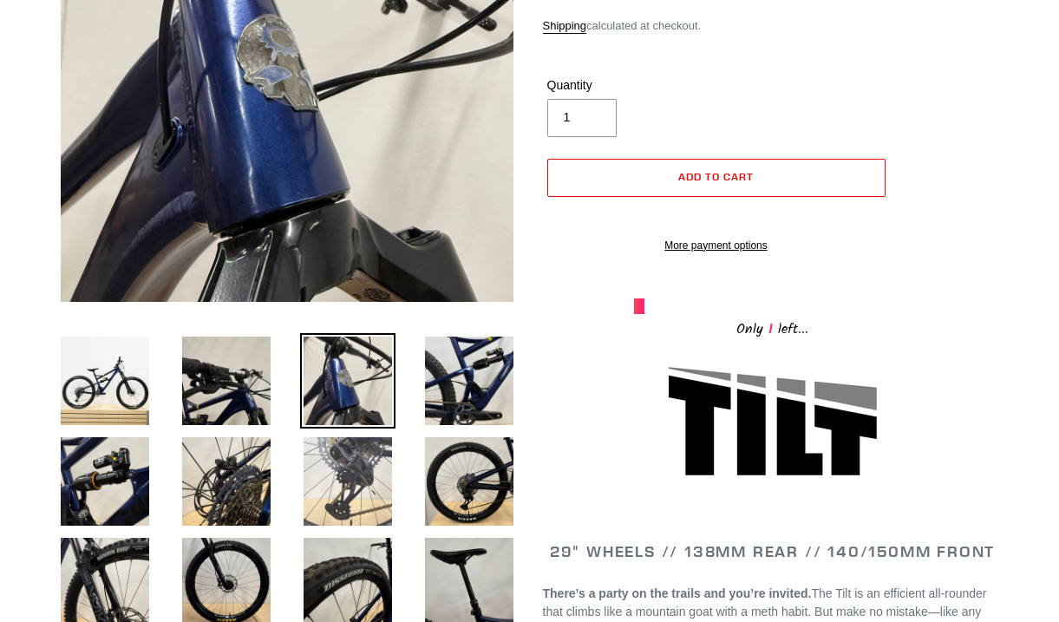
click at [334, 449] on img at bounding box center [347, 481] width 95 height 95
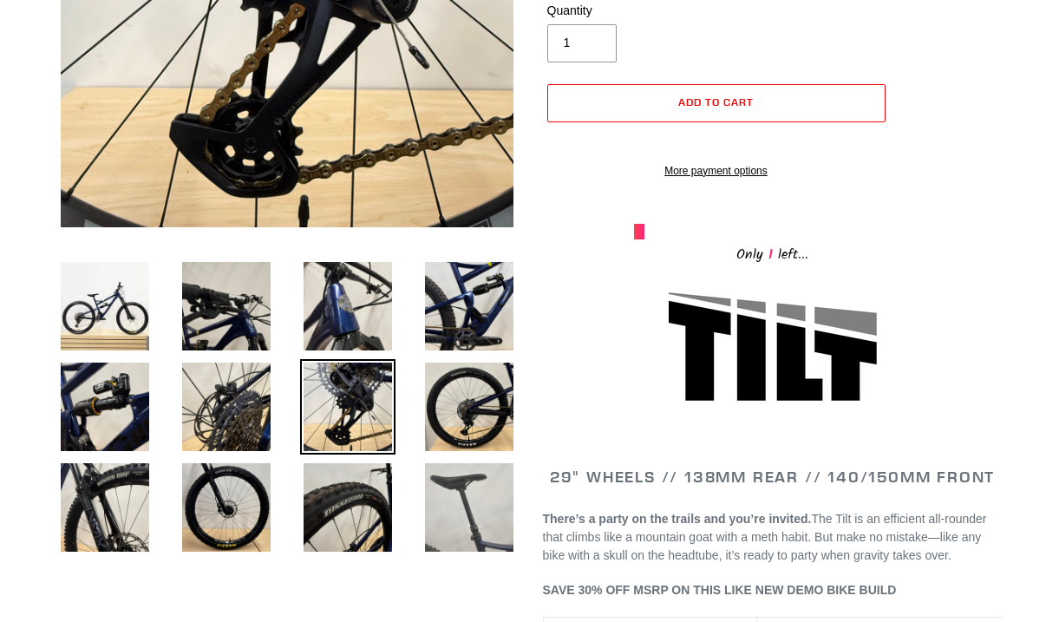
scroll to position [391, 0]
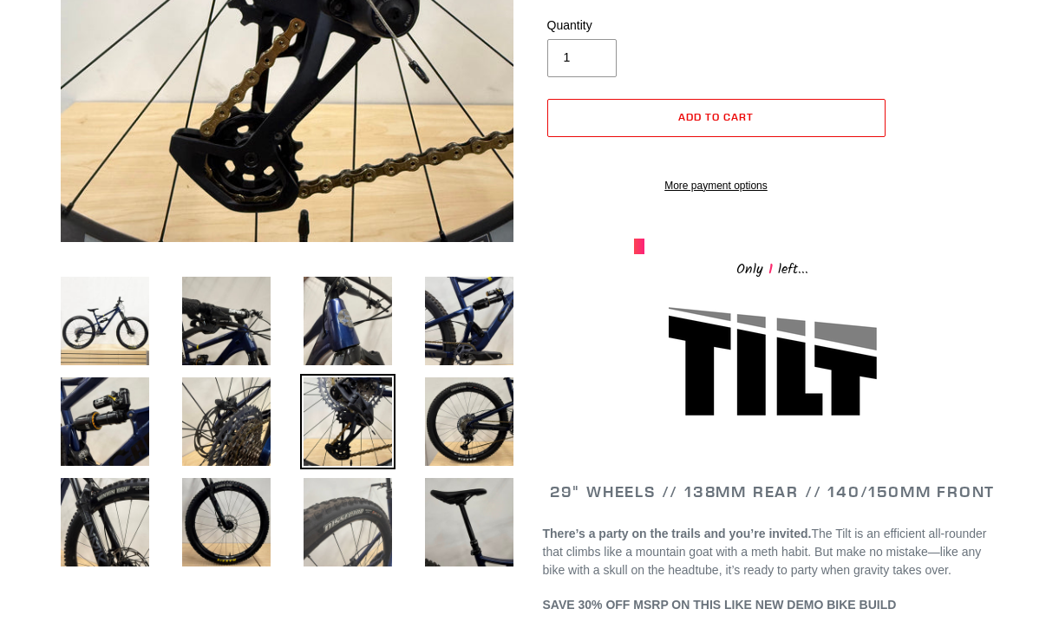
click at [382, 532] on img at bounding box center [347, 522] width 95 height 95
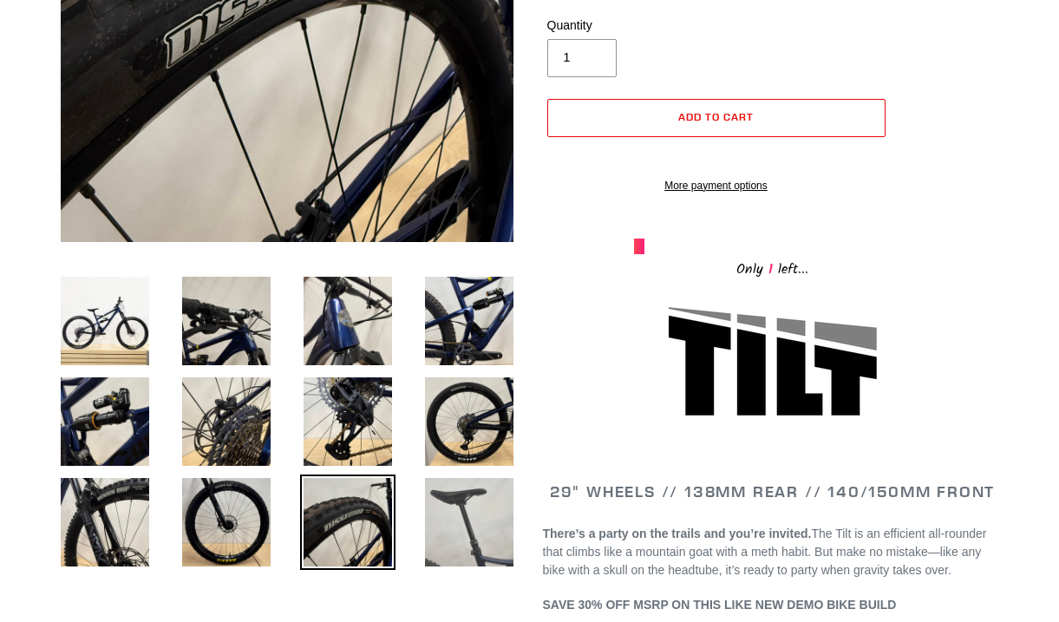
click at [450, 546] on img at bounding box center [469, 522] width 95 height 95
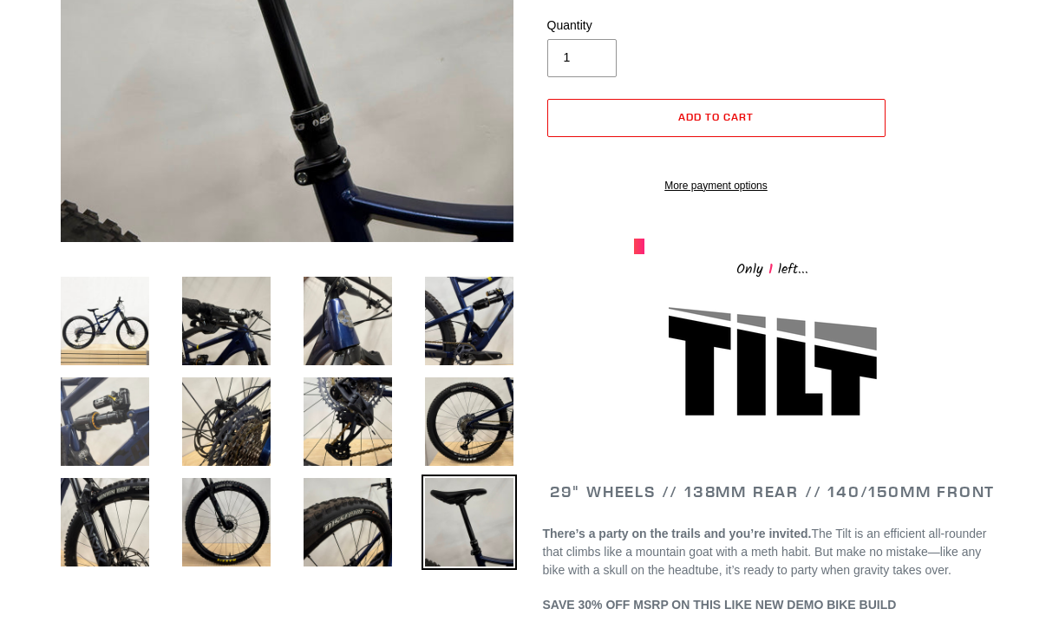
click at [116, 406] on img at bounding box center [104, 421] width 95 height 95
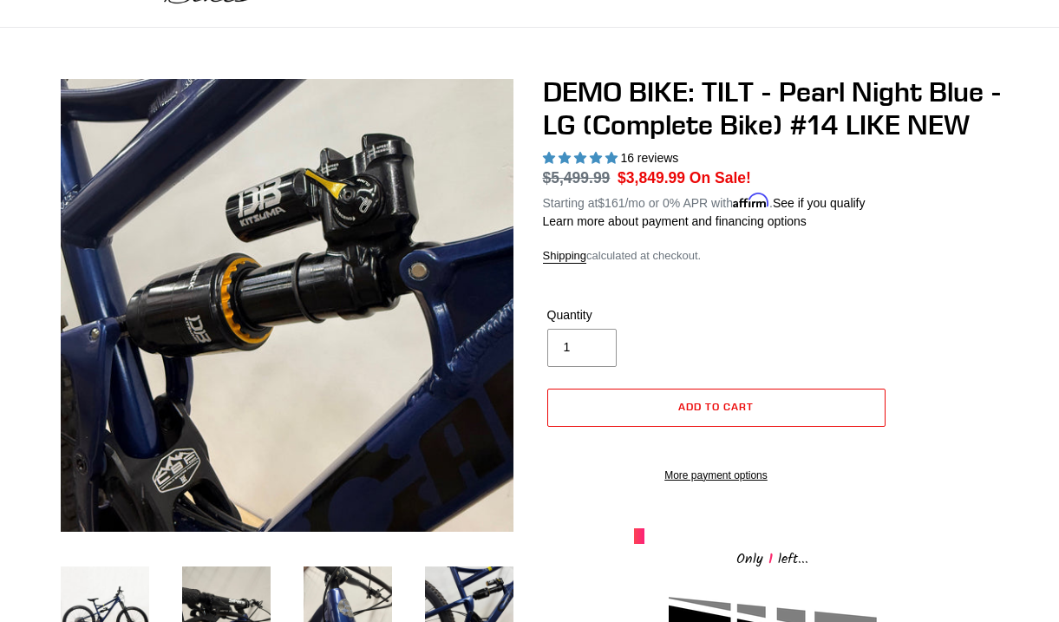
scroll to position [0, 0]
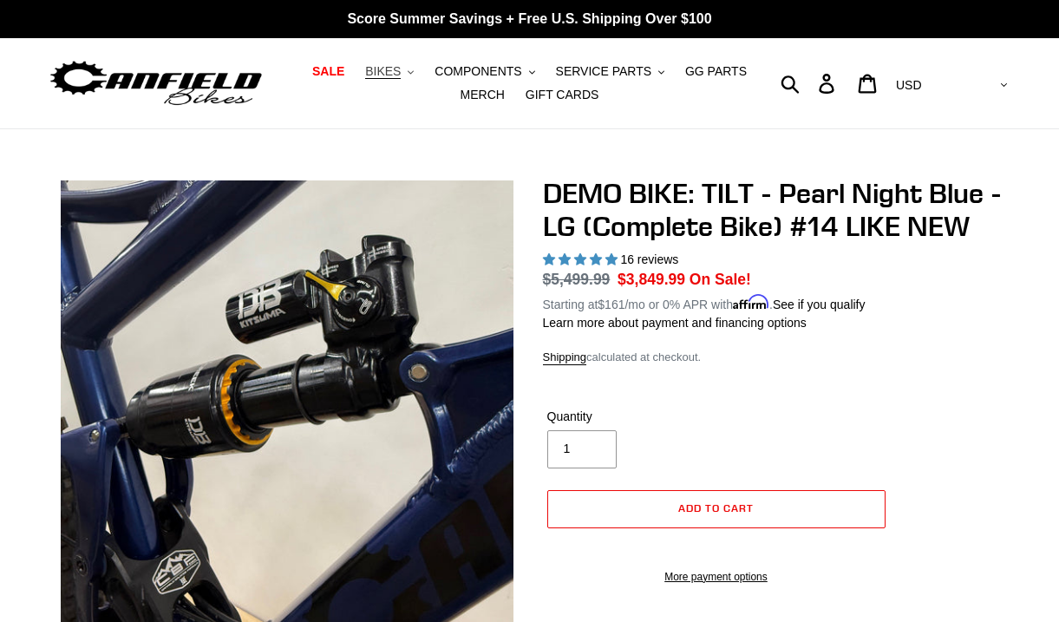
click at [393, 77] on span "BIKES" at bounding box center [383, 71] width 36 height 15
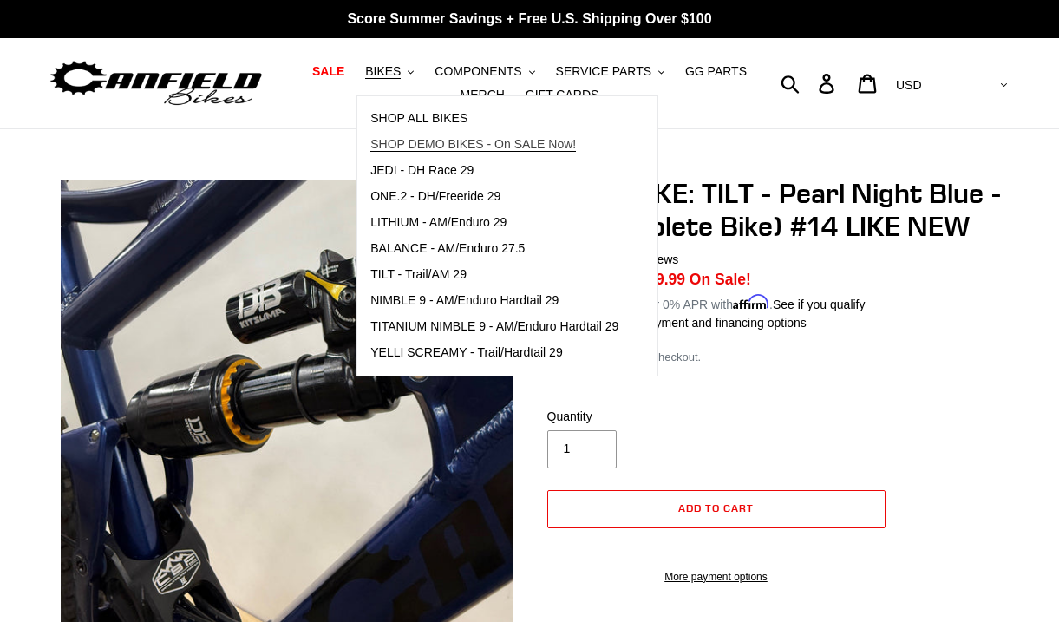
click at [411, 132] on link "SHOP DEMO BIKES - On SALE Now!" at bounding box center [494, 145] width 274 height 26
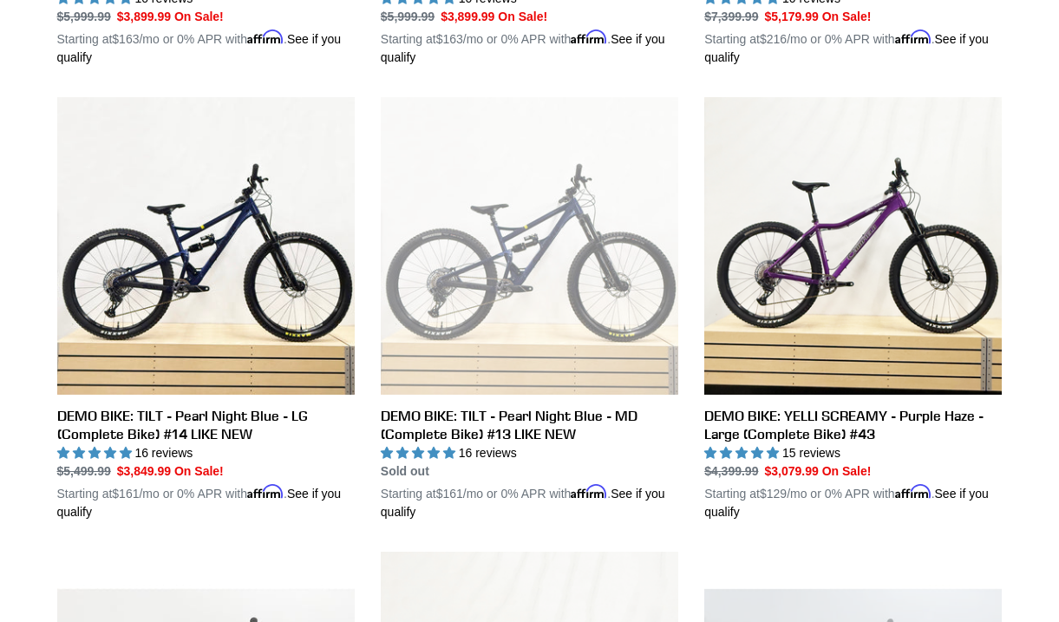
scroll to position [873, 0]
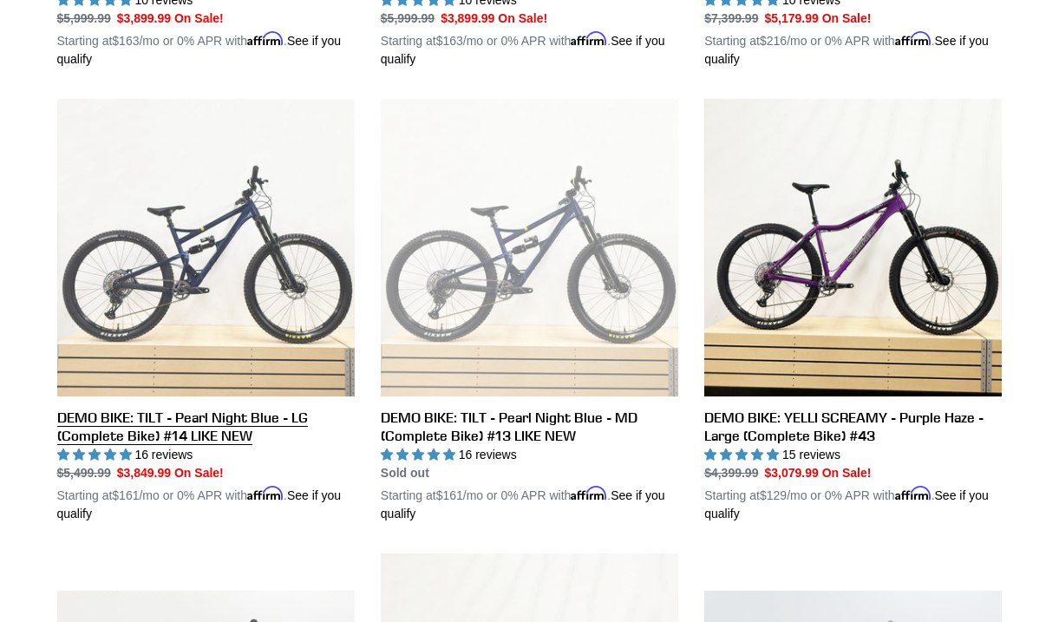
click at [192, 320] on link "DEMO BIKE: TILT - Pearl Night Blue - LG (Complete Bike) #14 LIKE NEW" at bounding box center [206, 311] width 298 height 424
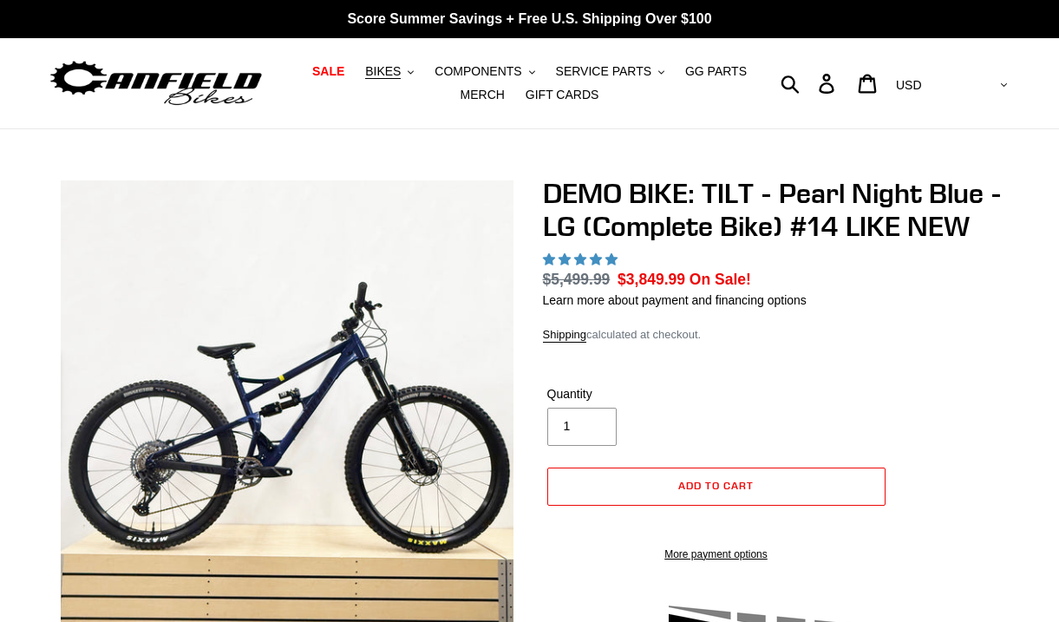
select select "highest-rating"
